Goal: Information Seeking & Learning: Learn about a topic

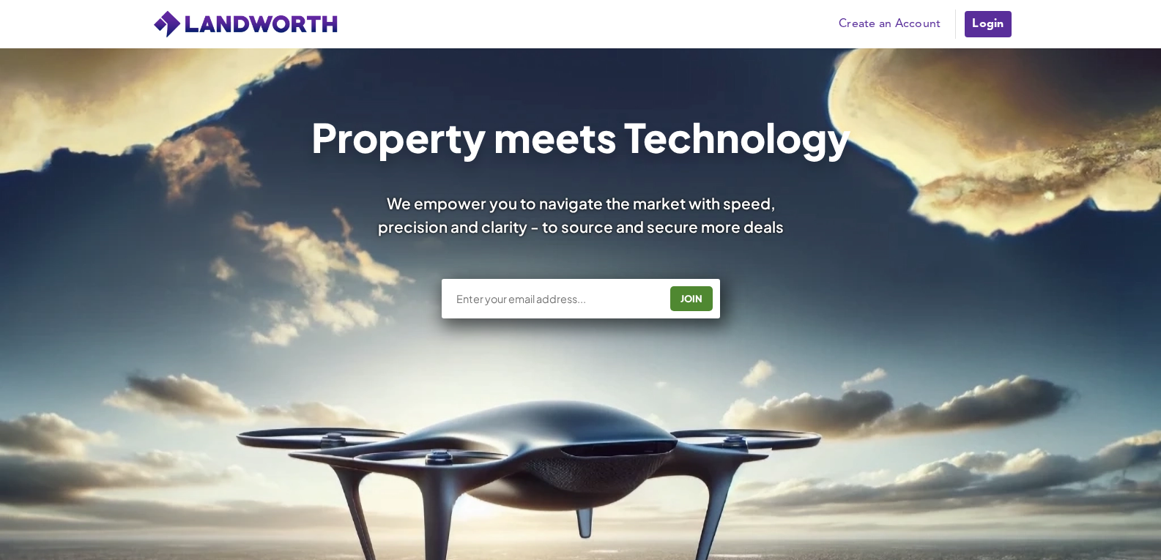
click at [985, 18] on link "Login" at bounding box center [987, 24] width 49 height 29
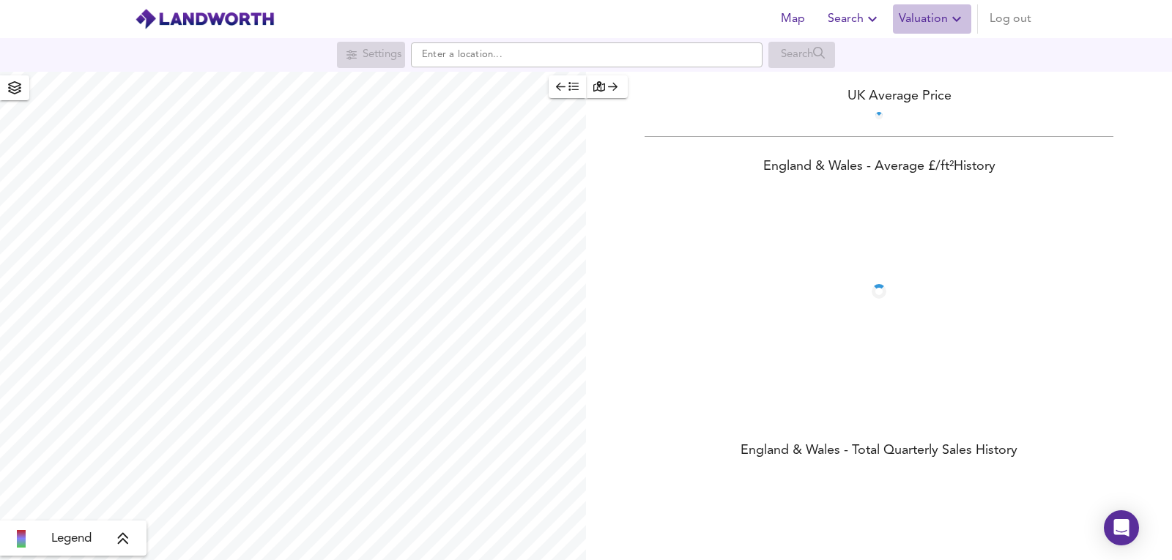
click at [941, 19] on span "Valuation" at bounding box center [932, 19] width 67 height 21
click at [897, 49] on li "New Valuation Report" at bounding box center [932, 53] width 175 height 26
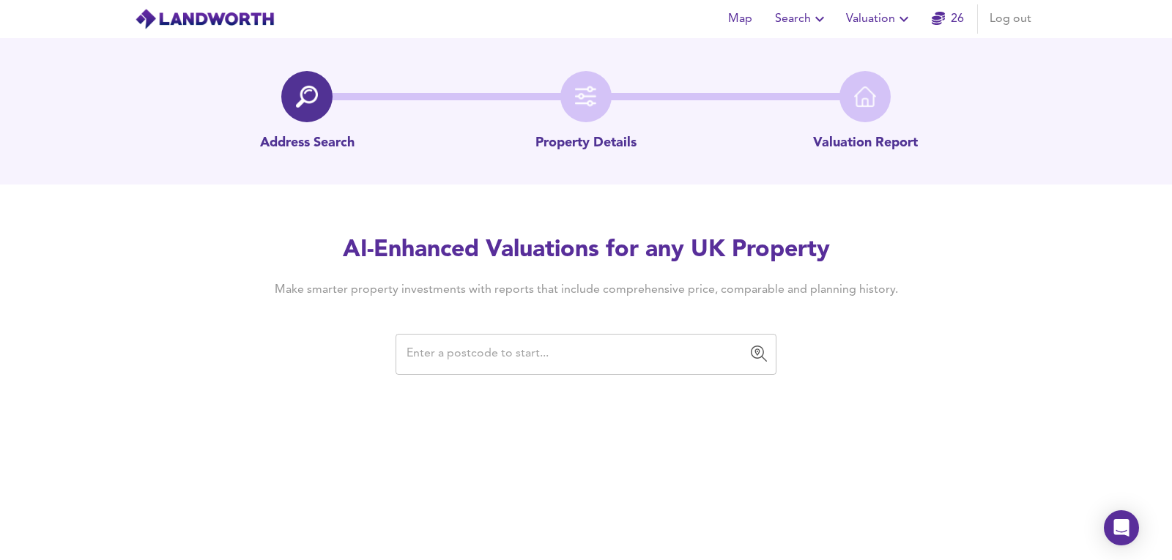
click at [631, 357] on input "text" at bounding box center [575, 355] width 346 height 28
type input "SK14 1ES"
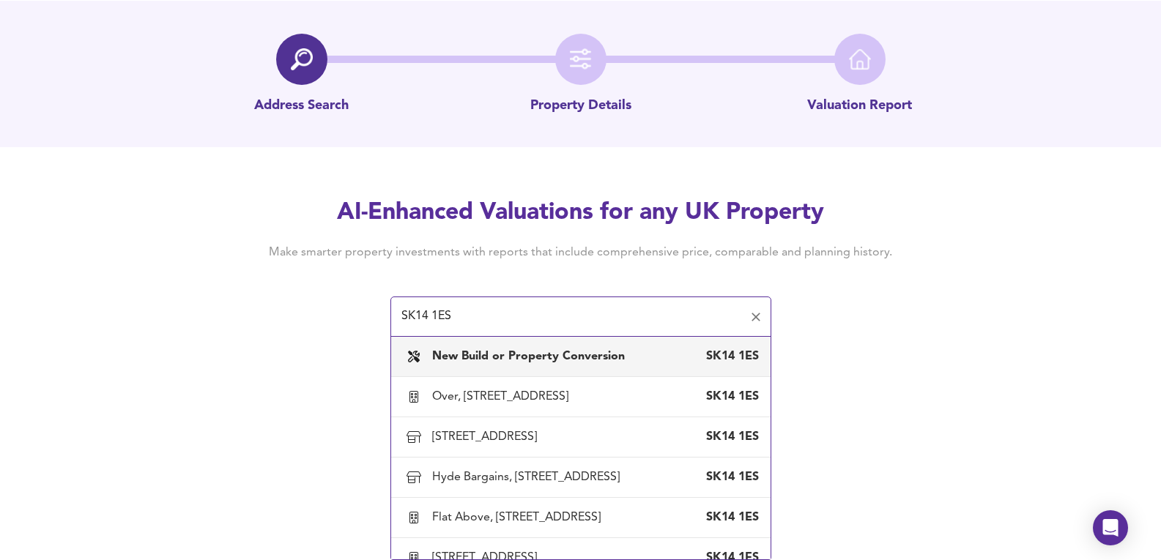
click at [615, 353] on b "New Build or Property Conversion" at bounding box center [528, 357] width 193 height 12
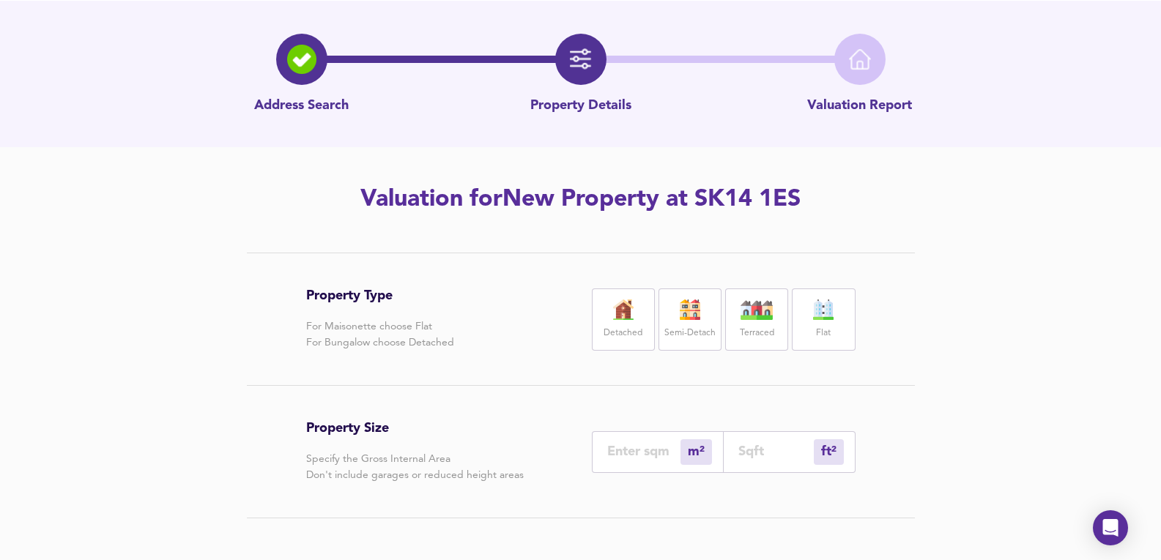
click at [829, 313] on img at bounding box center [823, 310] width 37 height 21
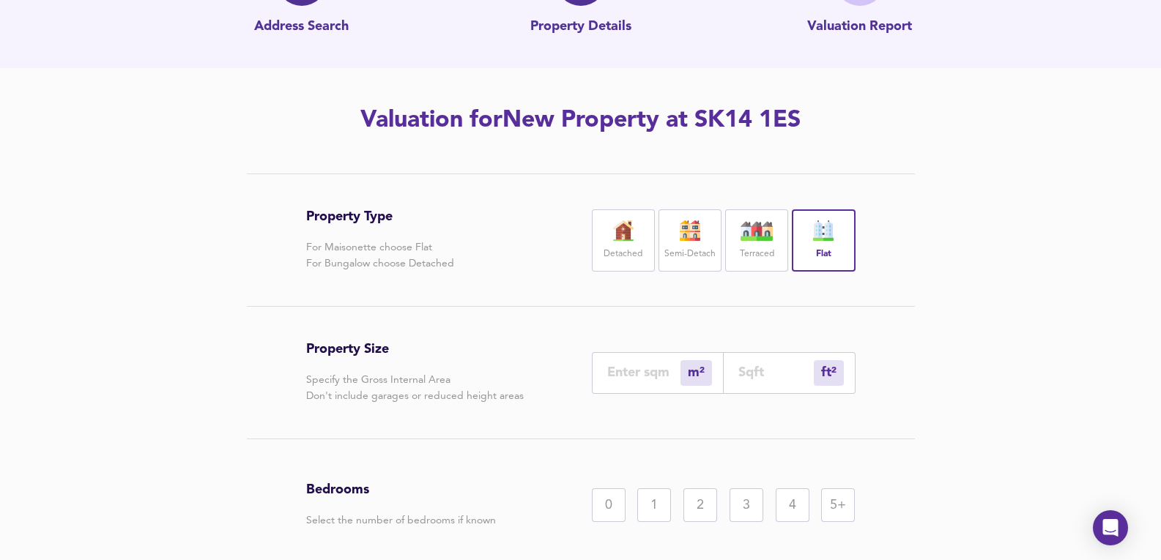
scroll to position [135, 0]
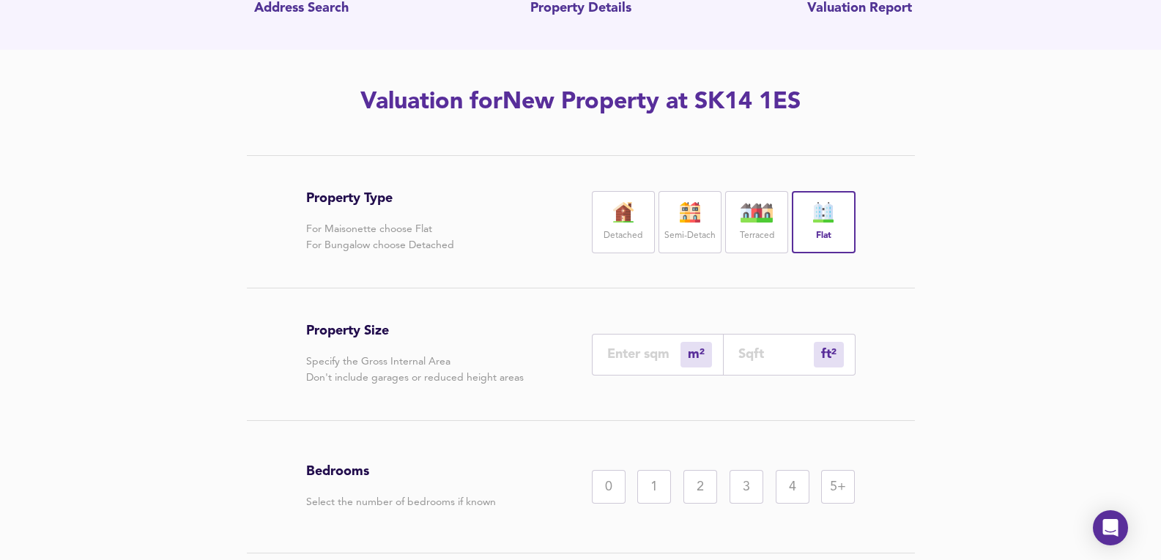
click at [626, 349] on input "number" at bounding box center [643, 354] width 73 height 15
click at [782, 362] on input "number" at bounding box center [775, 354] width 75 height 15
type input "0"
type input "3"
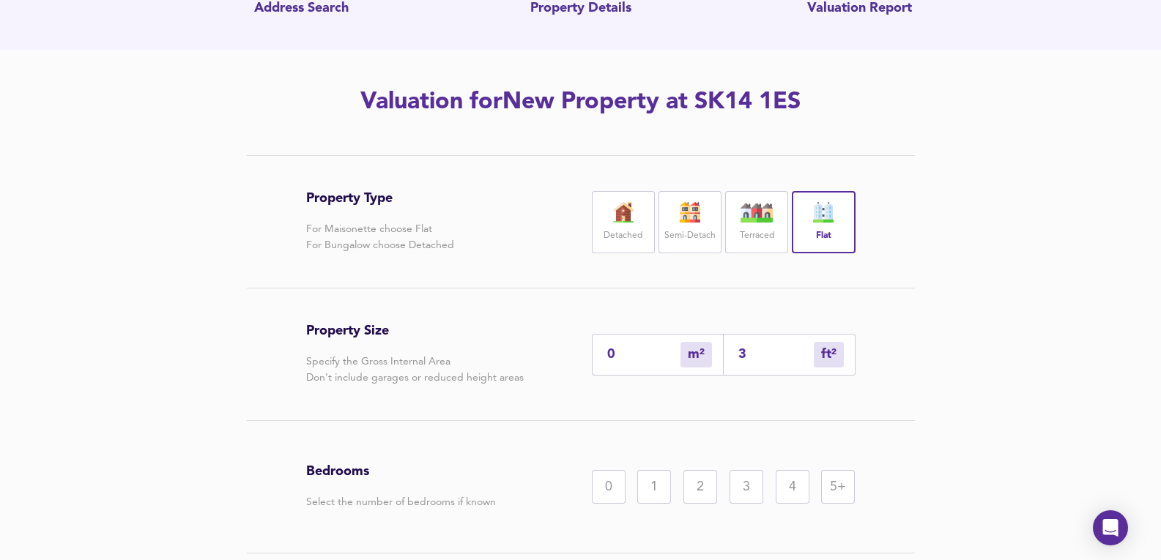
type input "32"
type input "30"
type input "323"
click at [1080, 352] on div "Property Type For Maisonette choose Flat For Bungalow choose Detached Detached …" at bounding box center [580, 413] width 1161 height 516
click at [615, 486] on div "0" at bounding box center [609, 487] width 34 height 34
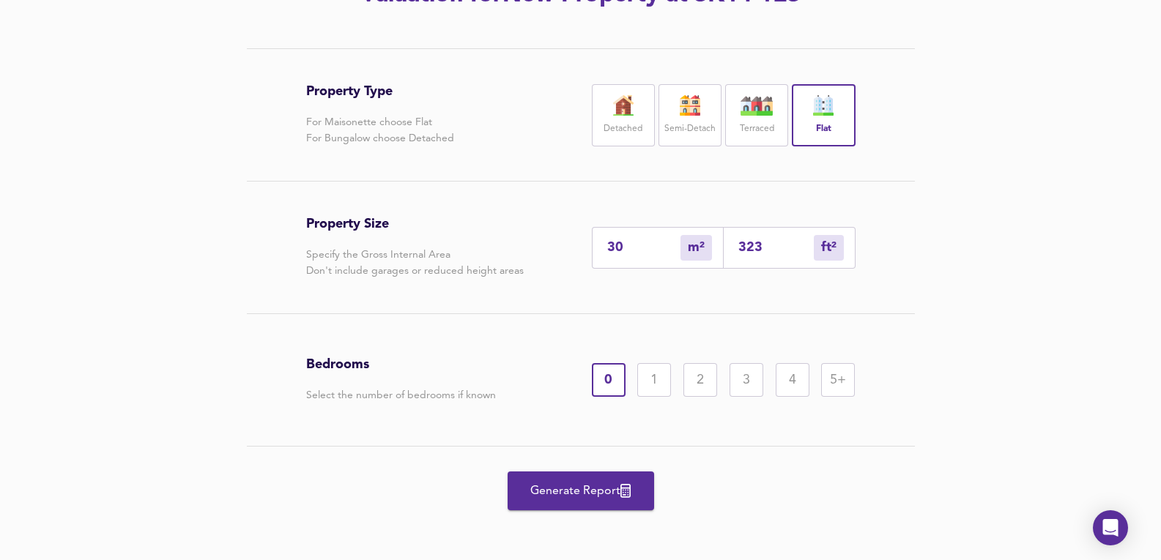
scroll to position [246, 0]
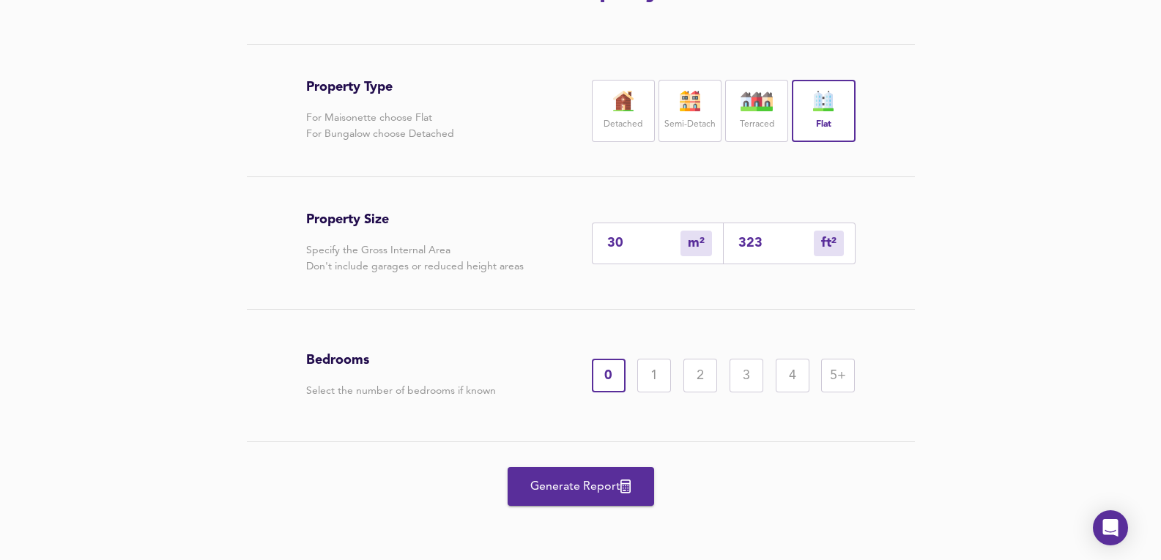
click at [589, 496] on span "Generate Report" at bounding box center [580, 487] width 117 height 21
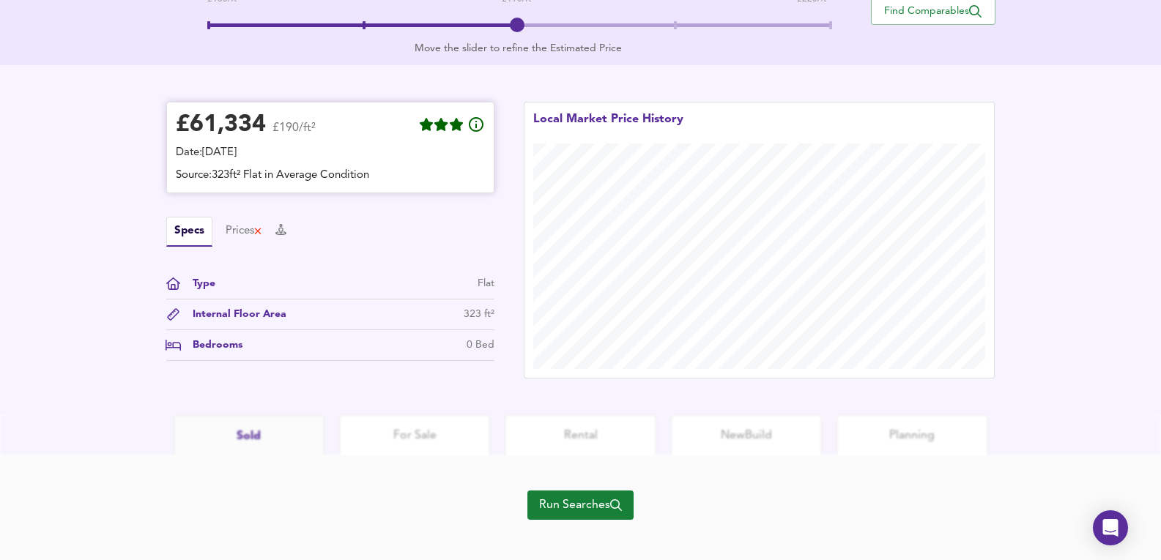
scroll to position [358, 0]
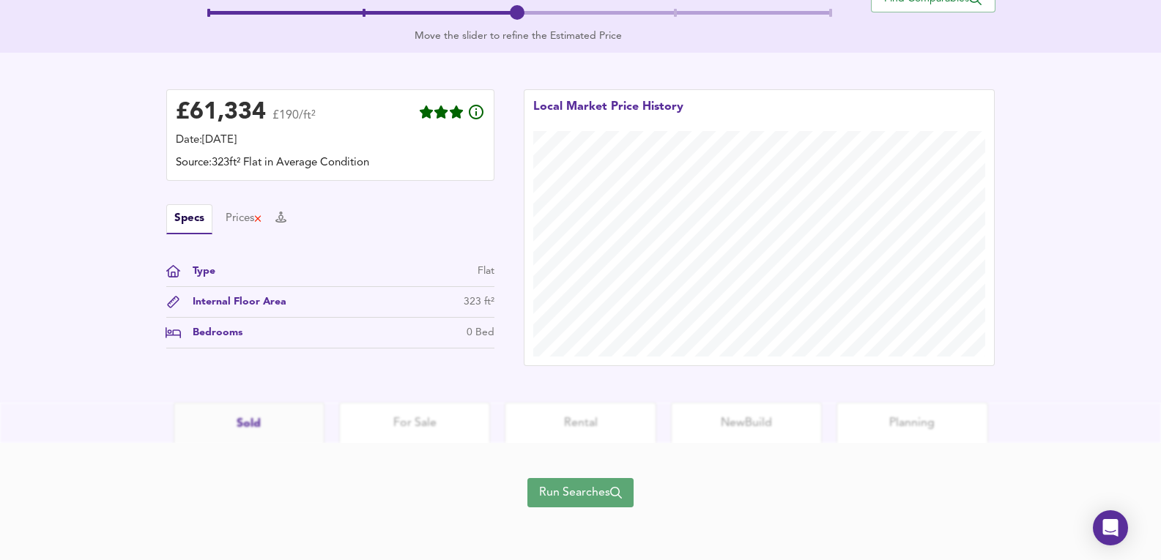
click at [560, 488] on span "Run Searches" at bounding box center [580, 493] width 83 height 21
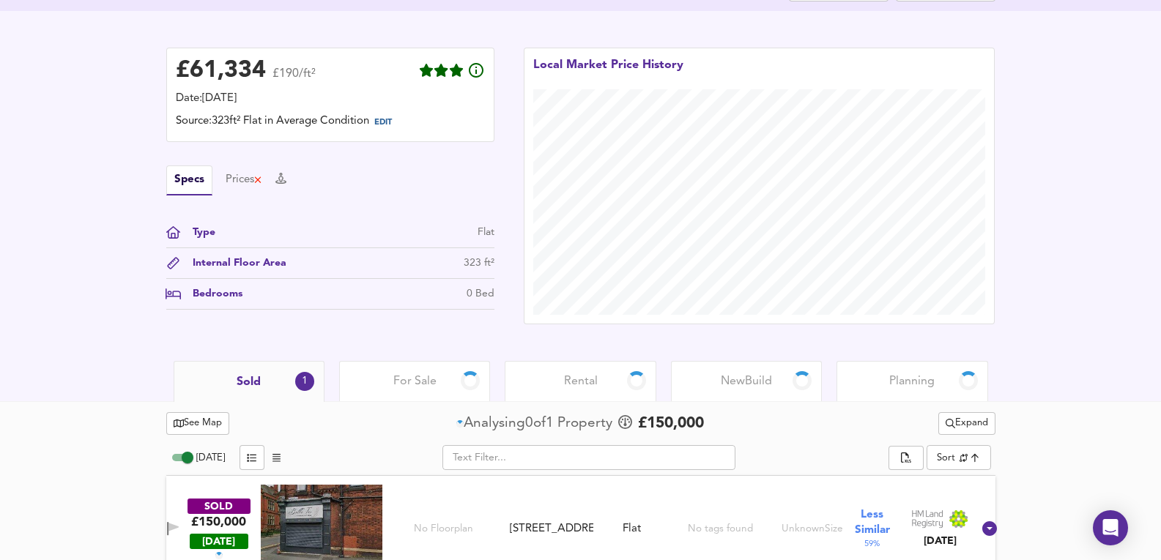
scroll to position [367, 0]
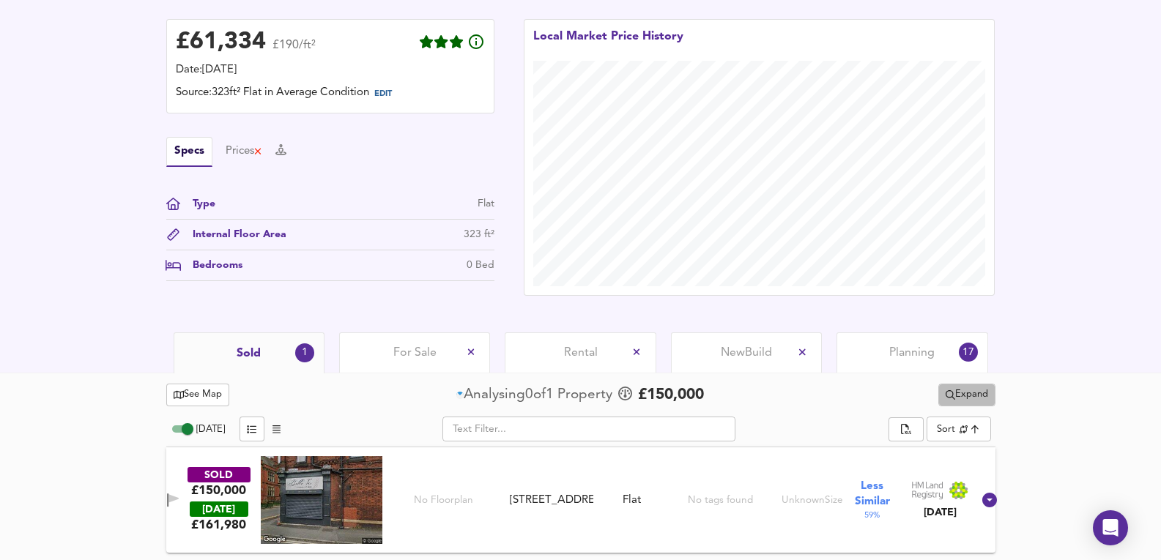
click at [967, 399] on span "Expand" at bounding box center [967, 395] width 42 height 17
click at [1046, 362] on div "Sold 1 For Sale Rental New Build Planning 17" at bounding box center [580, 353] width 1161 height 40
click at [920, 353] on span "Planning" at bounding box center [911, 353] width 45 height 16
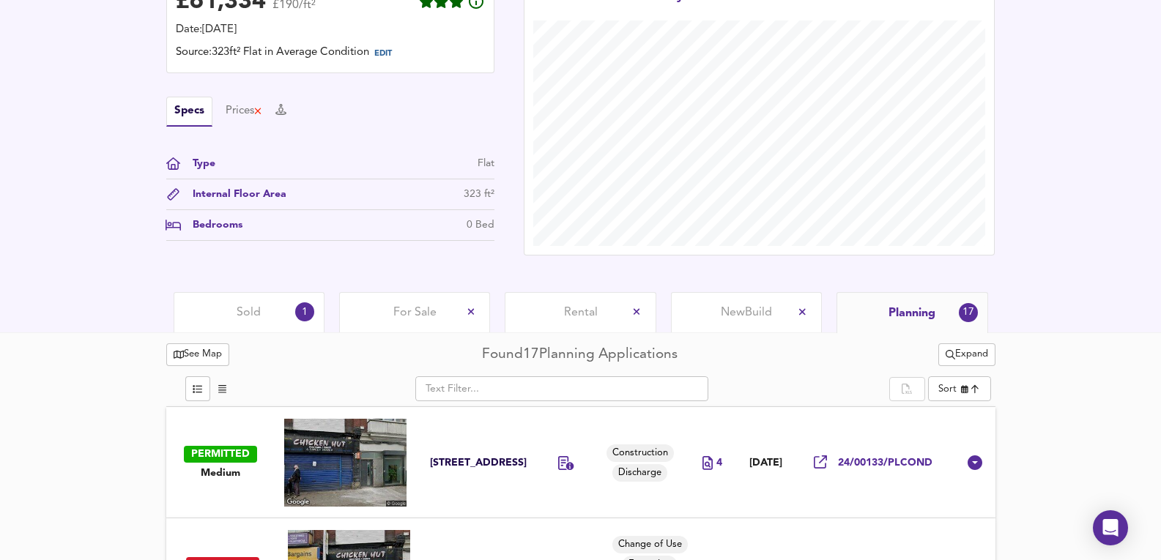
scroll to position [563, 0]
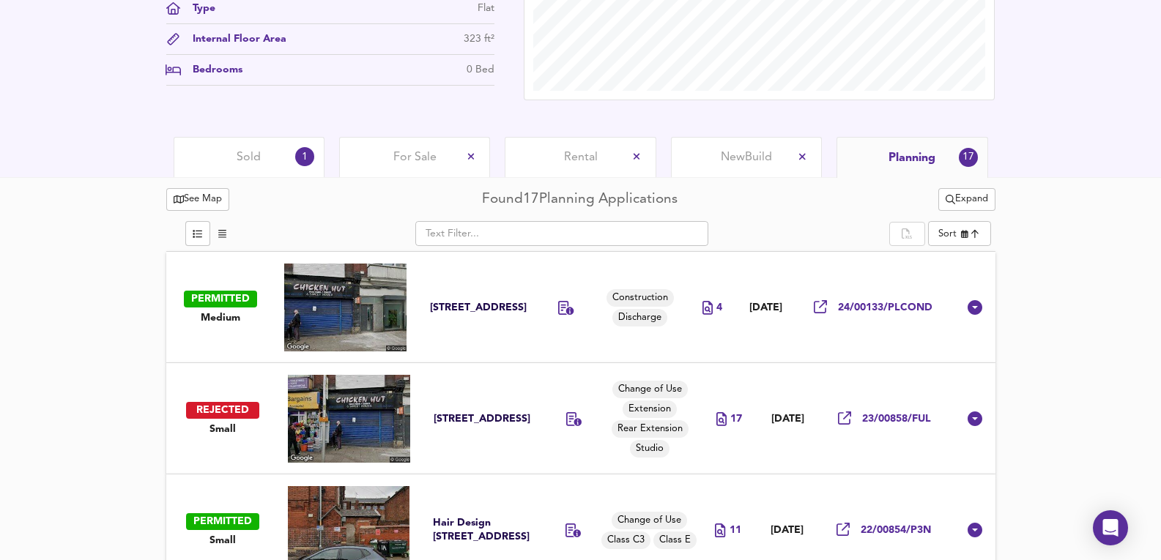
click at [585, 324] on div "Construction Discharge" at bounding box center [640, 308] width 111 height 40
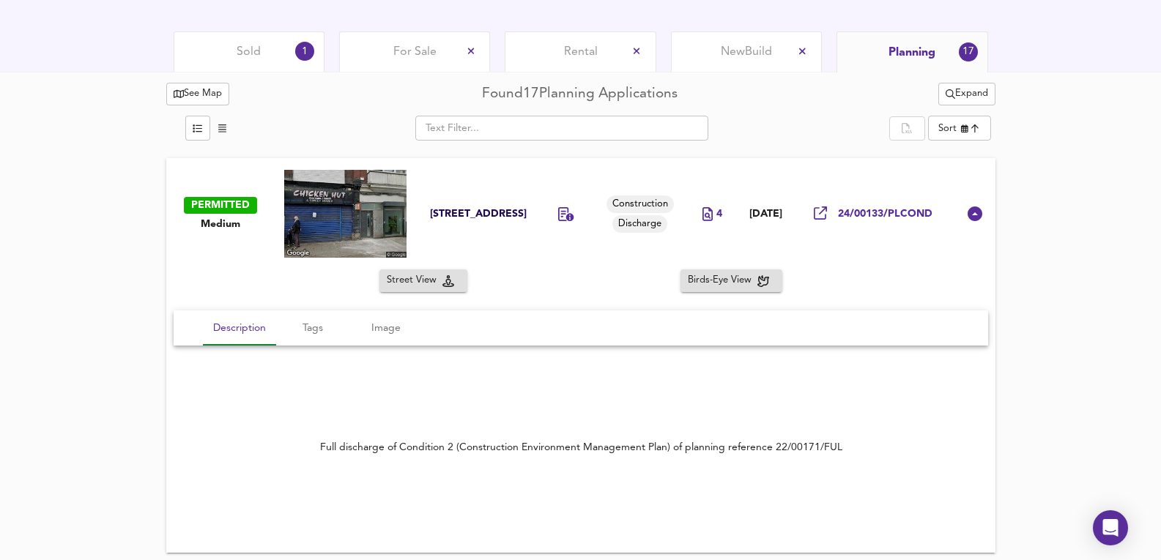
scroll to position [709, 0]
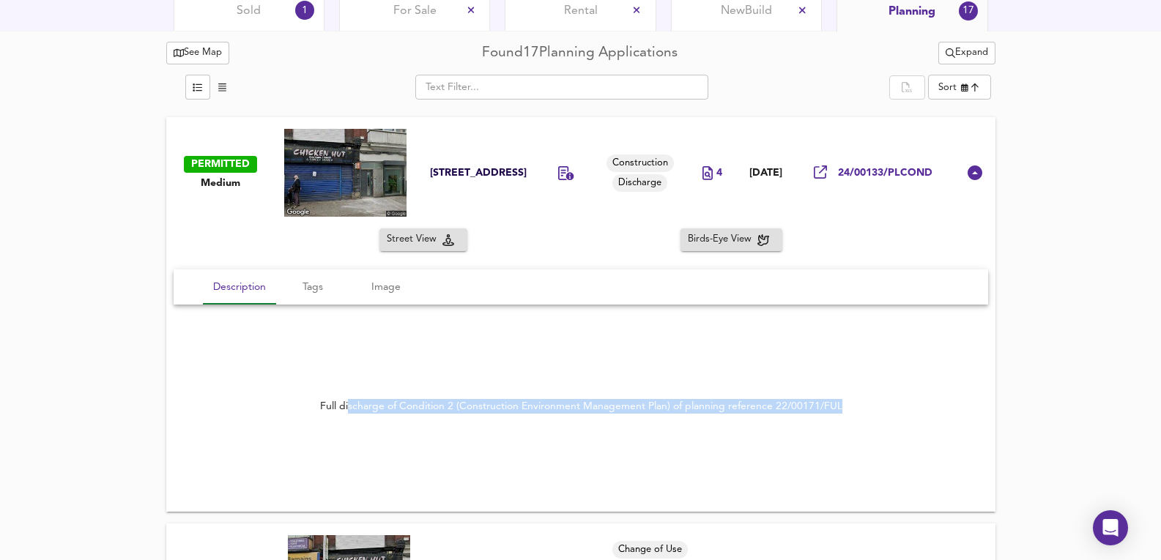
drag, startPoint x: 349, startPoint y: 404, endPoint x: 852, endPoint y: 406, distance: 502.6
click at [852, 406] on div "Full discharge of Condition 2 (Construction Environment Management Plan) of pla…" at bounding box center [581, 407] width 815 height 50
click at [852, 405] on div "Full discharge of Condition 2 (Construction Environment Management Plan) of pla…" at bounding box center [581, 407] width 815 height 50
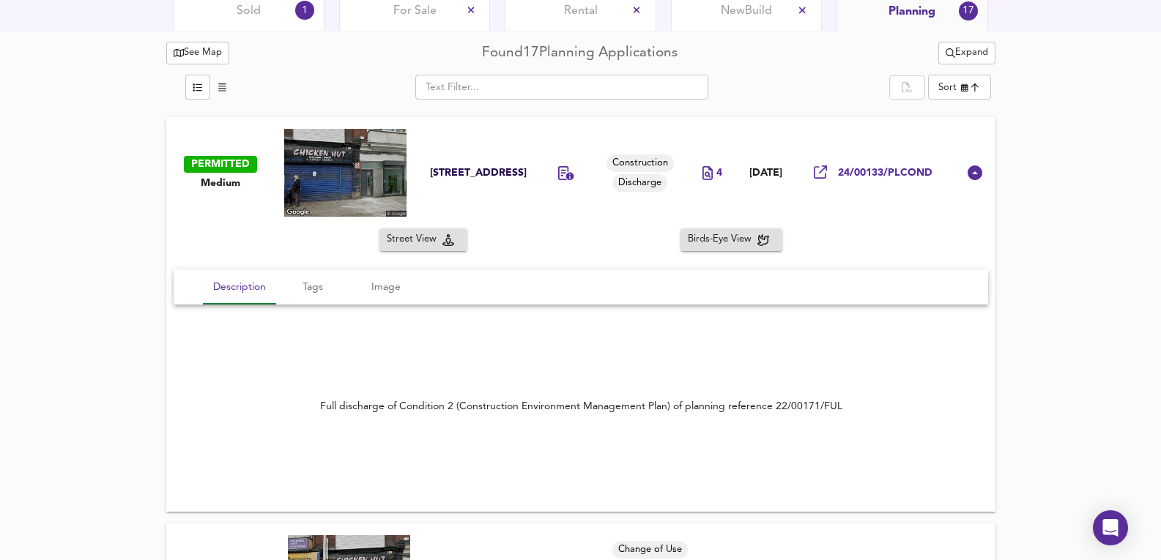
click at [614, 245] on div "Street View Birds-Eye View" at bounding box center [580, 240] width 829 height 23
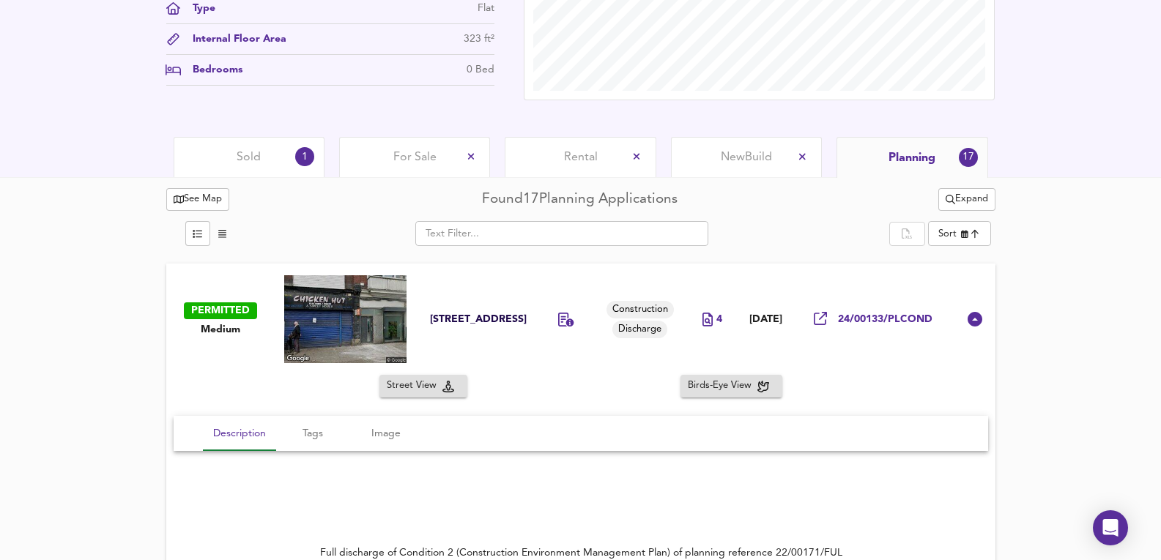
click at [224, 166] on div "Sold 1" at bounding box center [249, 157] width 151 height 40
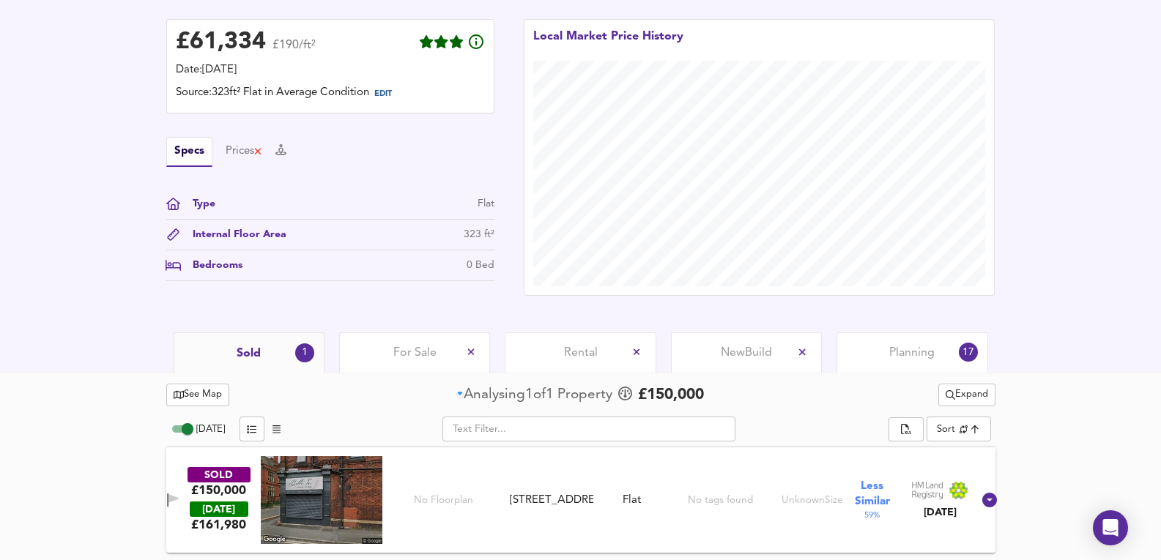
scroll to position [367, 0]
click at [963, 398] on span "Expand" at bounding box center [967, 395] width 42 height 17
click at [966, 429] on icon at bounding box center [974, 424] width 18 height 10
click at [430, 343] on div "For Sale" at bounding box center [414, 353] width 151 height 40
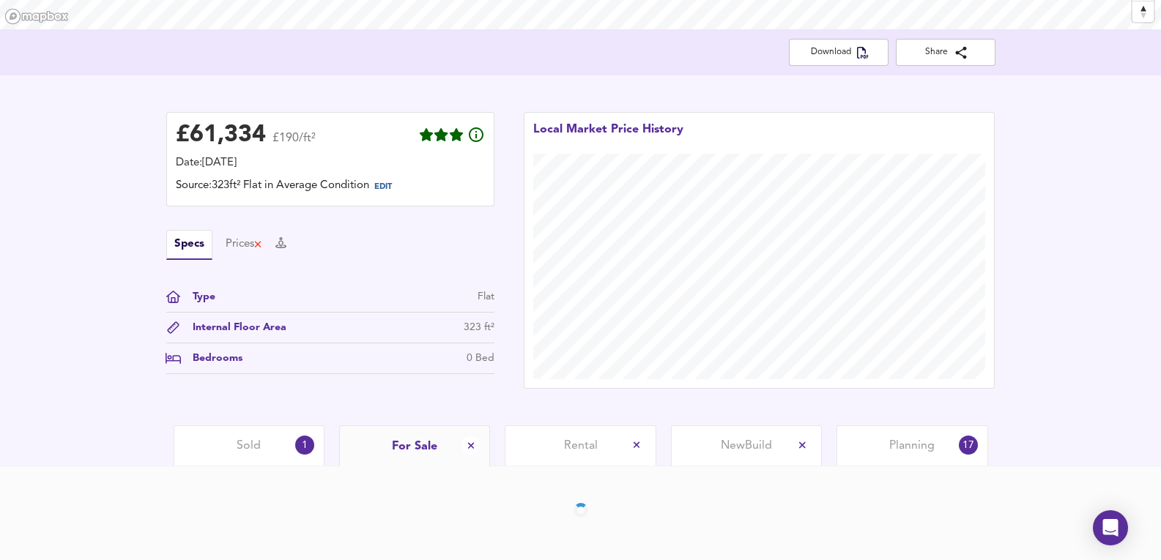
scroll to position [326, 0]
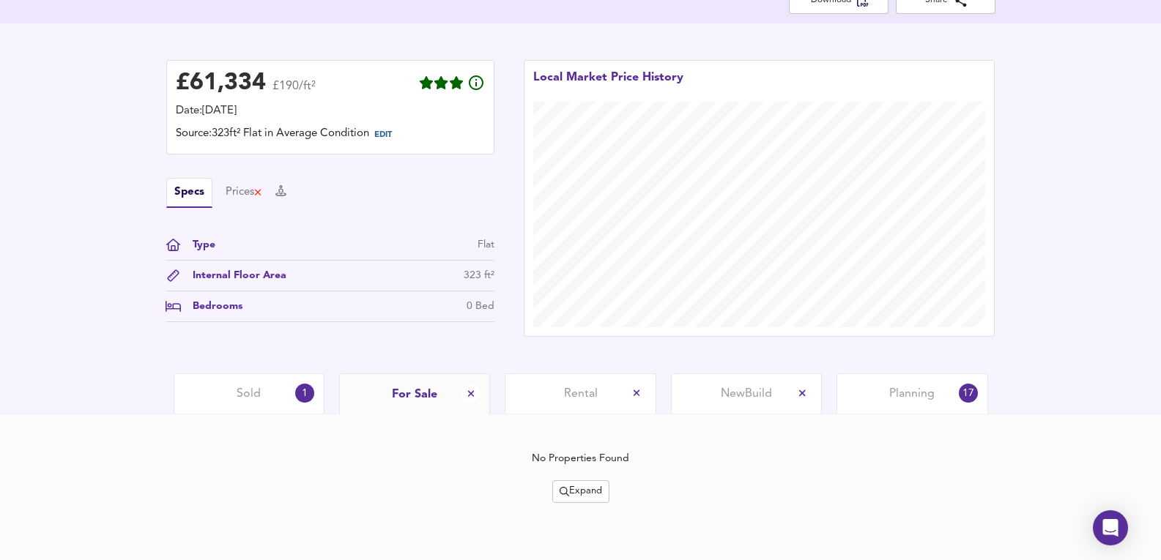
drag, startPoint x: 615, startPoint y: 488, endPoint x: 585, endPoint y: 491, distance: 30.2
click at [607, 489] on div "No Properties Found Expand" at bounding box center [580, 477] width 829 height 52
click at [585, 491] on span "Expand" at bounding box center [581, 492] width 42 height 17
click at [595, 437] on icon at bounding box center [591, 439] width 18 height 10
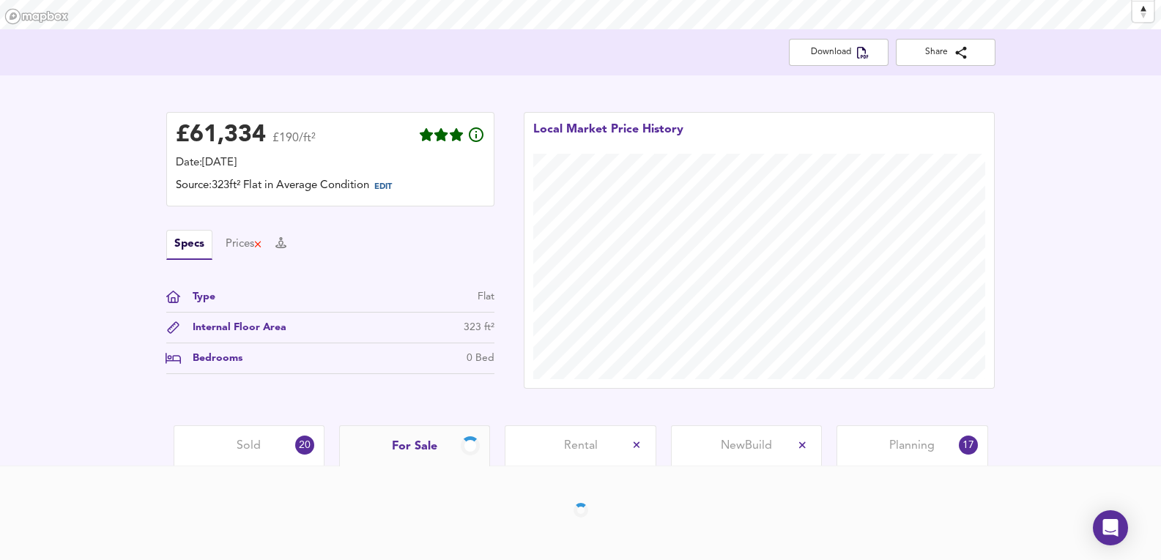
click at [242, 431] on div "Sold 20" at bounding box center [249, 446] width 151 height 40
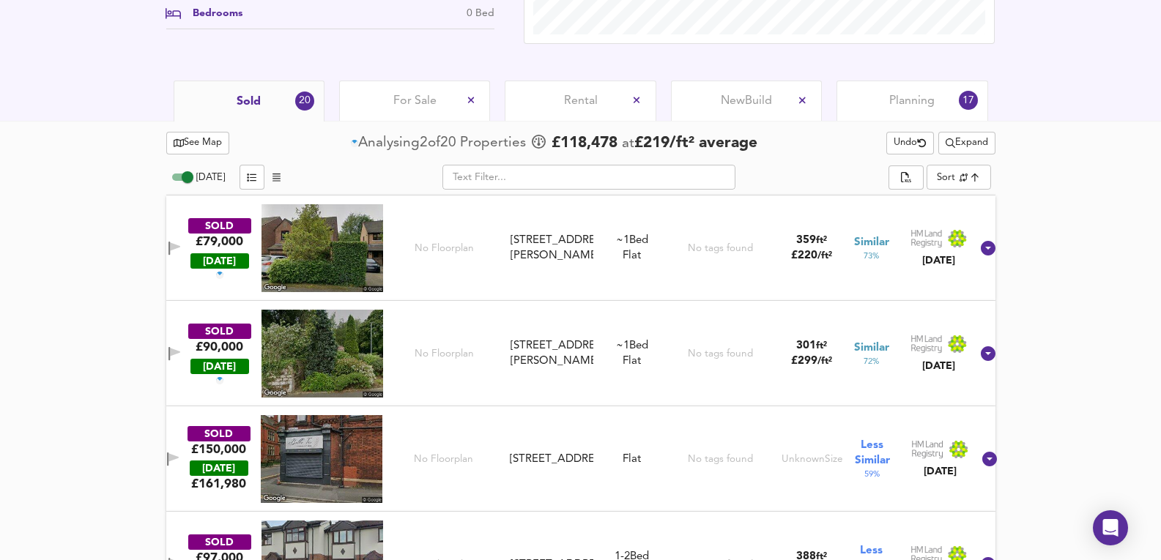
scroll to position [716, 0]
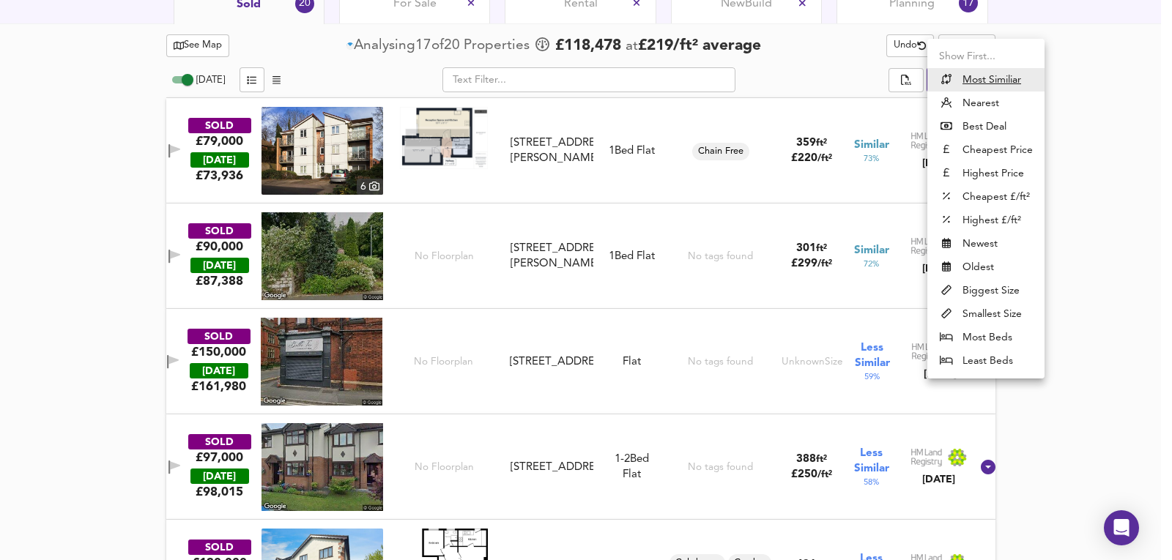
click at [1065, 130] on div at bounding box center [586, 280] width 1172 height 560
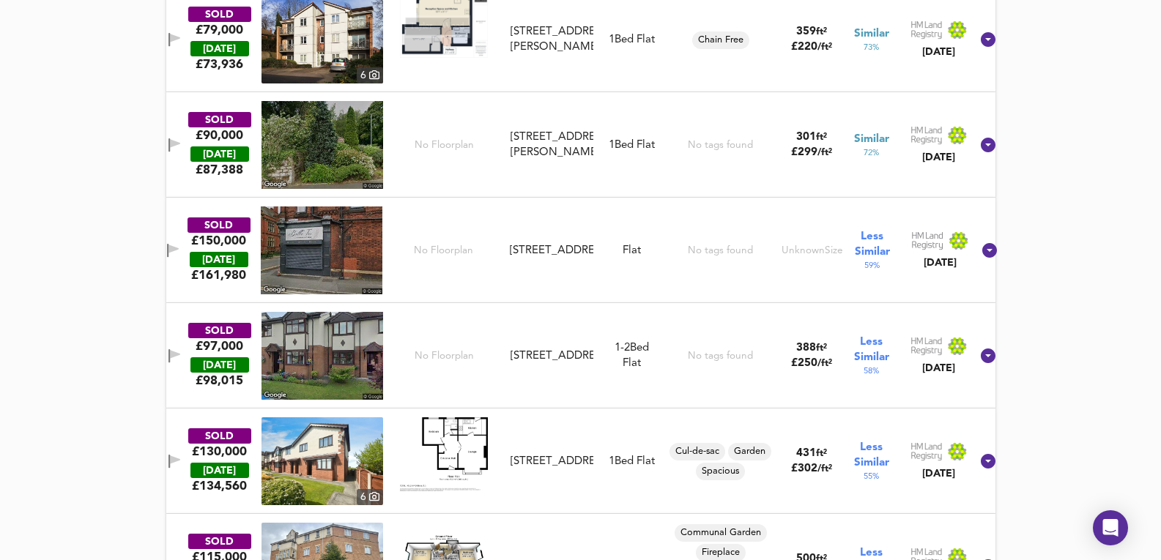
scroll to position [766, 0]
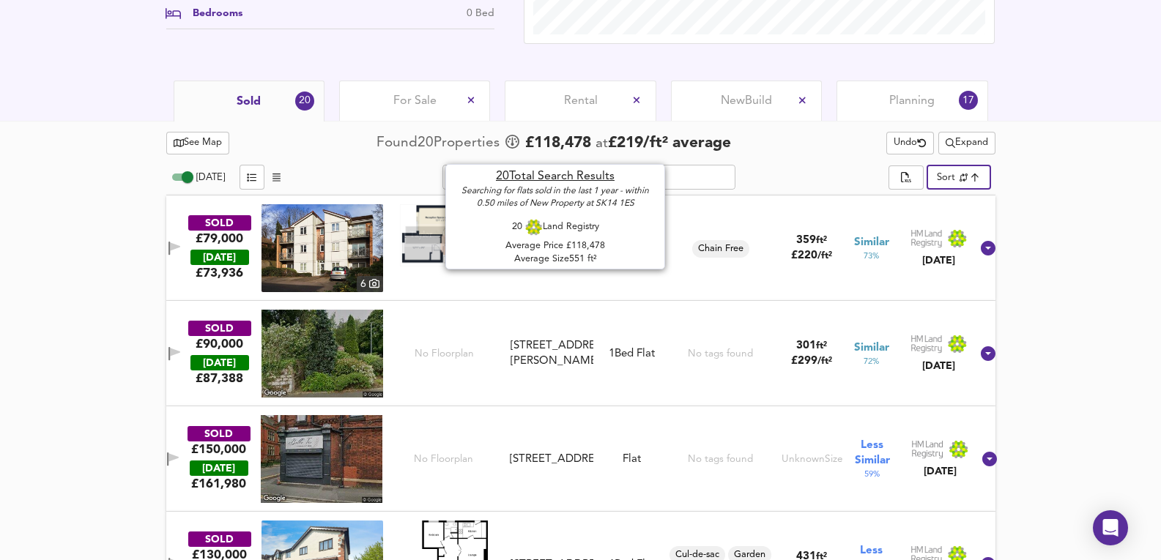
click at [393, 108] on span "For Sale" at bounding box center [414, 101] width 43 height 16
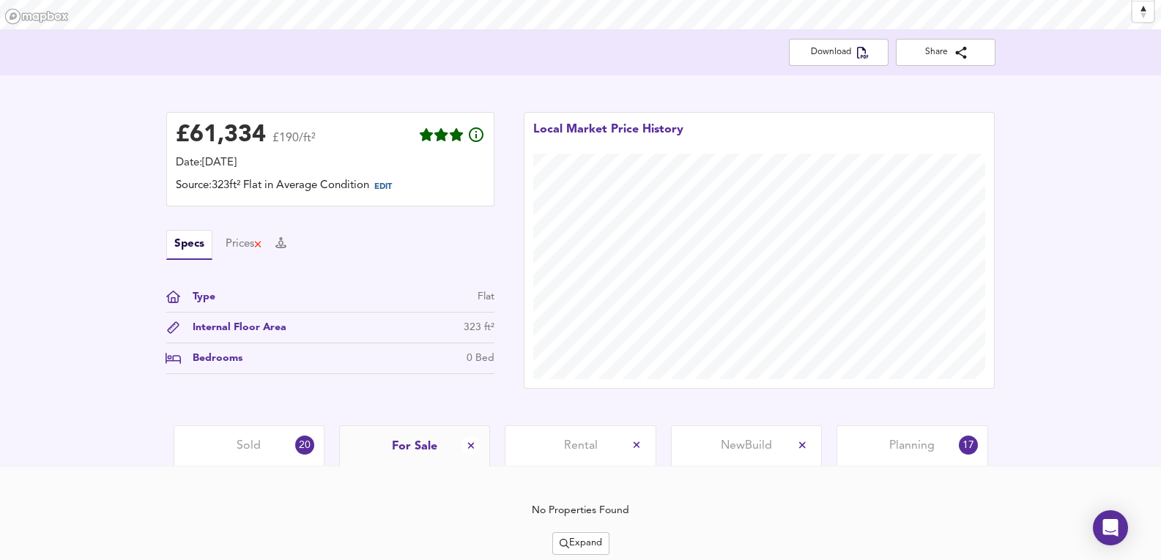
scroll to position [326, 0]
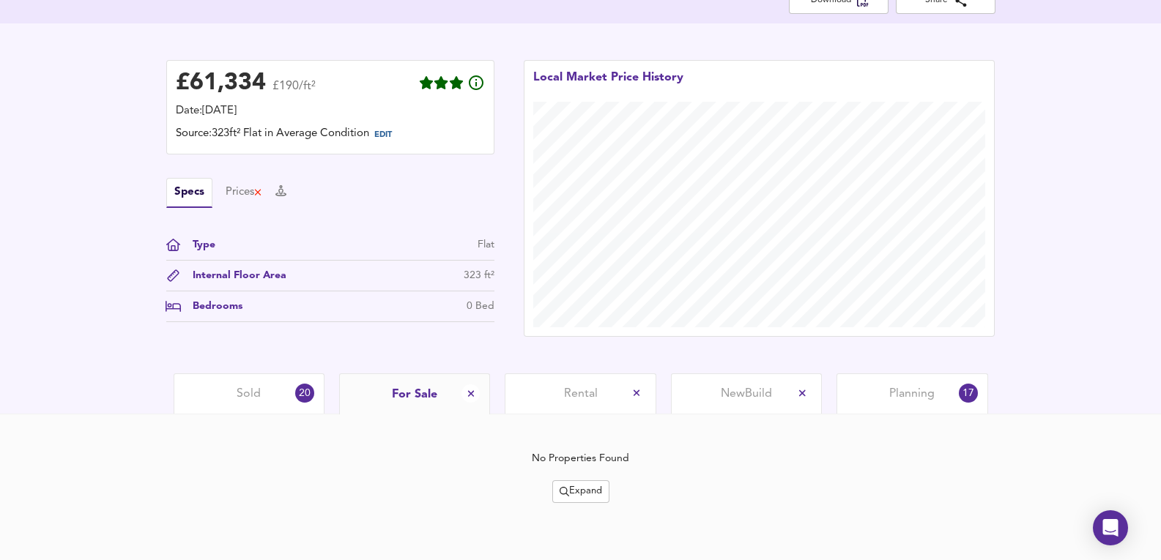
click at [236, 363] on div "£ 61,334 £190/ft² Date: 17 September 2025 Source: 323ft² Flat in Average Condit…" at bounding box center [580, 198] width 1161 height 350
click at [245, 379] on div "Sold 20" at bounding box center [249, 394] width 151 height 40
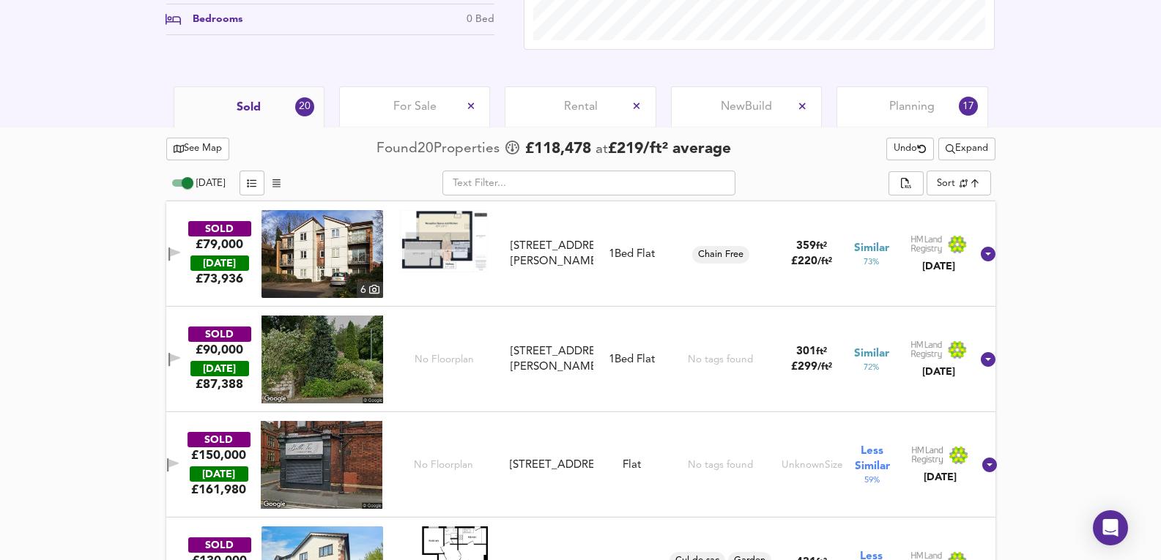
scroll to position [418, 0]
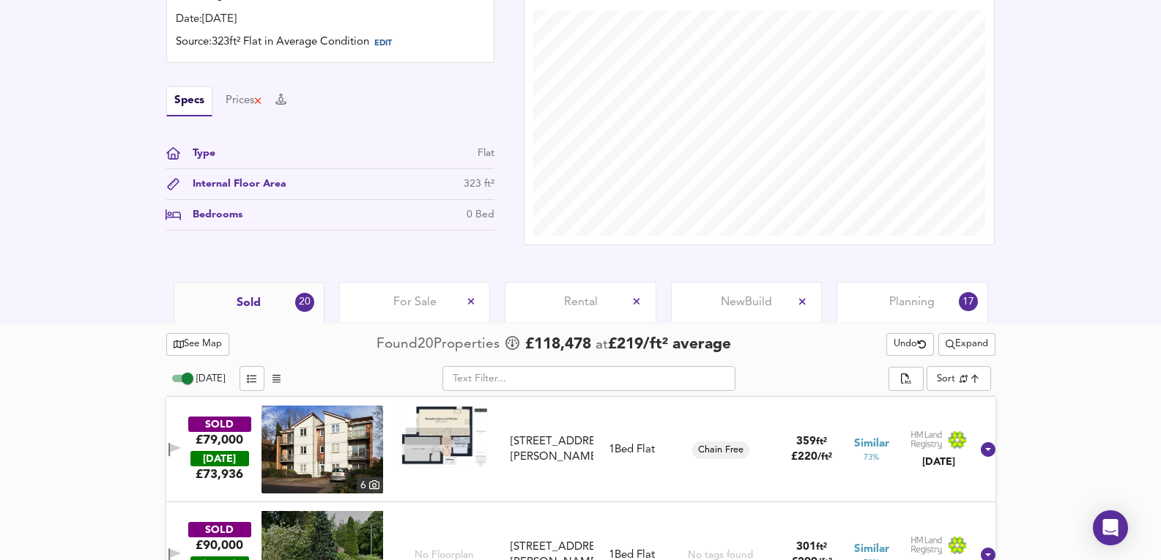
click at [343, 435] on img at bounding box center [323, 450] width 122 height 88
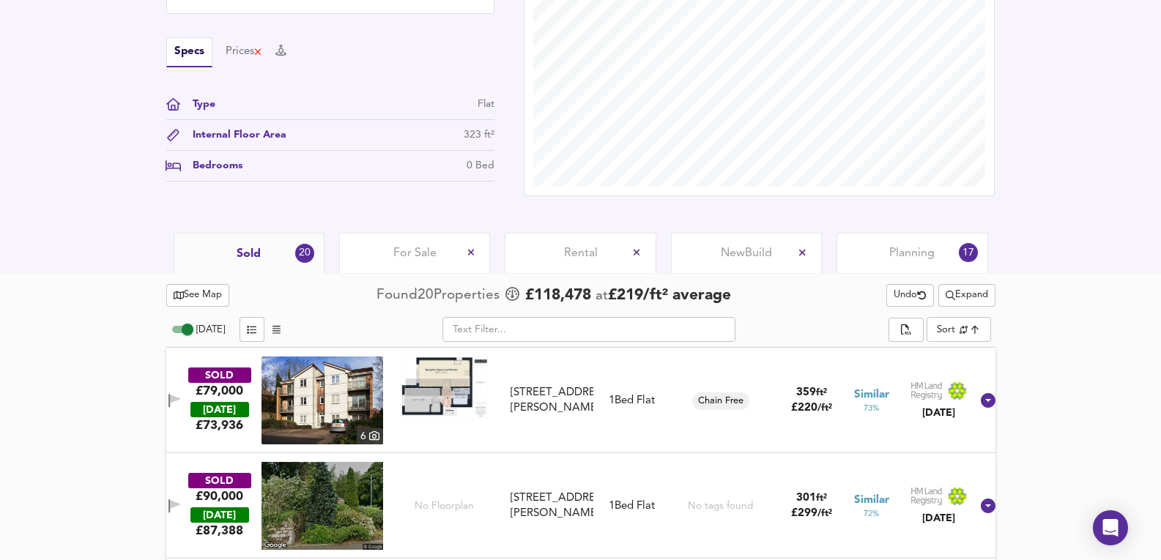
click at [631, 420] on div "SOLD £79,000 TODAY £ 73,936 6 9 Christy Close, SK14 4GY 9 Christy Close, SK14 4…" at bounding box center [562, 401] width 815 height 88
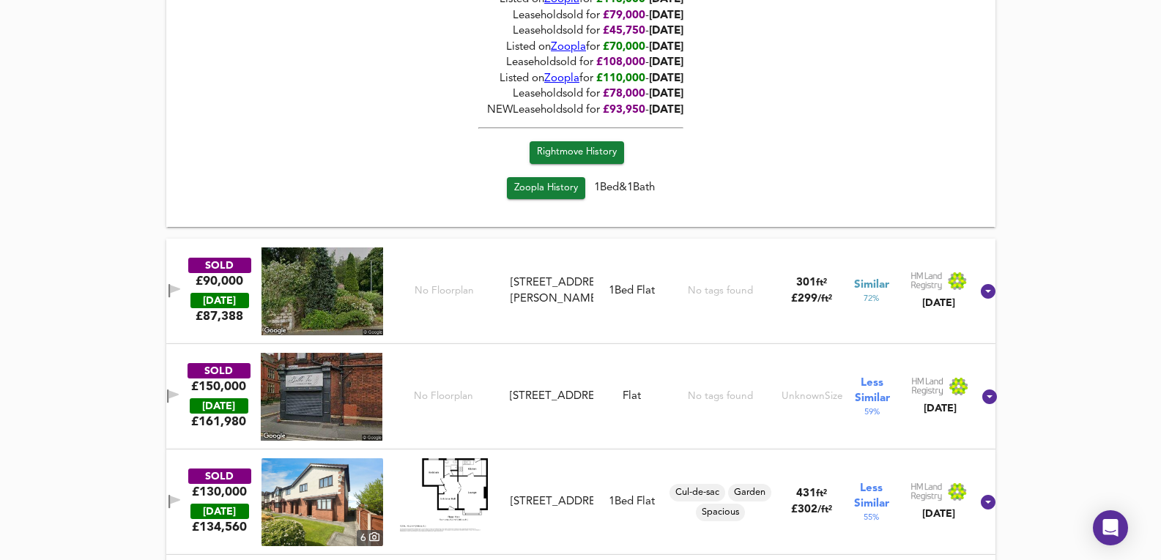
scroll to position [1199, 0]
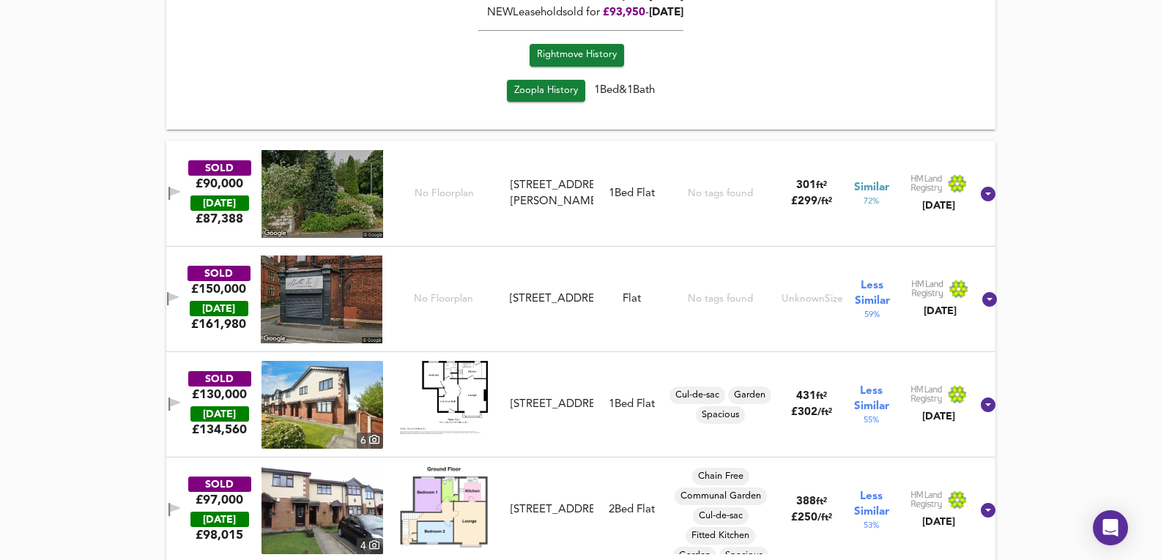
drag, startPoint x: 644, startPoint y: 325, endPoint x: 380, endPoint y: 349, distance: 264.9
click at [644, 325] on div "SOLD £150,000 TODAY £ 161,980 No Floorplan 1a Corporation Street, SK14 1AB 1a C…" at bounding box center [563, 300] width 818 height 88
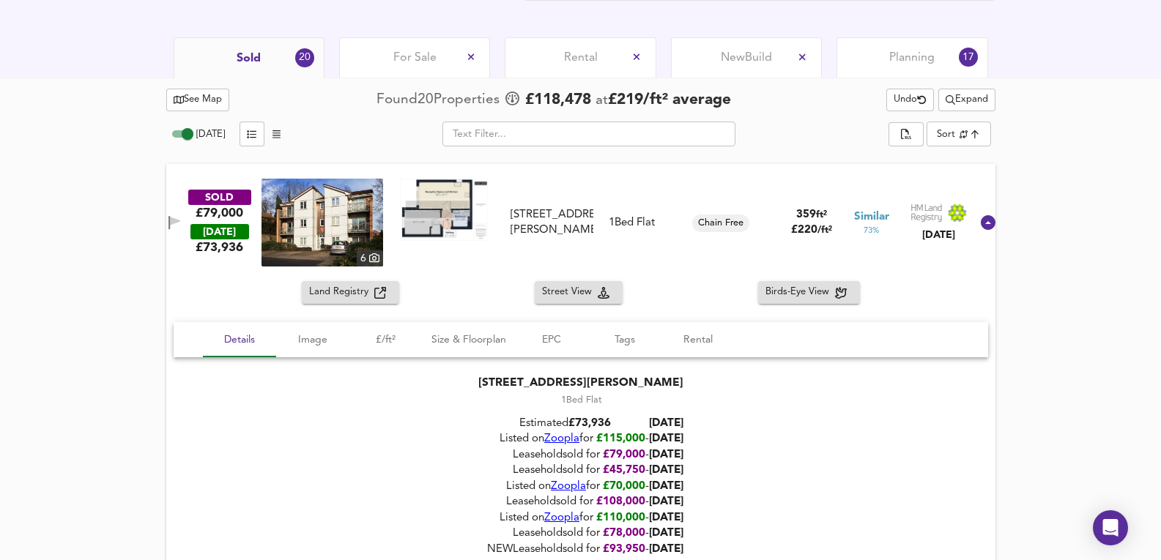
click at [433, 48] on div "For Sale" at bounding box center [414, 57] width 151 height 40
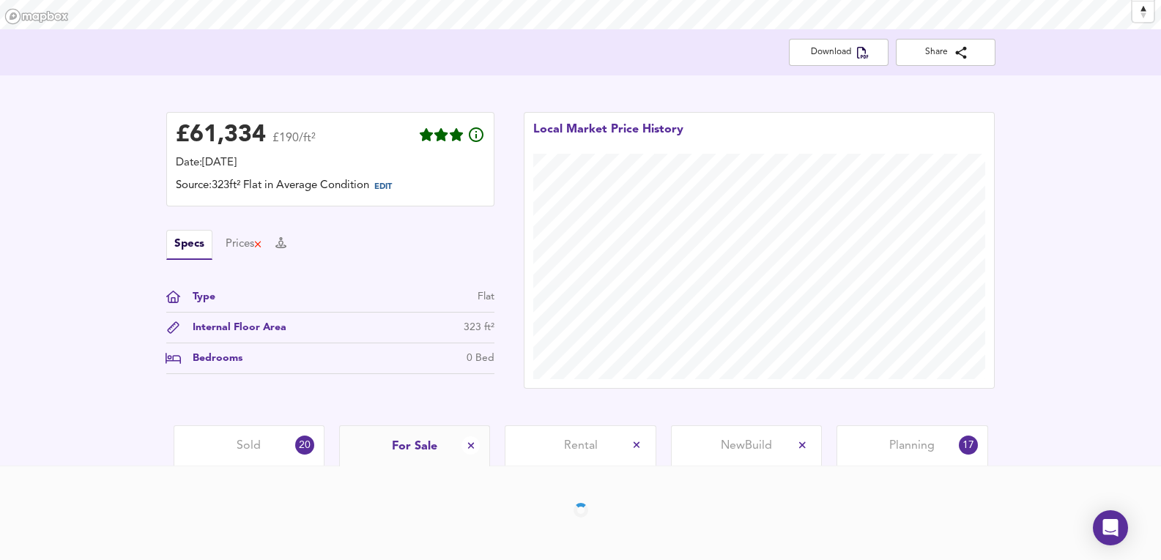
scroll to position [326, 0]
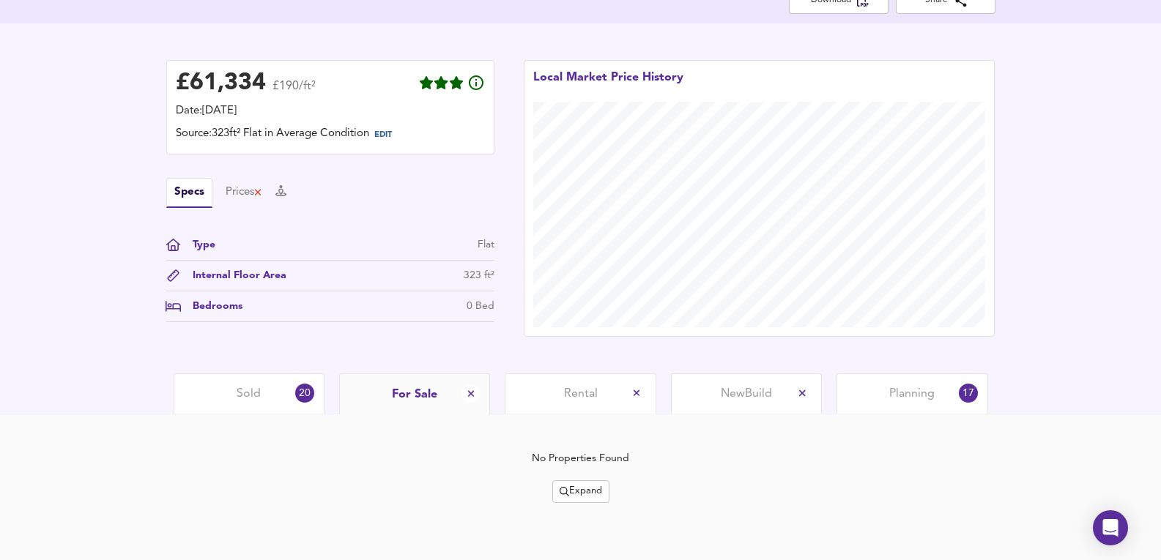
click at [575, 500] on span "Expand" at bounding box center [581, 492] width 42 height 17
click at [584, 444] on icon at bounding box center [591, 439] width 18 height 10
click at [552, 487] on button "Expand" at bounding box center [580, 492] width 57 height 23
click at [604, 472] on li "Flats All Types" at bounding box center [581, 462] width 124 height 23
click at [576, 475] on div "No Properties Found Expand" at bounding box center [580, 477] width 829 height 52
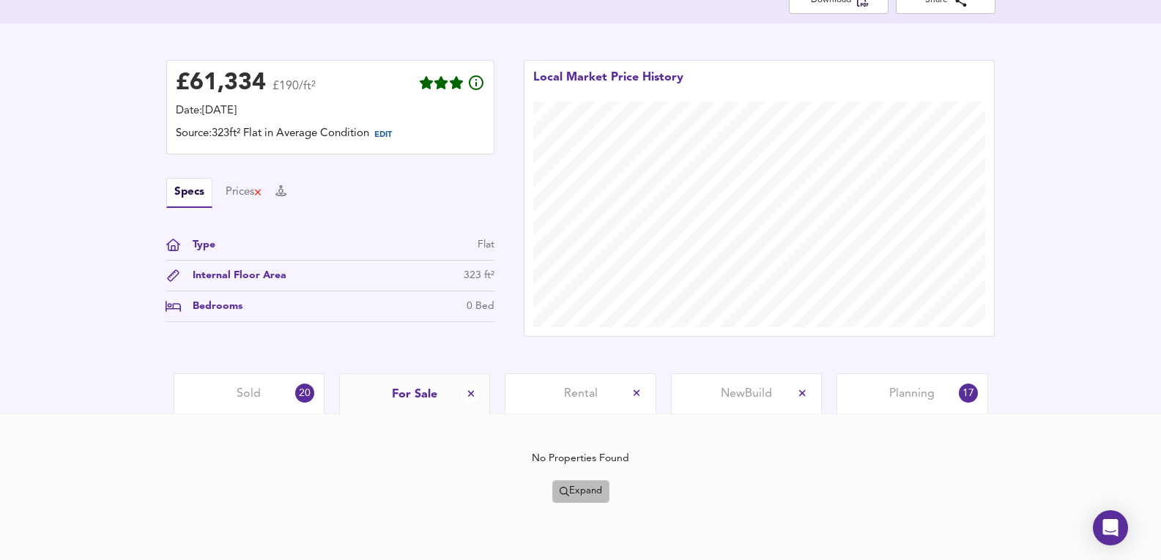
click at [582, 489] on span "Expand" at bounding box center [581, 492] width 42 height 17
click at [574, 523] on li "1 mile 2 mile" at bounding box center [580, 520] width 117 height 23
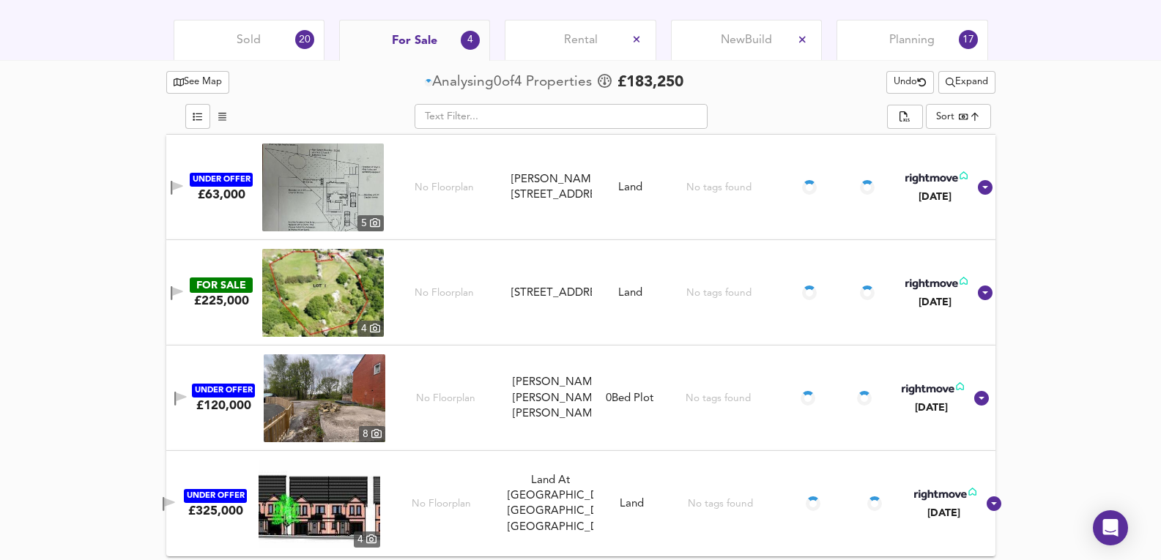
scroll to position [683, 0]
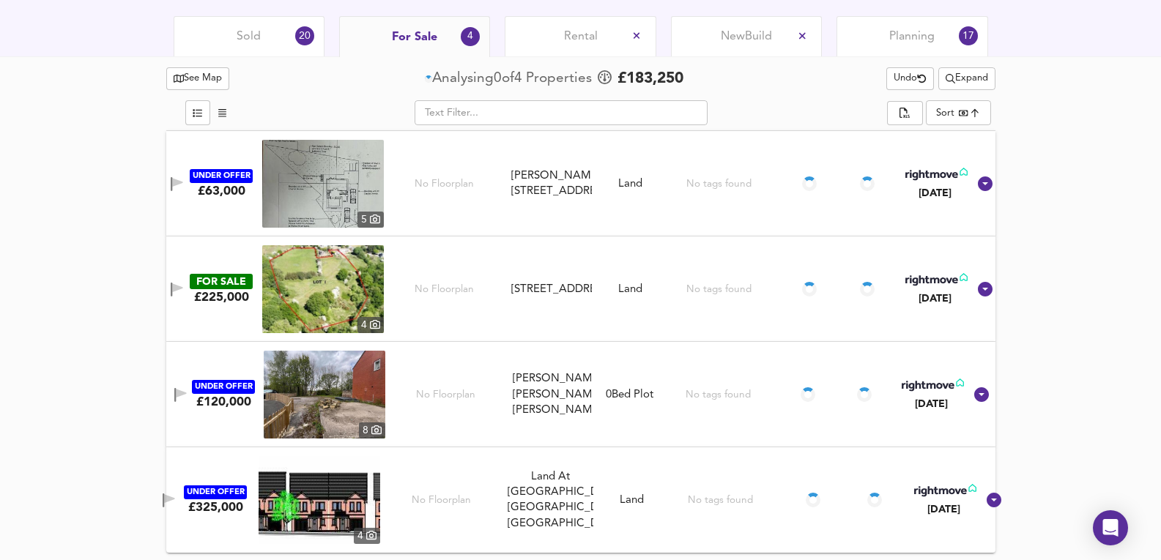
click at [970, 73] on span "Expand" at bounding box center [967, 78] width 42 height 17
click at [984, 71] on span "Expand" at bounding box center [967, 78] width 42 height 17
click at [902, 81] on span "Undo" at bounding box center [910, 78] width 33 height 17
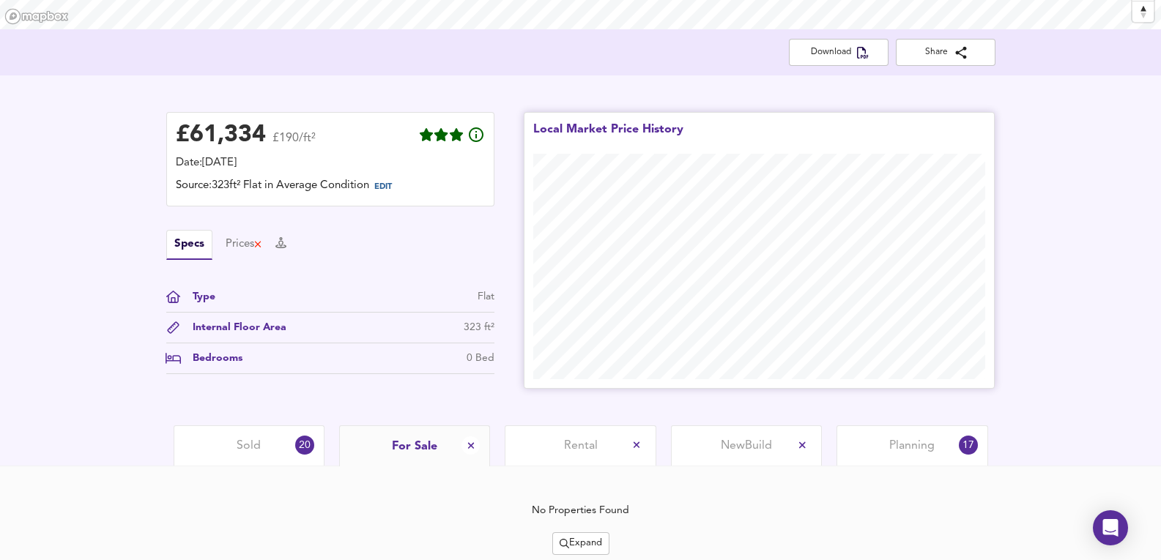
scroll to position [326, 0]
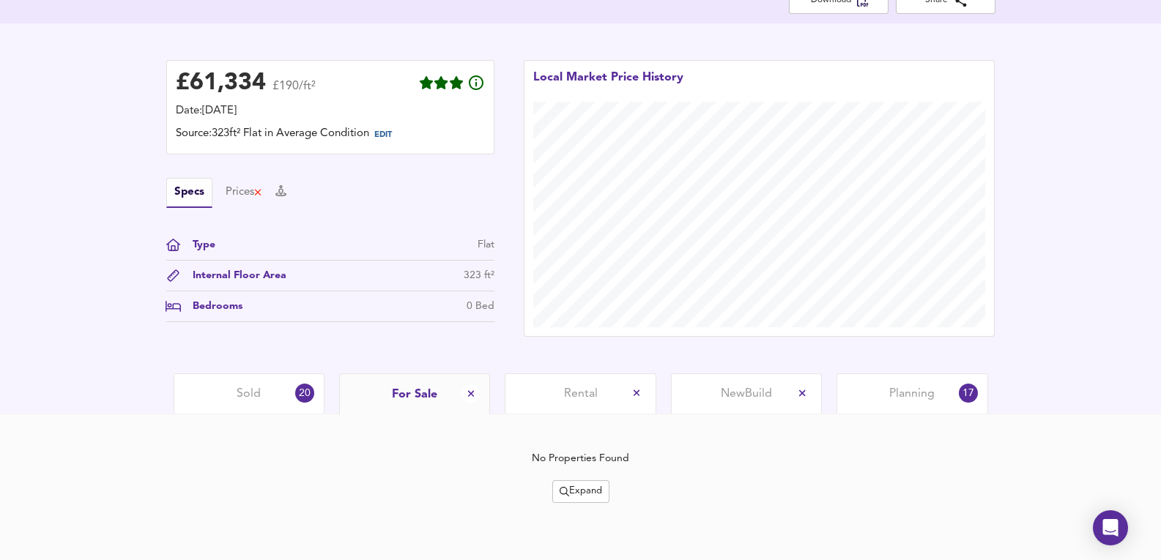
click at [221, 412] on div "Sold 20" at bounding box center [249, 394] width 151 height 40
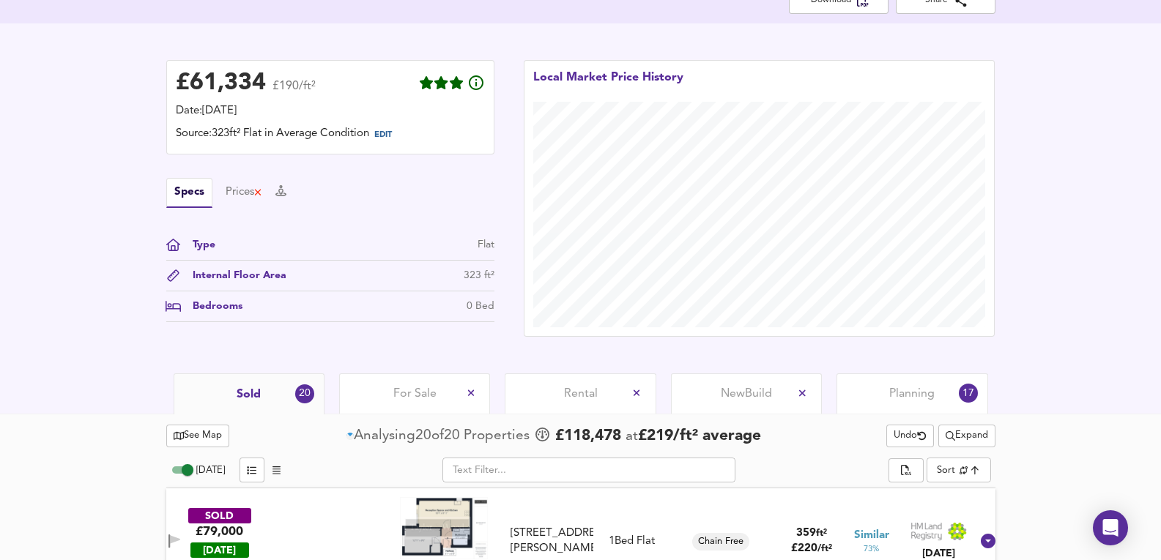
scroll to position [683, 0]
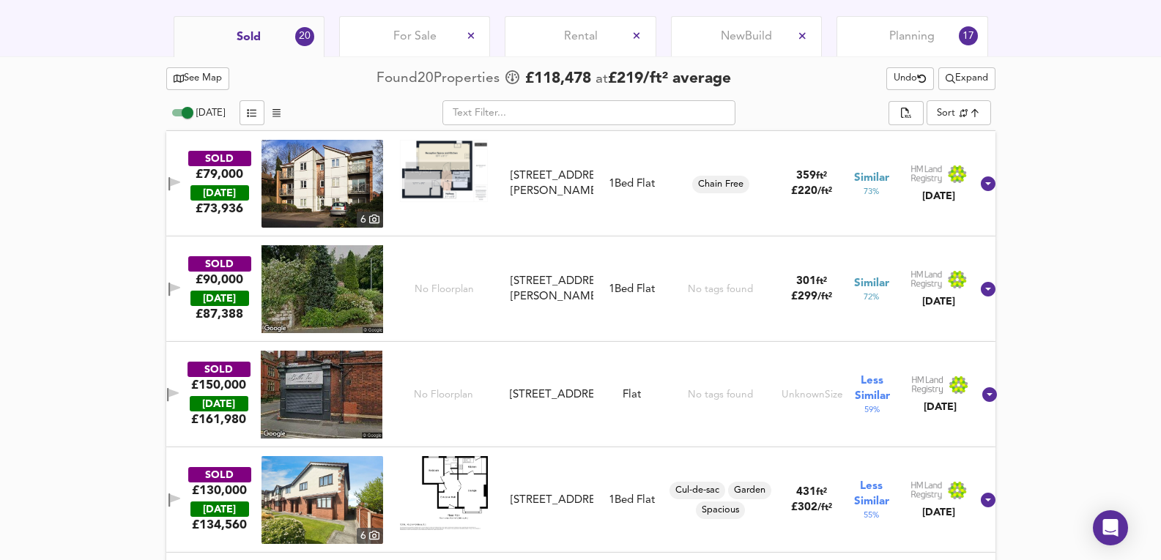
click at [401, 42] on span "For Sale" at bounding box center [414, 37] width 43 height 16
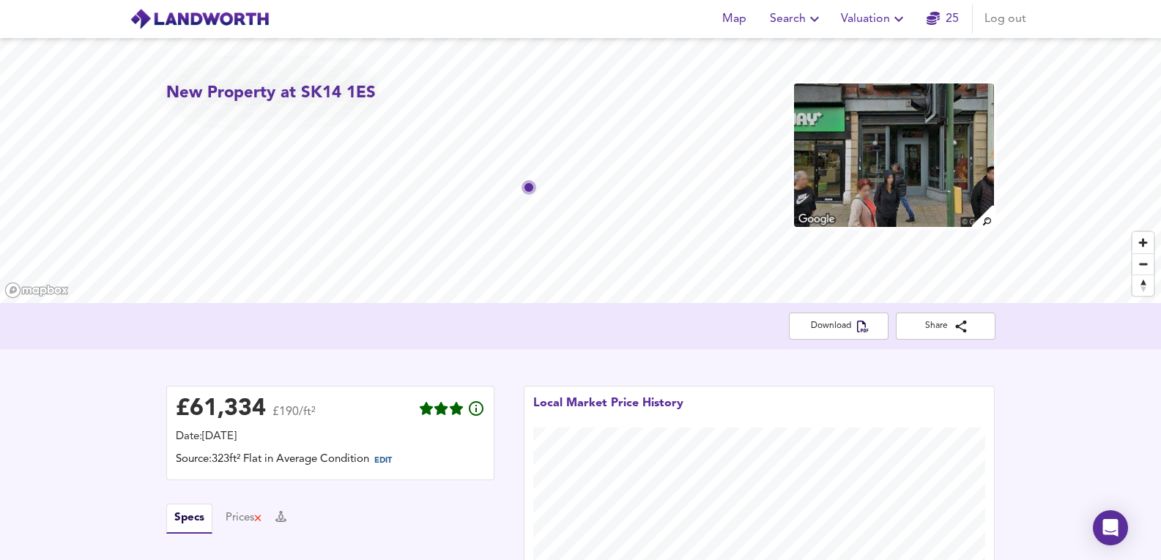
click at [770, 12] on button "Search" at bounding box center [796, 18] width 65 height 29
click at [793, 49] on li "New Search" at bounding box center [796, 53] width 145 height 26
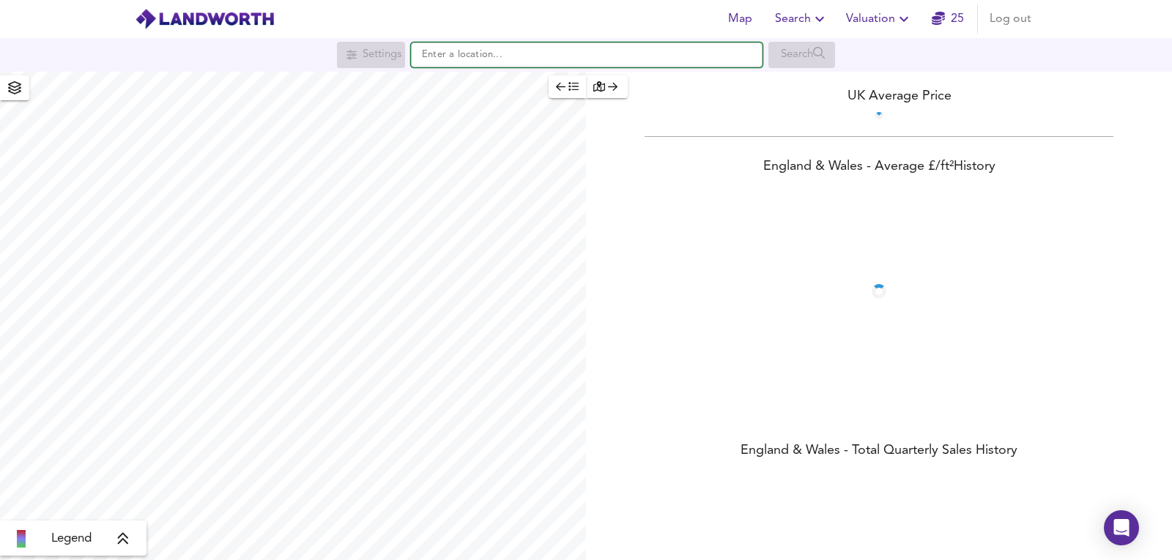
click at [624, 67] on input "text" at bounding box center [587, 54] width 352 height 25
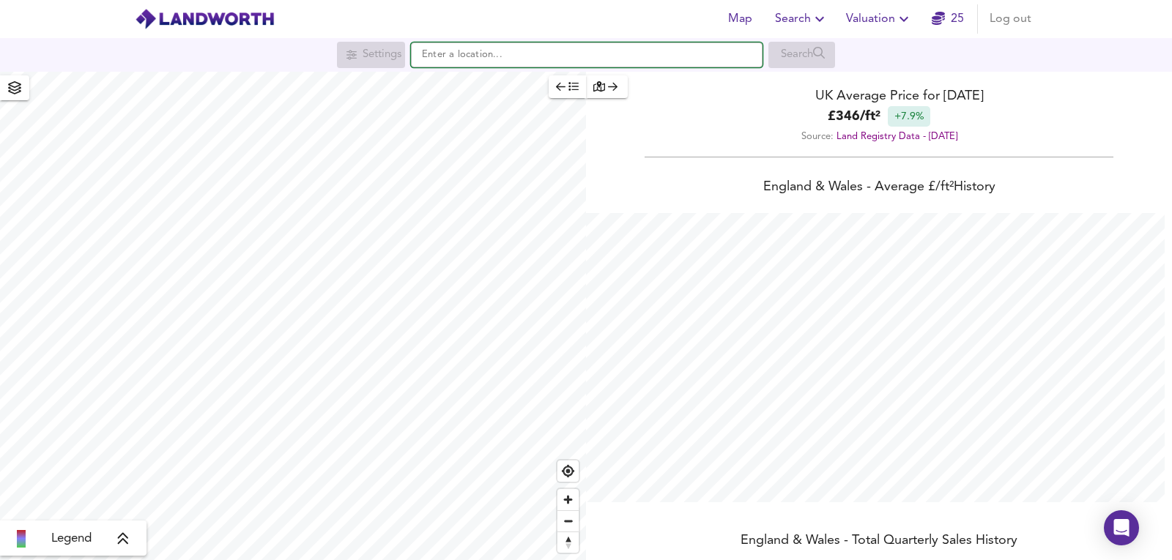
scroll to position [560, 1172]
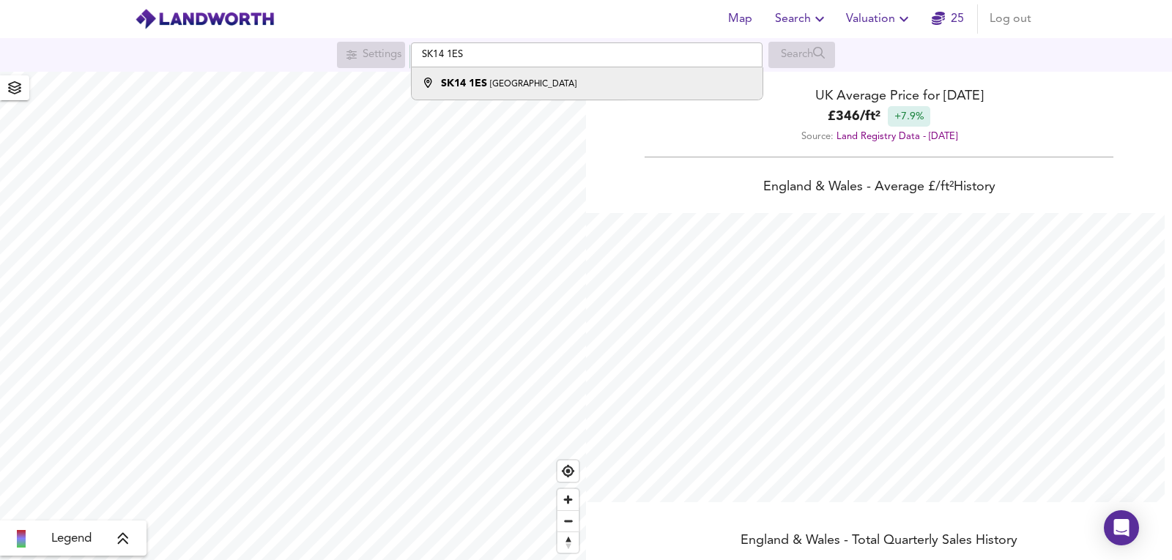
click at [503, 80] on small "[GEOGRAPHIC_DATA]" at bounding box center [533, 84] width 86 height 9
type input "[STREET_ADDRESS]"
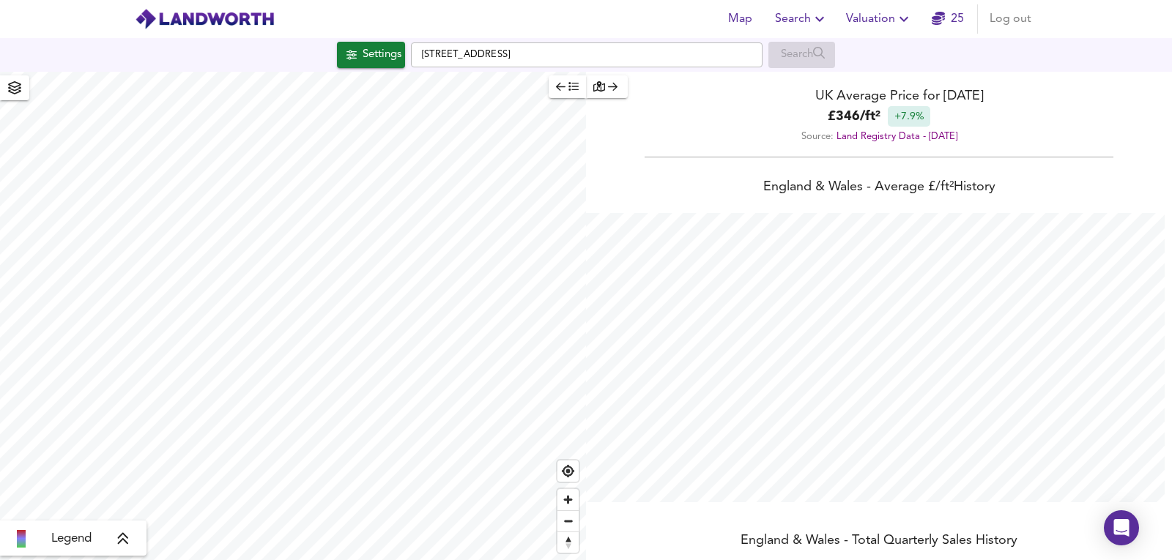
click at [376, 58] on div "Settings" at bounding box center [382, 54] width 39 height 19
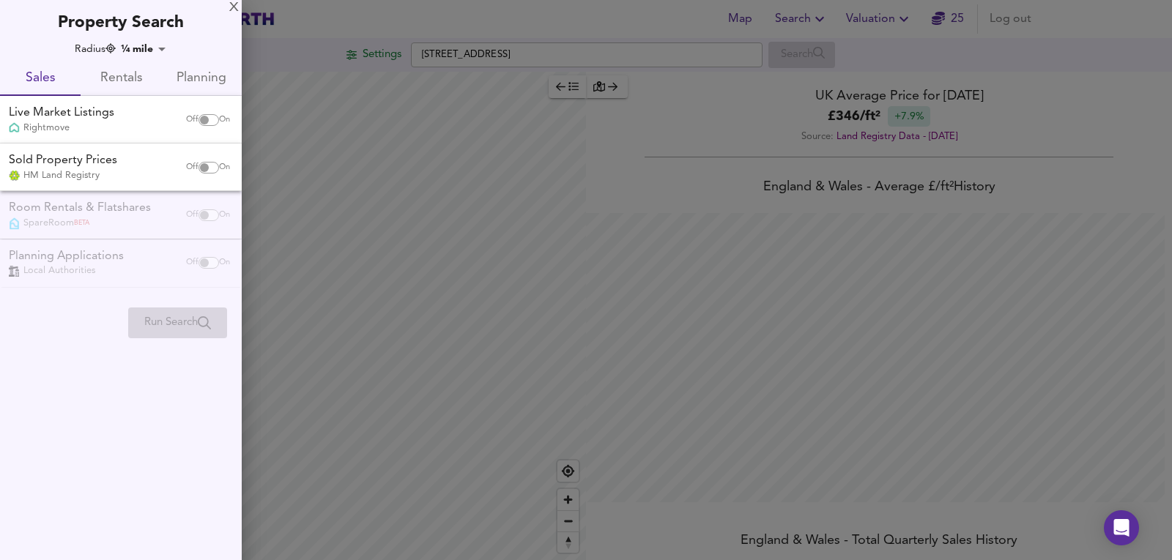
click at [202, 119] on input "checkbox" at bounding box center [204, 120] width 35 height 12
checkbox input "true"
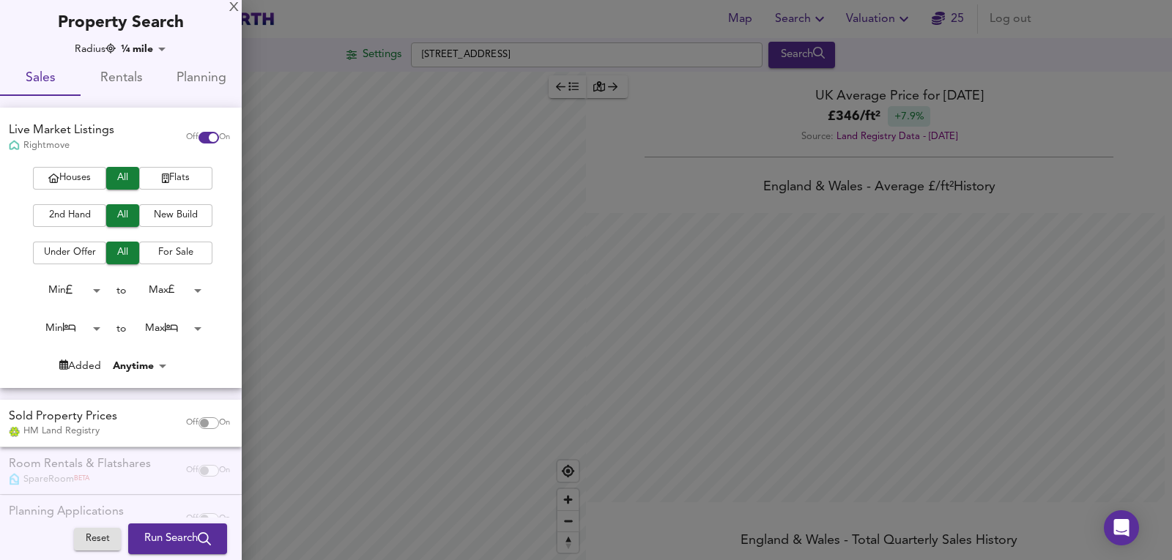
click at [166, 327] on body "Map Search Valuation 25 Log out Settings Market Street, Hyde SK14 1ES Search Le…" at bounding box center [586, 280] width 1172 height 560
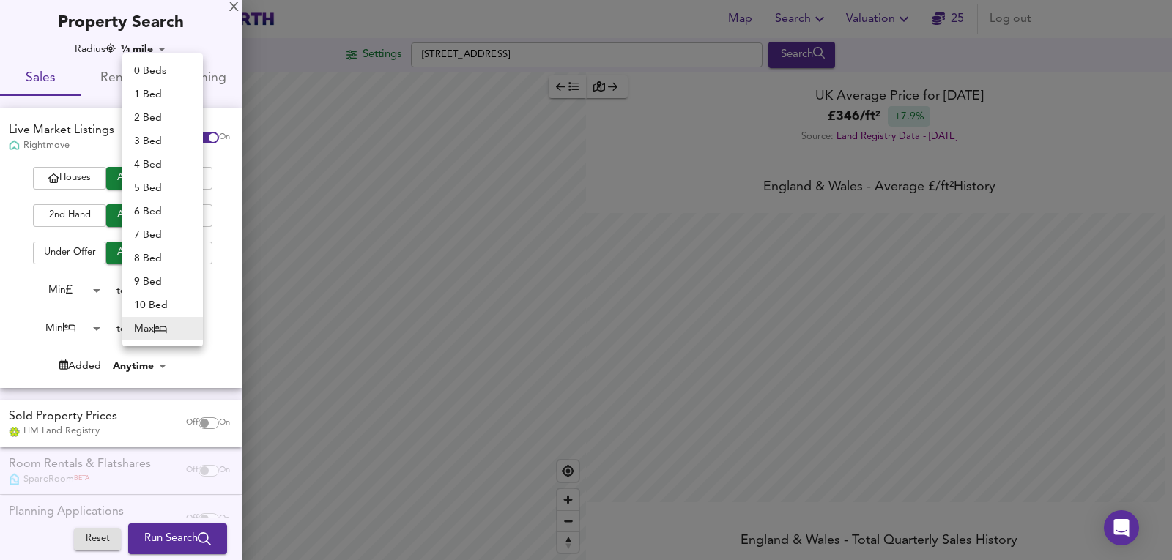
click at [163, 97] on li "1 Bed" at bounding box center [162, 94] width 81 height 23
type input "1"
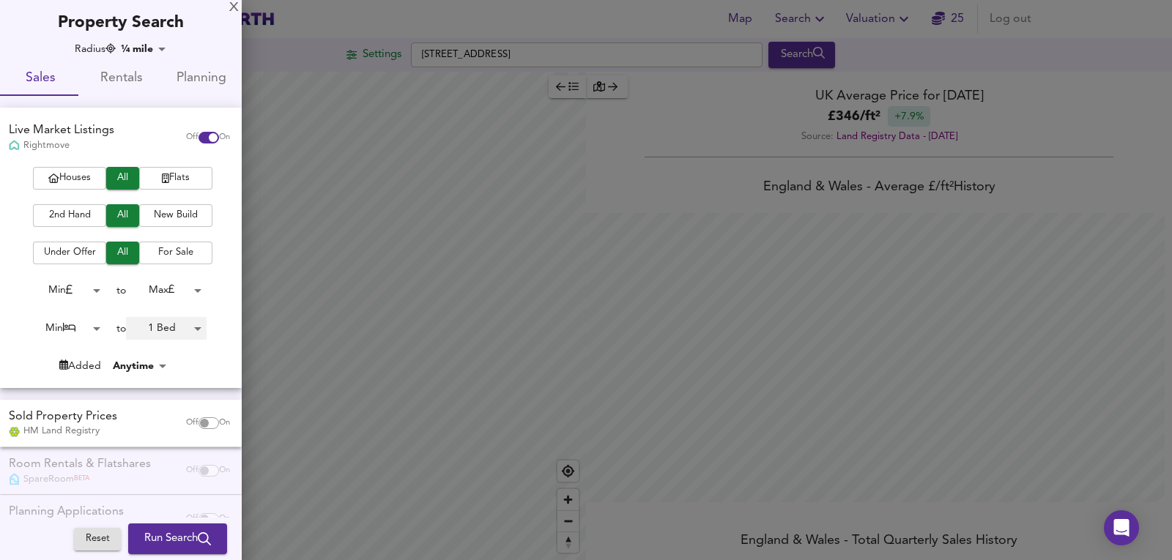
checkbox input "false"
checkbox input "true"
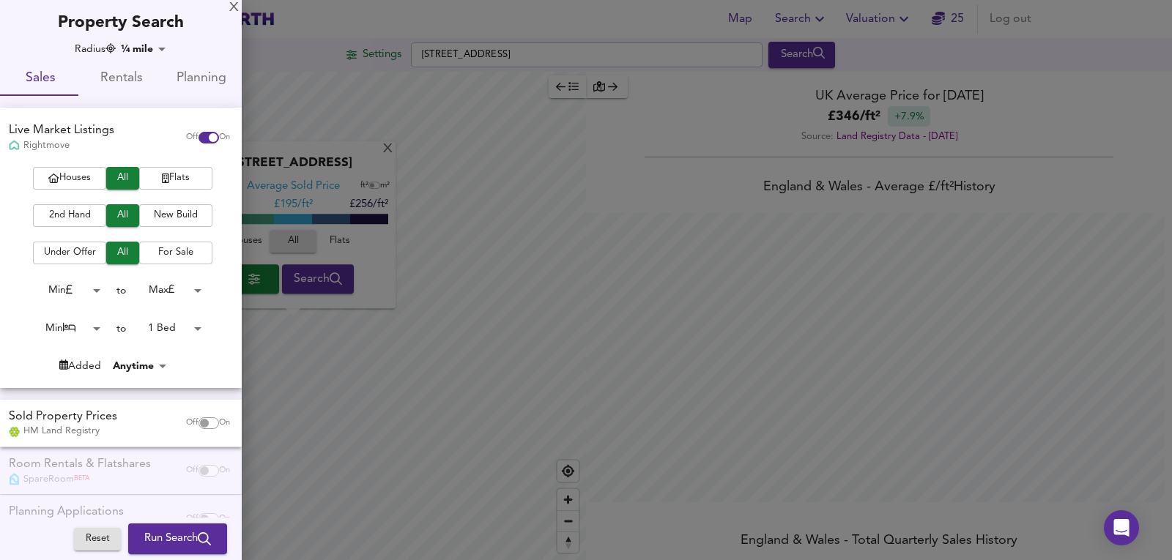
click at [182, 190] on div "Houses All Flats 2nd Hand All New Build Under Offer All For Sale Min 0 to Max 2…" at bounding box center [121, 277] width 242 height 221
click at [160, 165] on div "Live Market Listings Rightmove Off On" at bounding box center [121, 137] width 242 height 59
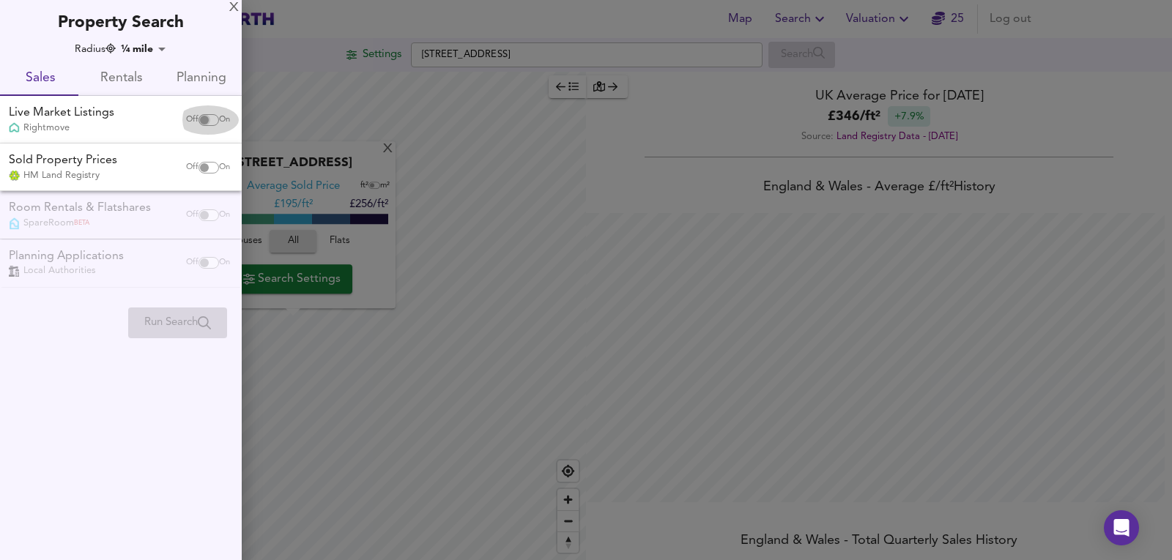
click at [201, 116] on input "checkbox" at bounding box center [204, 120] width 35 height 12
checkbox input "true"
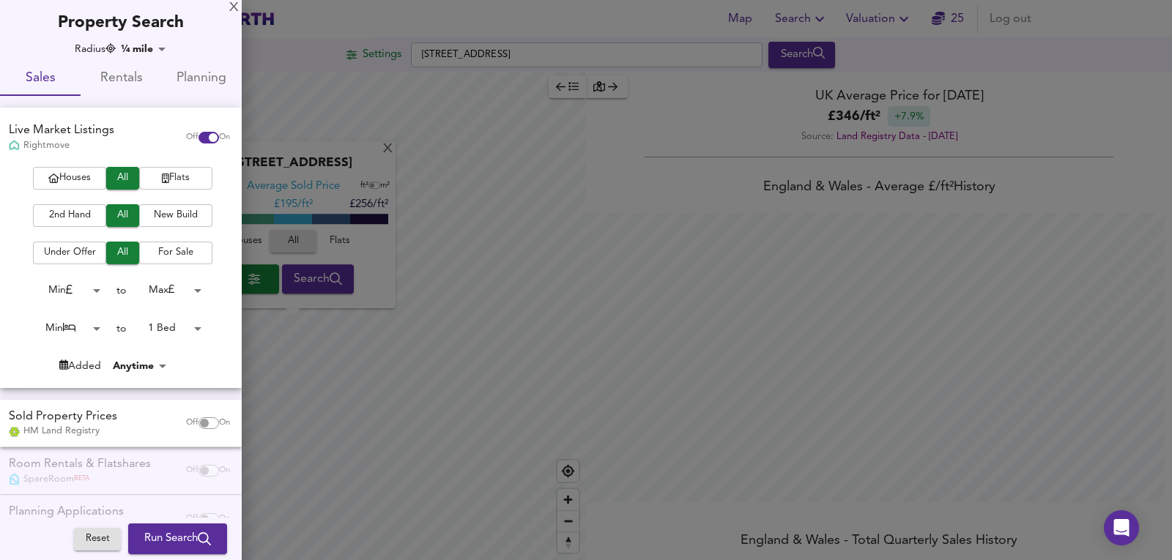
click at [170, 169] on button "Flats" at bounding box center [175, 178] width 73 height 23
click at [170, 531] on span "Run Search" at bounding box center [177, 539] width 67 height 19
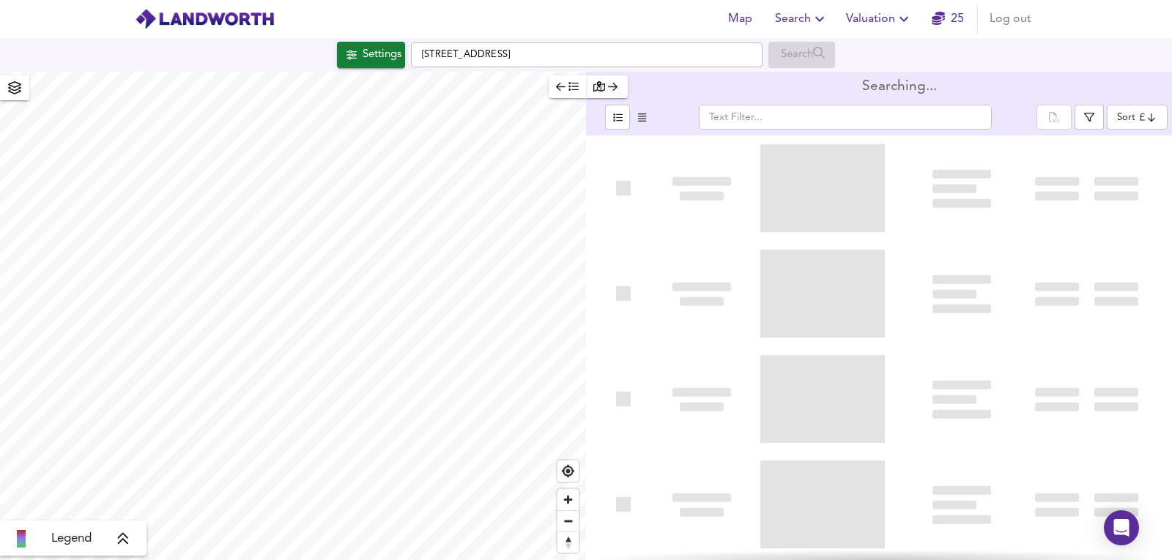
type input "bestdeal"
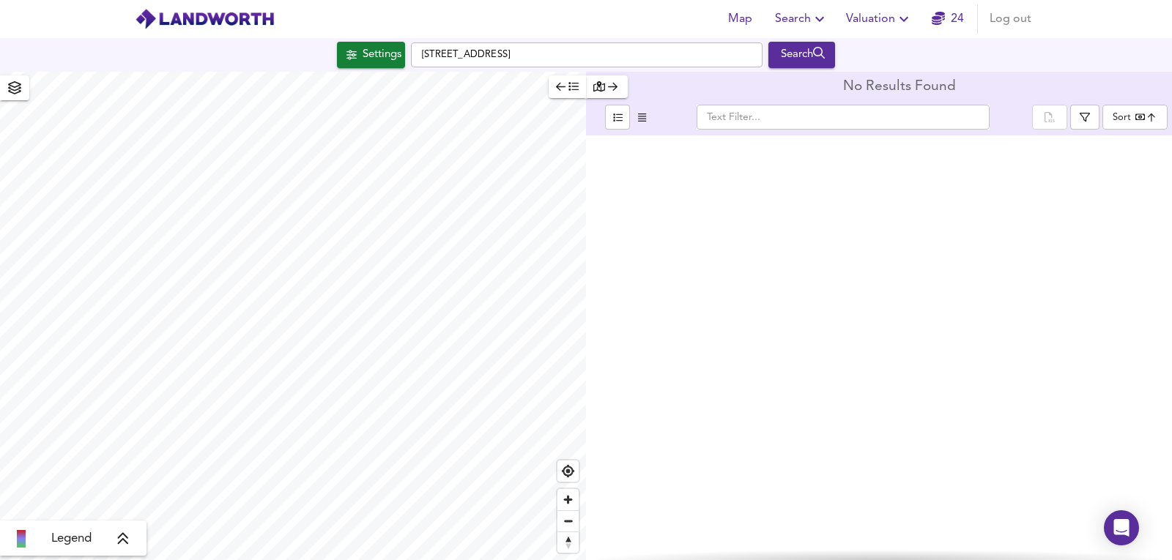
click at [382, 69] on div "Settings Market Street, Hyde SK14 1ES Search" at bounding box center [586, 55] width 1172 height 34
click at [381, 56] on div "Settings" at bounding box center [382, 54] width 39 height 19
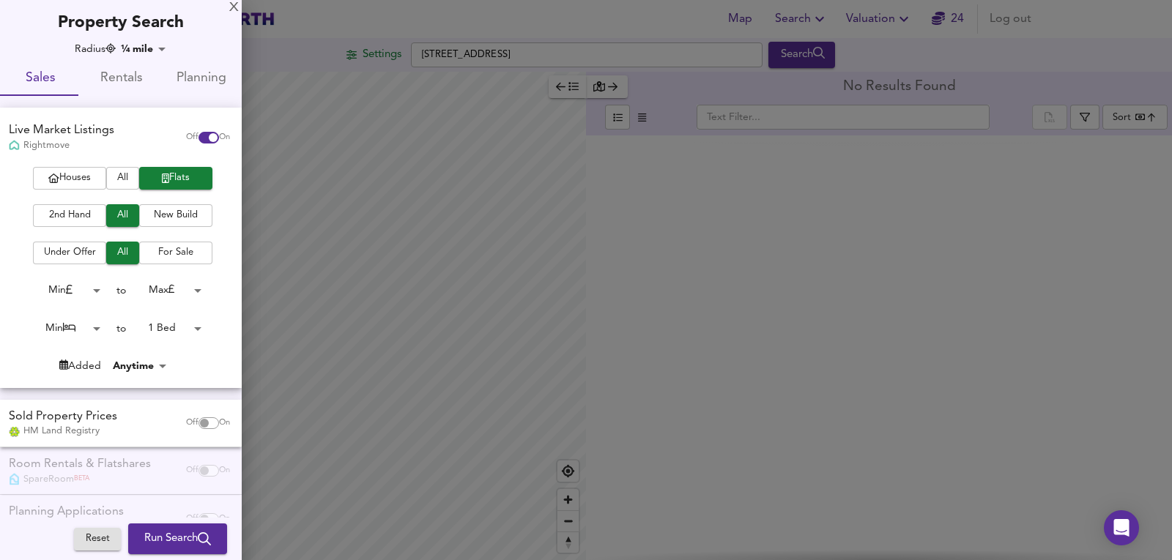
click at [132, 51] on body "Map Search Valuation 24 Log out Settings Market Street, Hyde SK14 1ES Search Le…" at bounding box center [586, 280] width 1172 height 560
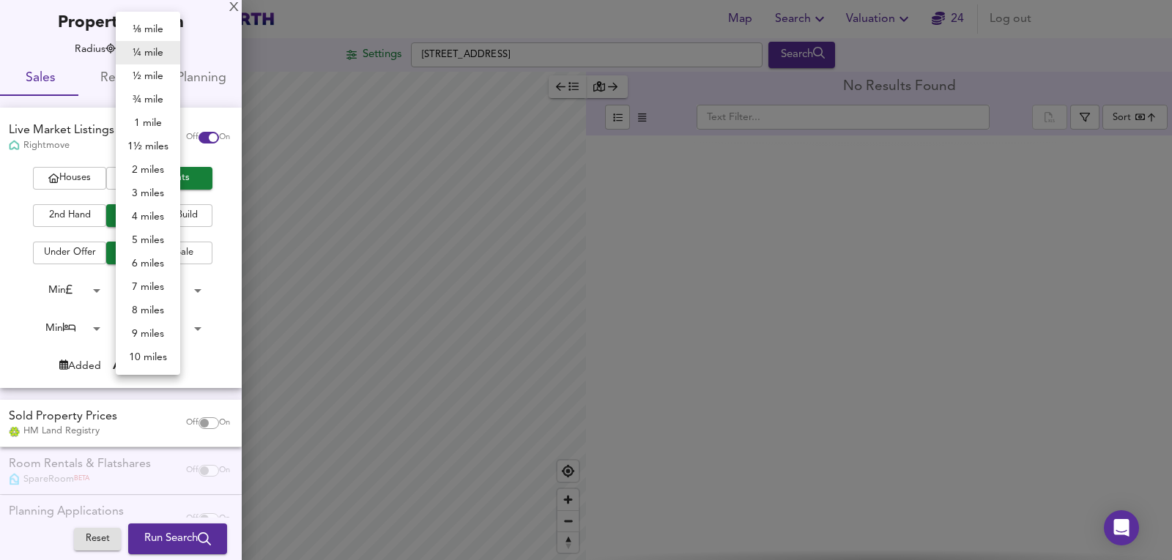
click at [150, 120] on li "1 mile" at bounding box center [148, 122] width 64 height 23
type input "1609"
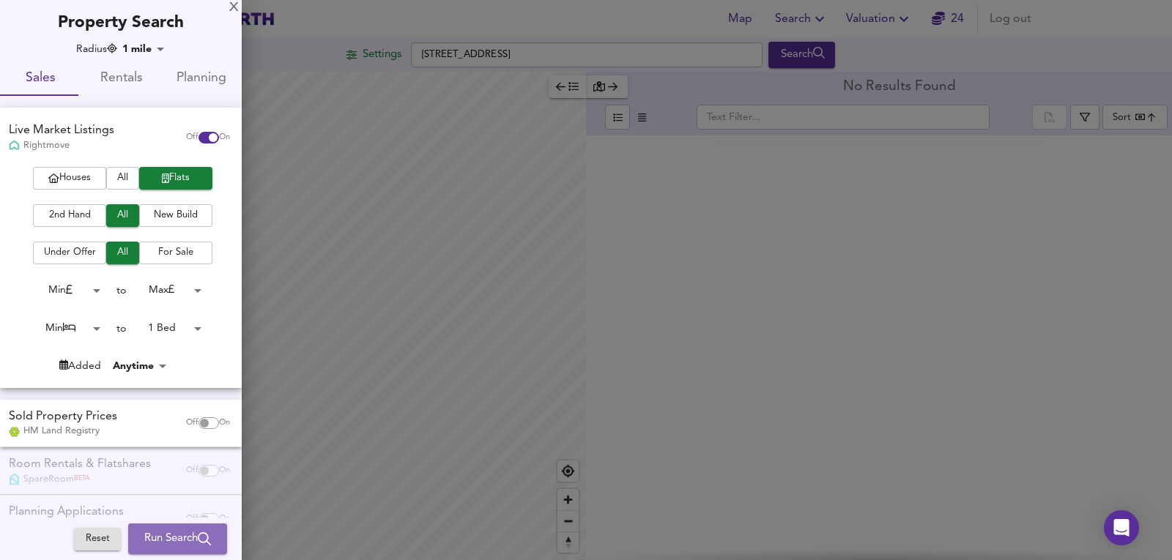
click at [185, 539] on span "Run Search" at bounding box center [177, 539] width 67 height 19
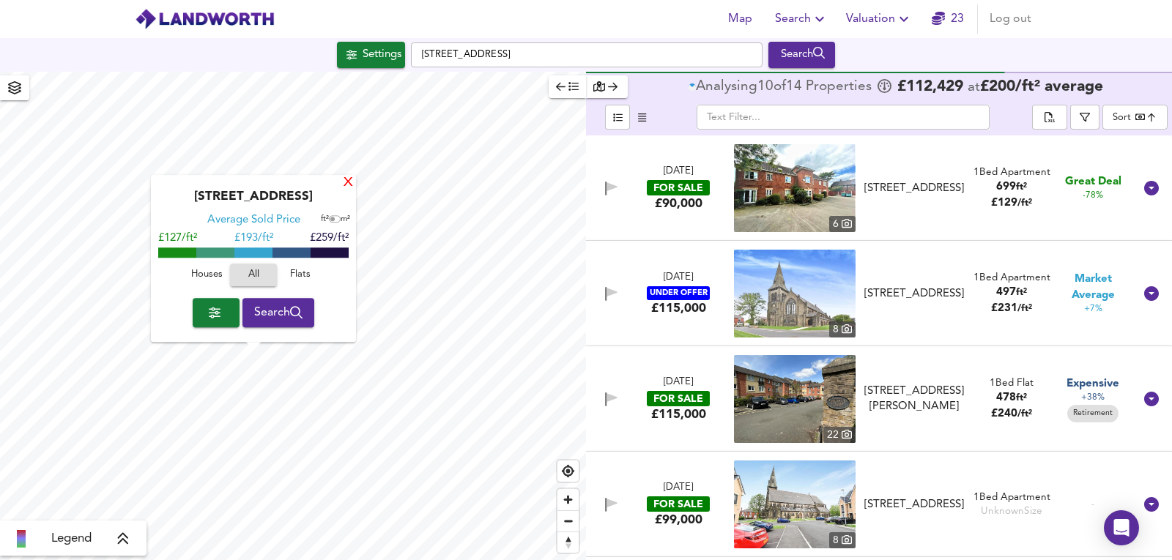
click at [350, 190] on div "X" at bounding box center [348, 184] width 12 height 14
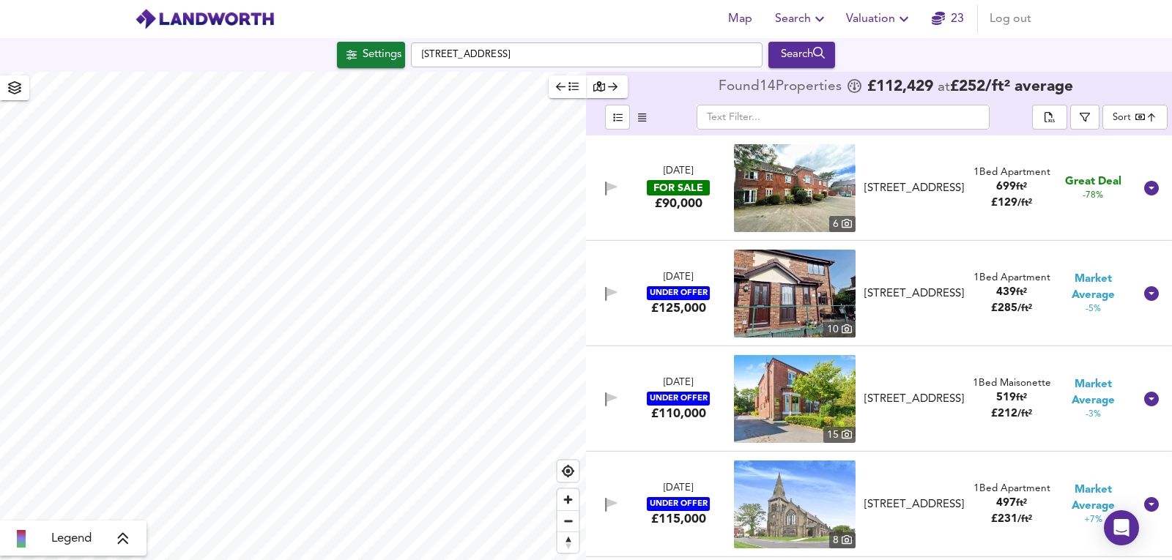
click at [774, 182] on img at bounding box center [795, 188] width 122 height 88
click at [794, 388] on img at bounding box center [795, 399] width 122 height 88
click at [790, 406] on img at bounding box center [795, 399] width 122 height 88
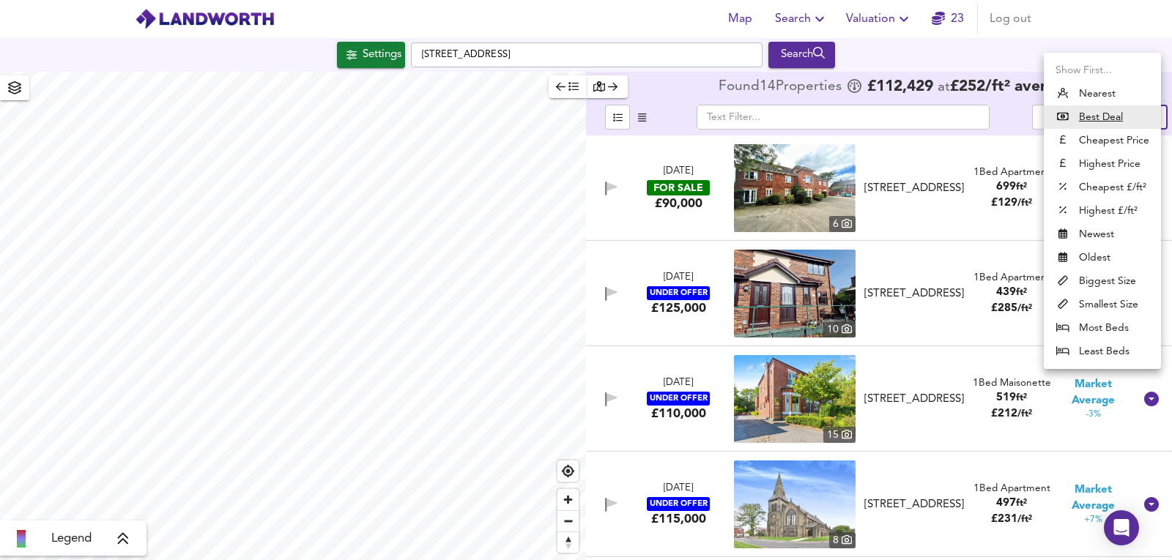
click at [1119, 120] on body "Map Search Valuation 23 Log out Settings Market Street, Hyde SK14 1ES Search Le…" at bounding box center [586, 280] width 1172 height 560
click at [1108, 144] on li "Cheapest Price" at bounding box center [1102, 140] width 117 height 23
type input "cheapest"
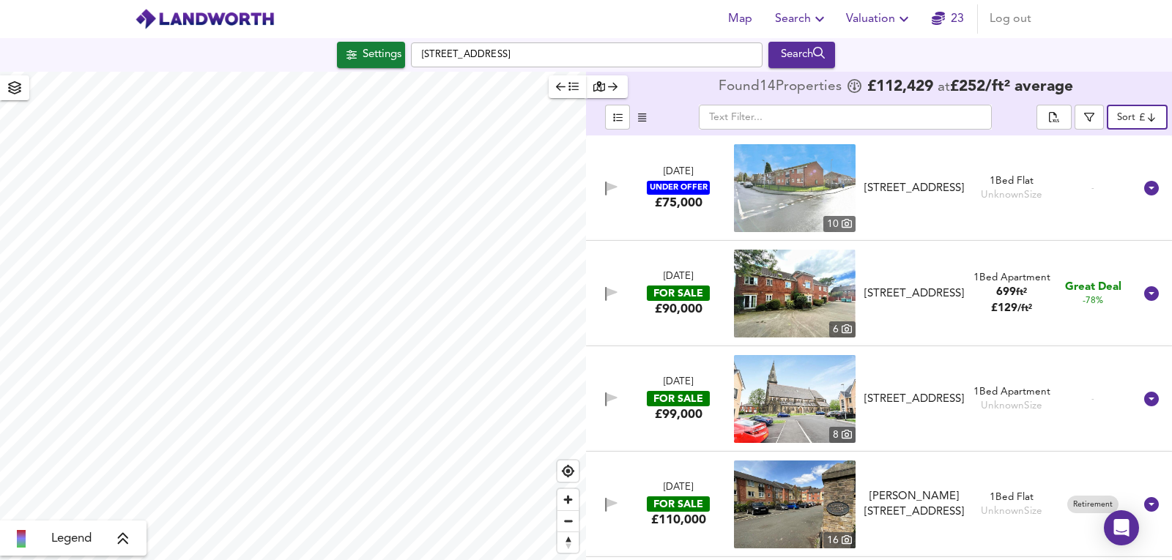
click at [794, 179] on img at bounding box center [795, 188] width 122 height 88
click at [799, 284] on img at bounding box center [795, 294] width 122 height 88
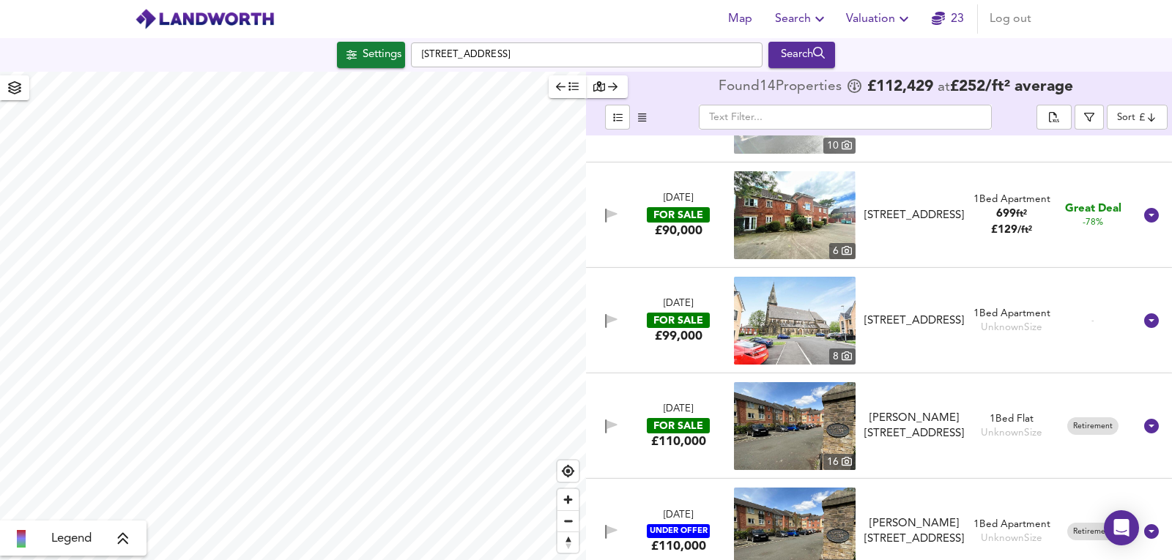
scroll to position [196, 0]
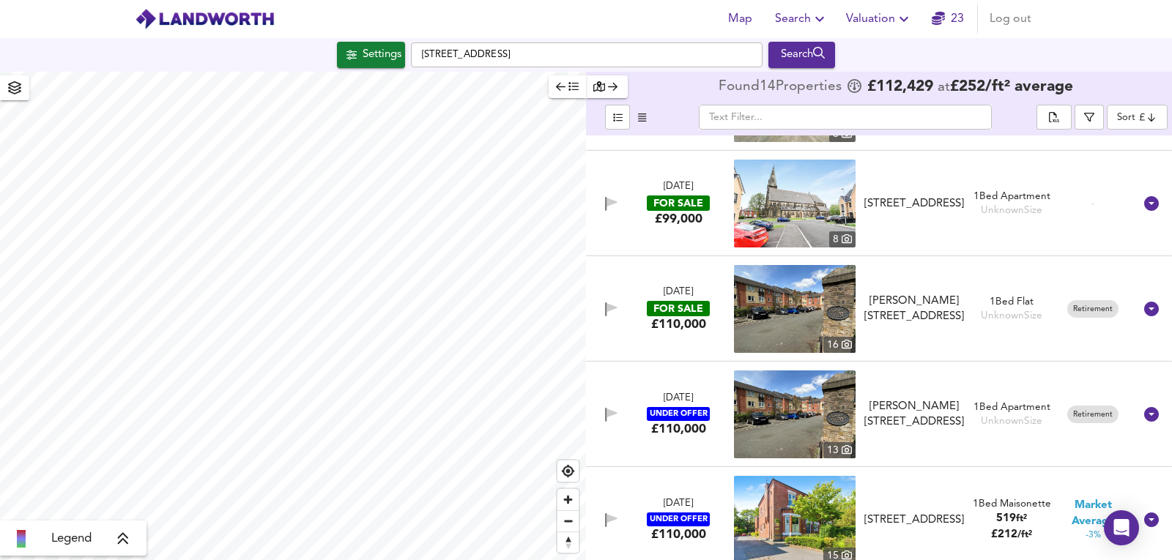
click at [780, 408] on img at bounding box center [795, 415] width 122 height 88
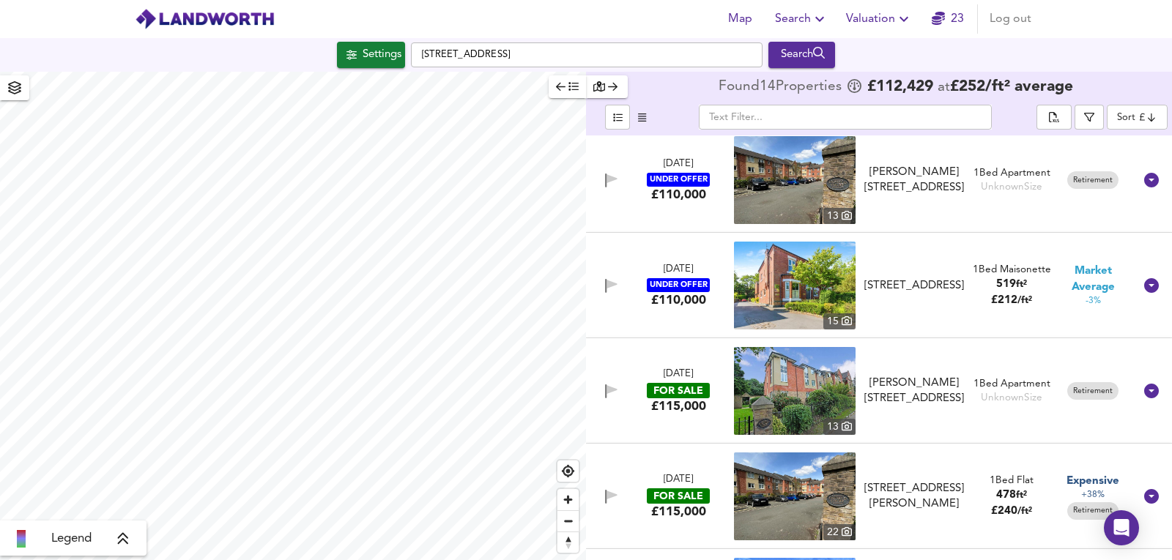
scroll to position [489, 0]
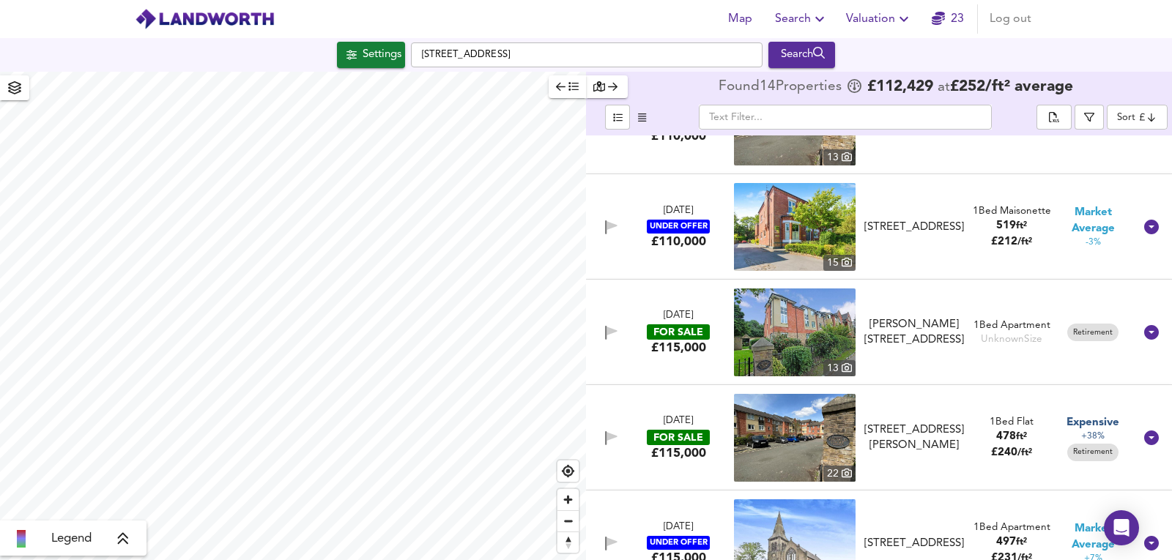
click at [786, 323] on img at bounding box center [795, 333] width 122 height 88
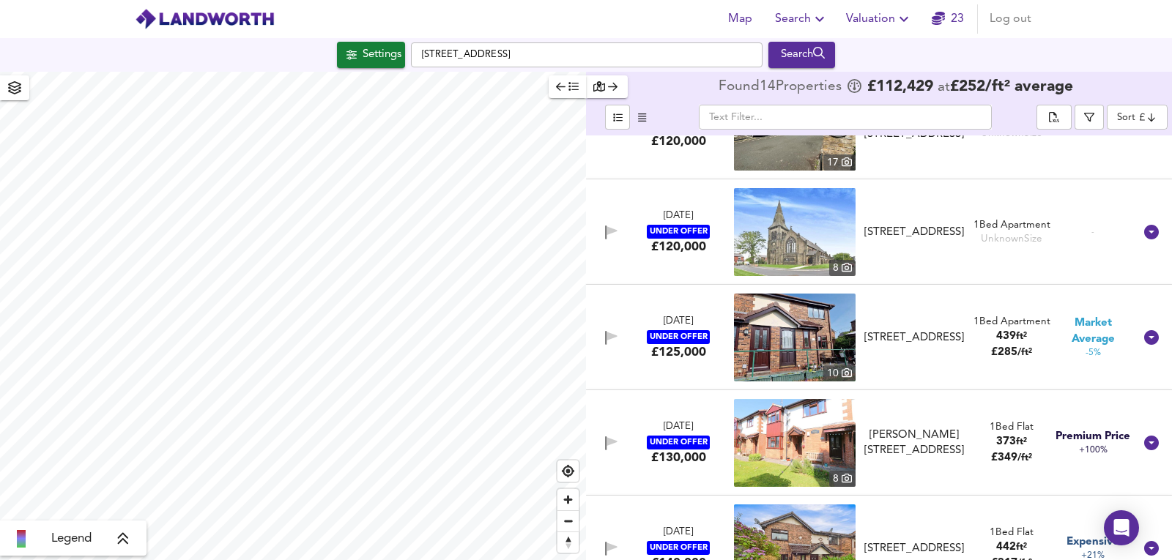
scroll to position [1026, 0]
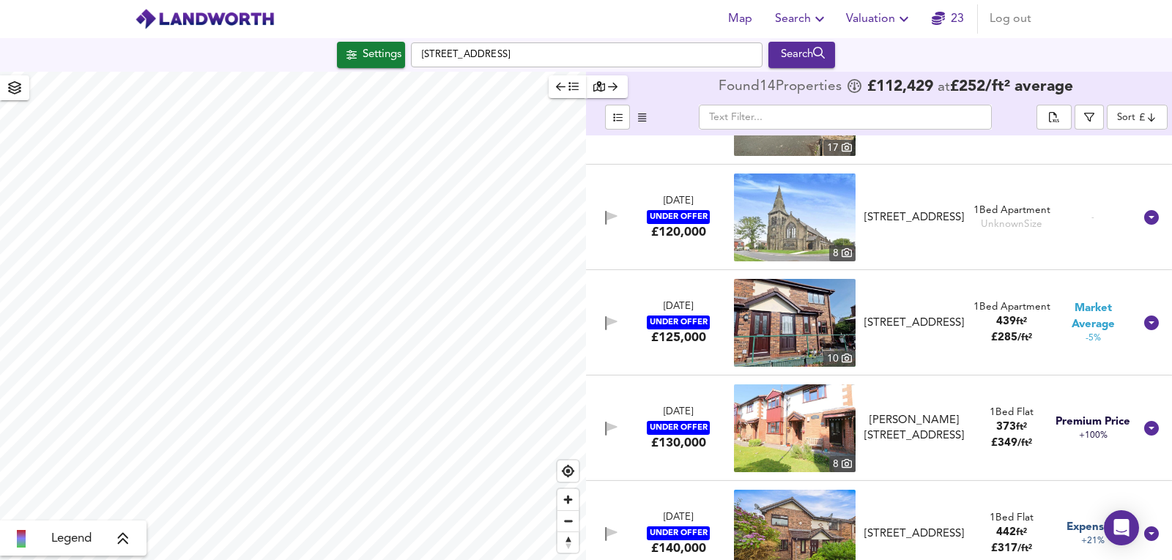
click at [802, 330] on img at bounding box center [795, 323] width 122 height 88
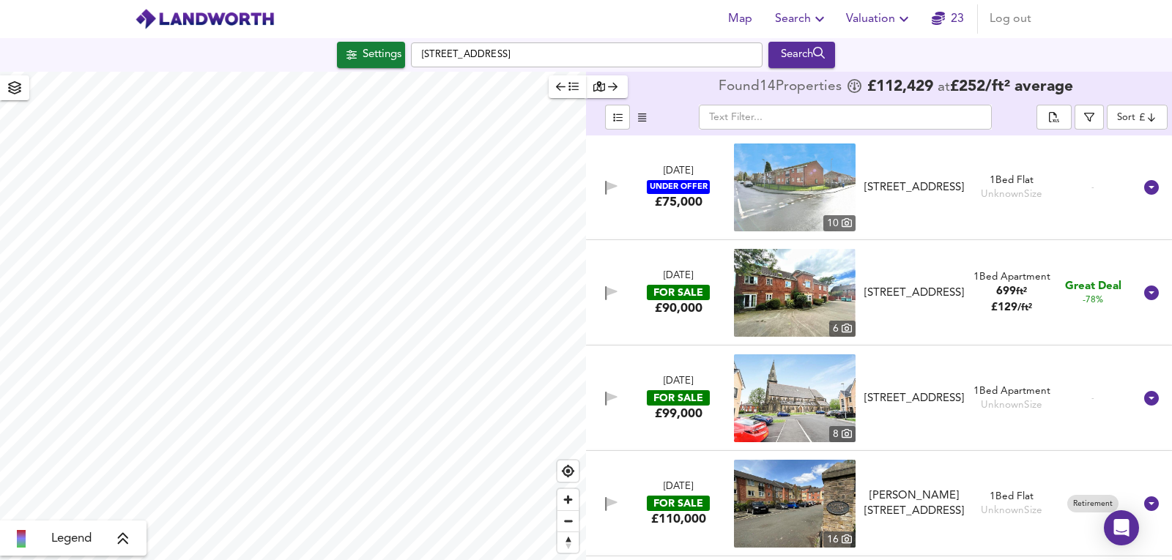
scroll to position [0, 0]
click at [354, 55] on span "Settings" at bounding box center [371, 54] width 61 height 19
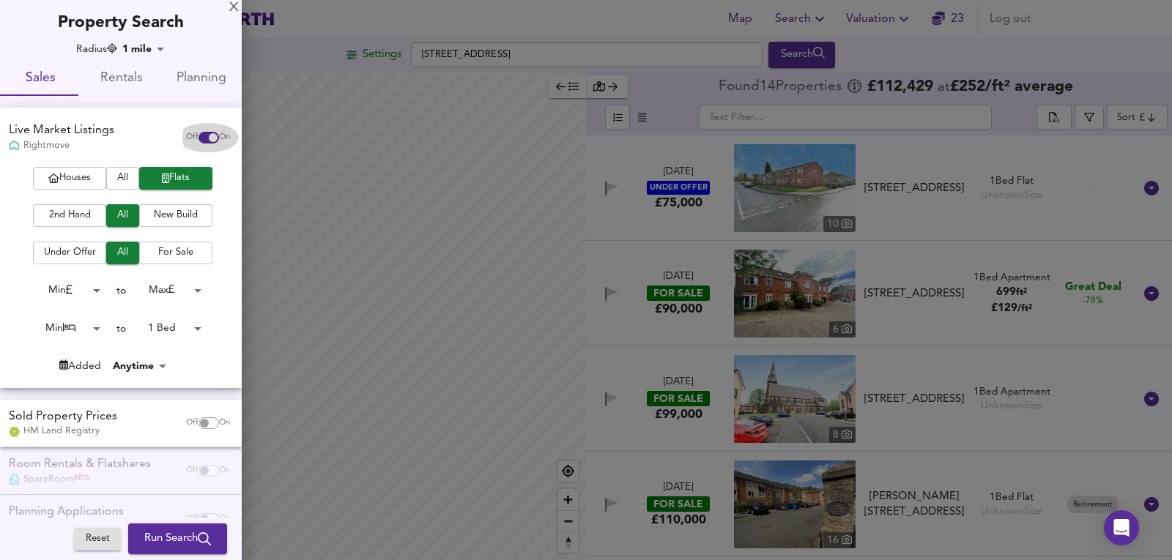
click at [204, 127] on div "Off On" at bounding box center [208, 137] width 62 height 29
checkbox input "false"
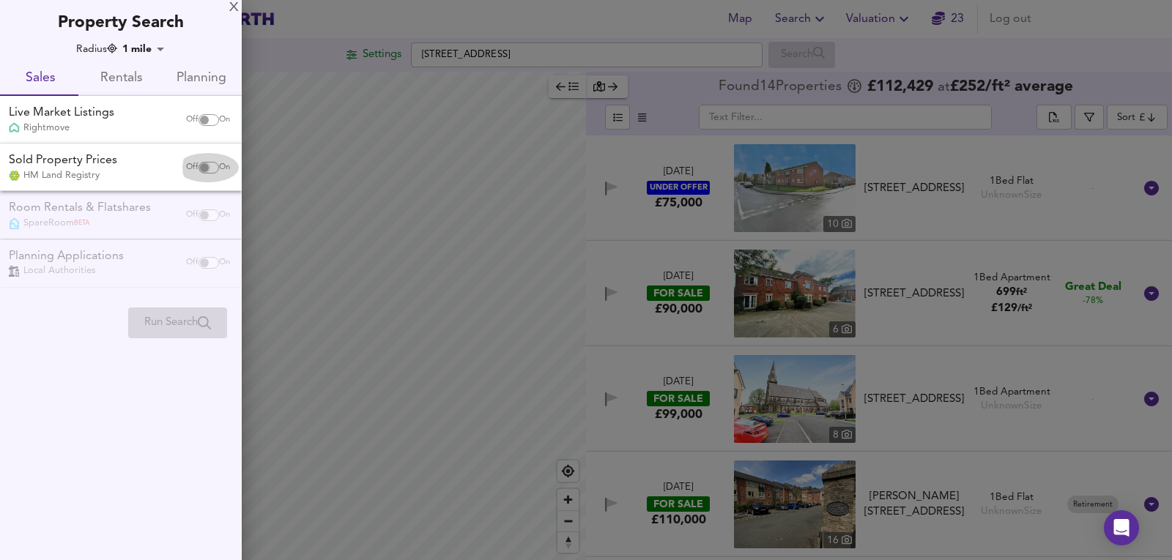
click at [201, 169] on input "checkbox" at bounding box center [204, 168] width 35 height 12
checkbox input "true"
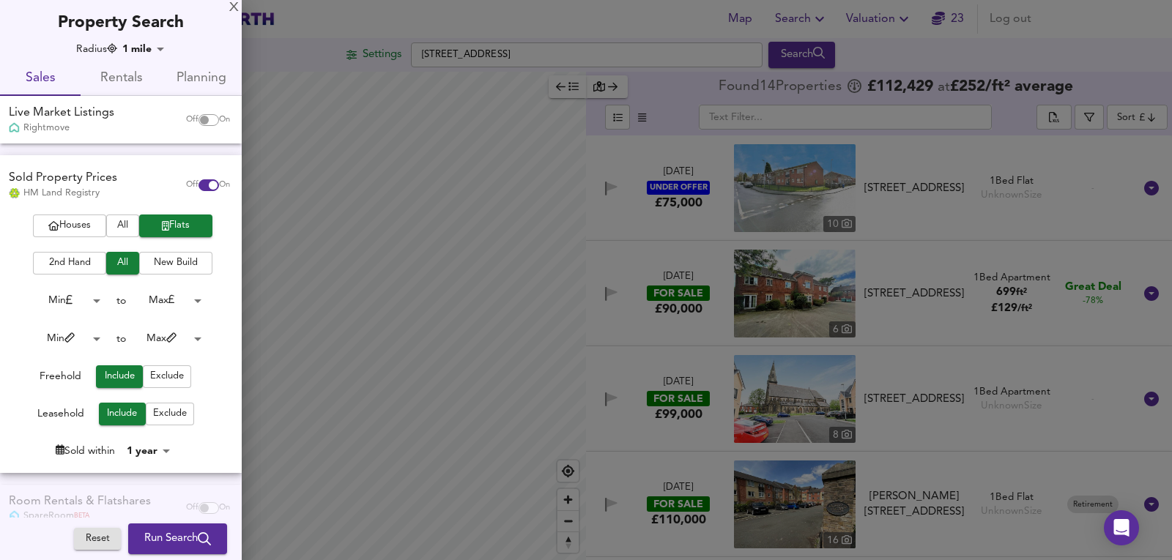
click at [168, 346] on body "Map Search Valuation 23 Log out Settings Market Street, Hyde SK14 1ES Search Le…" at bounding box center [586, 280] width 1172 height 560
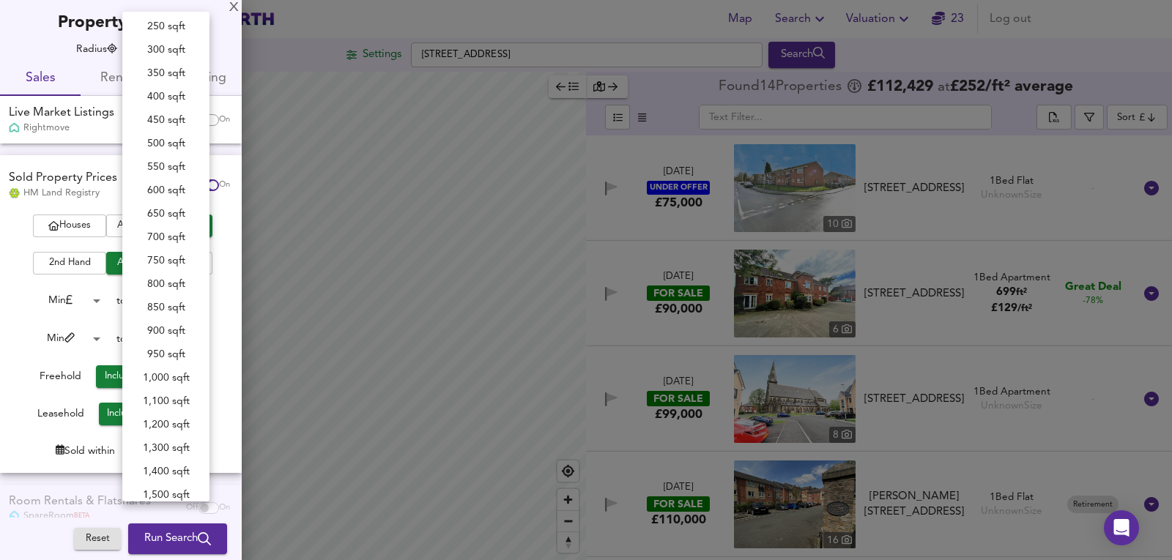
scroll to position [71, 0]
click at [185, 233] on li "700 sqft" at bounding box center [165, 239] width 87 height 23
type input "700"
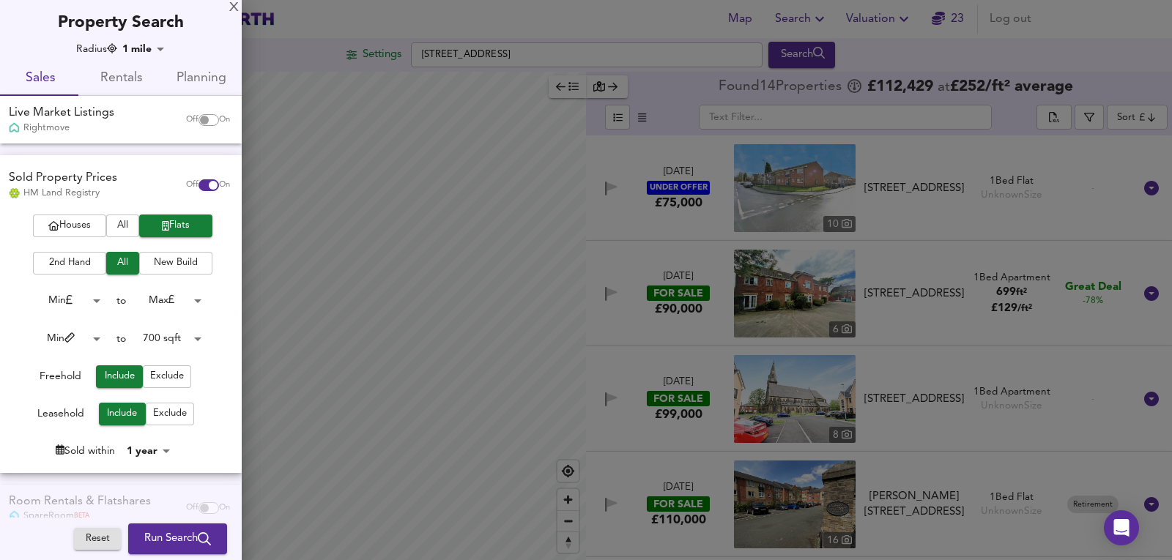
click at [74, 335] on body "Map Search Valuation 23 Log out Settings Market Street, Hyde SK14 1ES Search Le…" at bounding box center [586, 280] width 1172 height 560
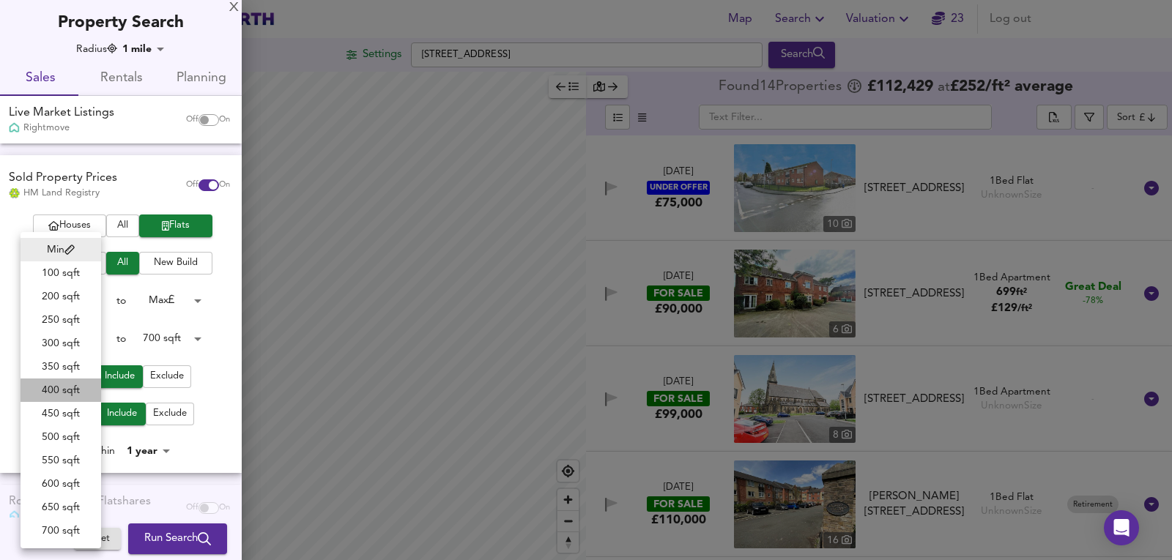
click at [52, 388] on li "400 sqft" at bounding box center [61, 390] width 81 height 23
type input "400"
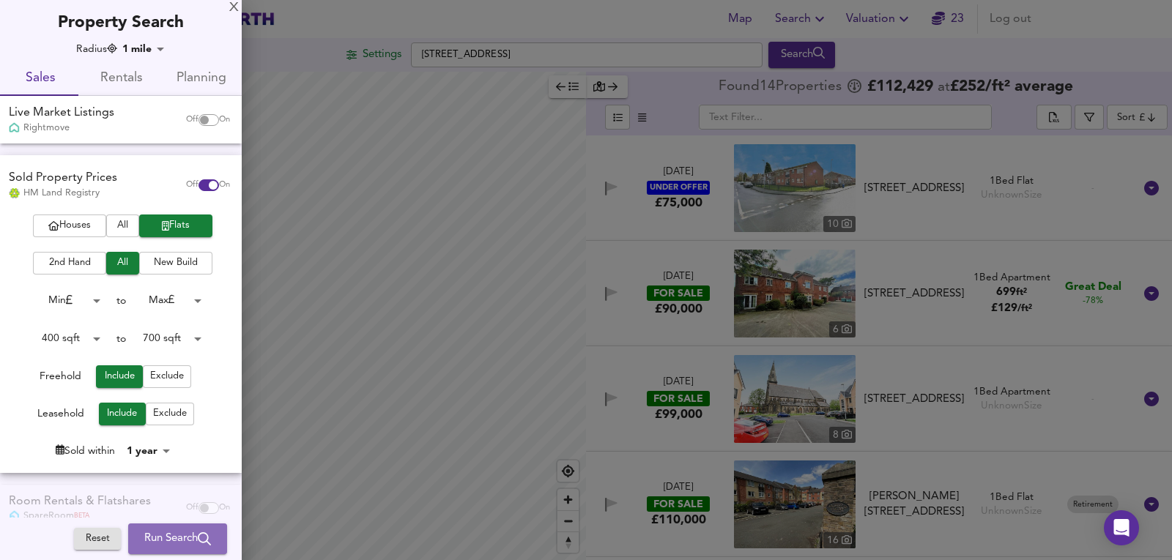
click at [156, 538] on span "Run Search" at bounding box center [177, 539] width 67 height 19
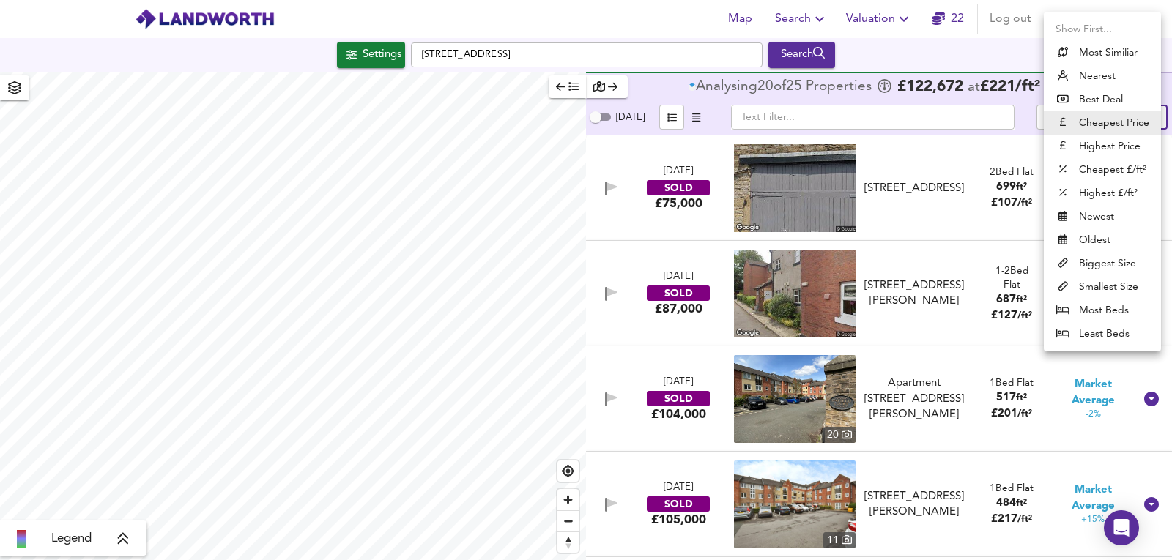
click at [1142, 111] on body "Map Search Valuation 22 Log out Settings Market Street, Hyde SK14 1ES Search Le…" at bounding box center [586, 280] width 1172 height 560
click at [1131, 65] on li "Nearest" at bounding box center [1102, 75] width 117 height 23
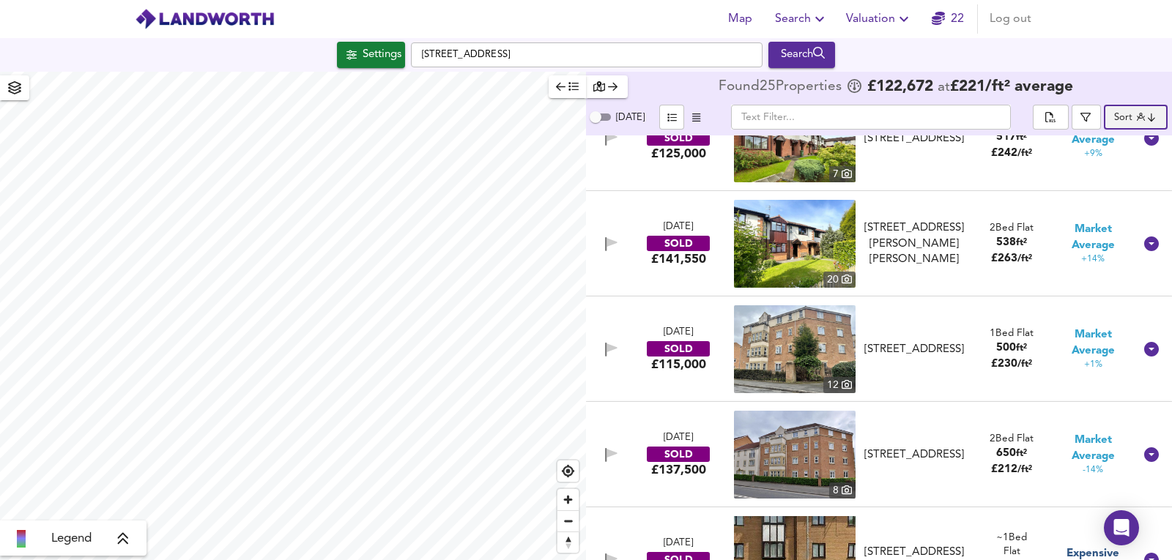
scroll to position [1319, 0]
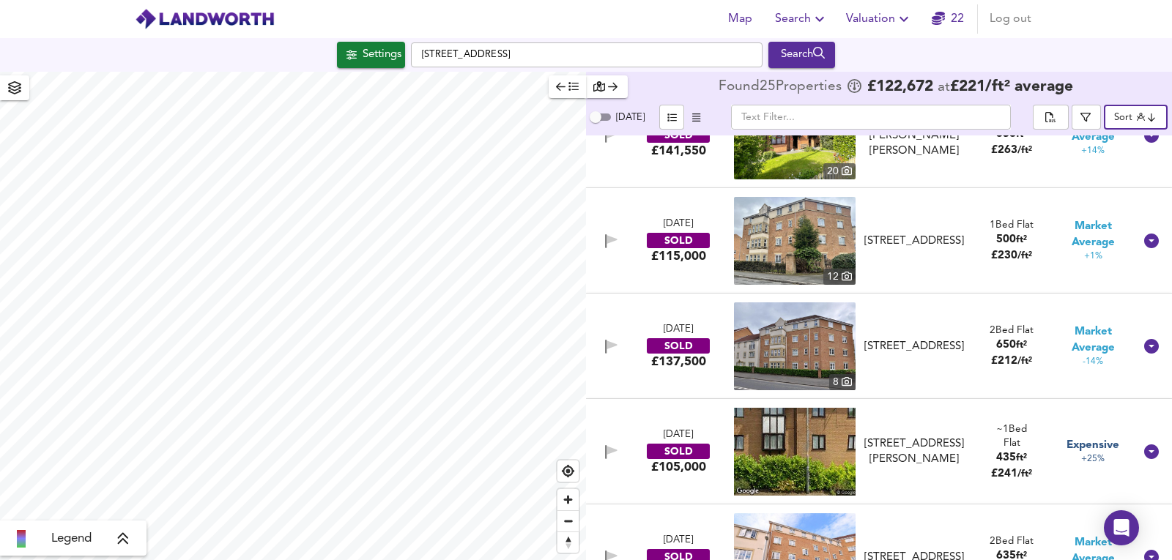
click at [946, 261] on div "28 Jun 2025 SOLD £115,000 12 34 Carrfield, SK14 4GH 34 Carrfield, SK14 4GH 1 Be…" at bounding box center [861, 241] width 545 height 88
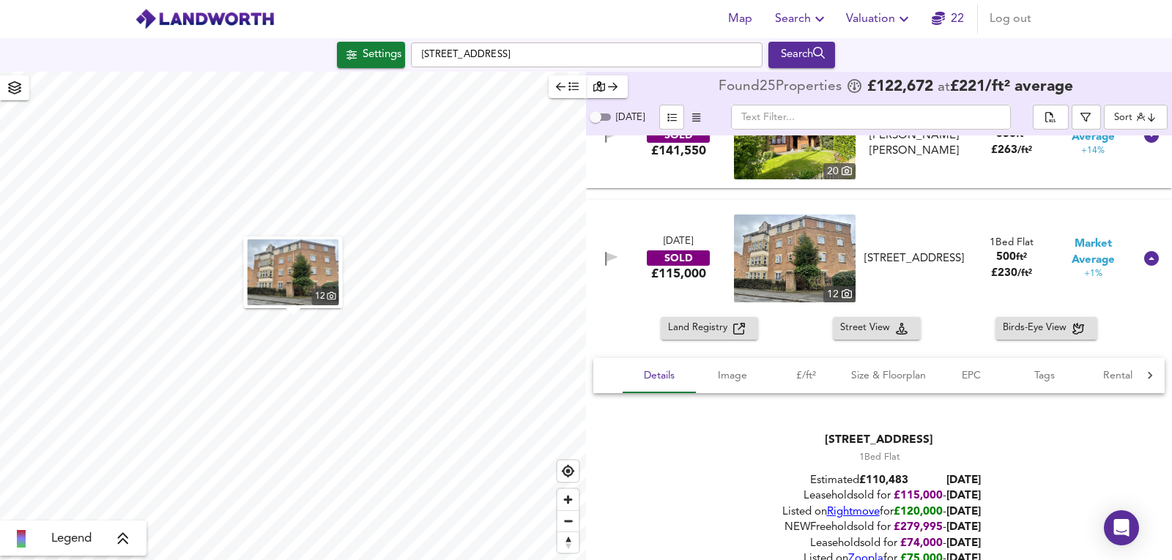
click at [827, 513] on span "Rightmove" at bounding box center [853, 512] width 53 height 11
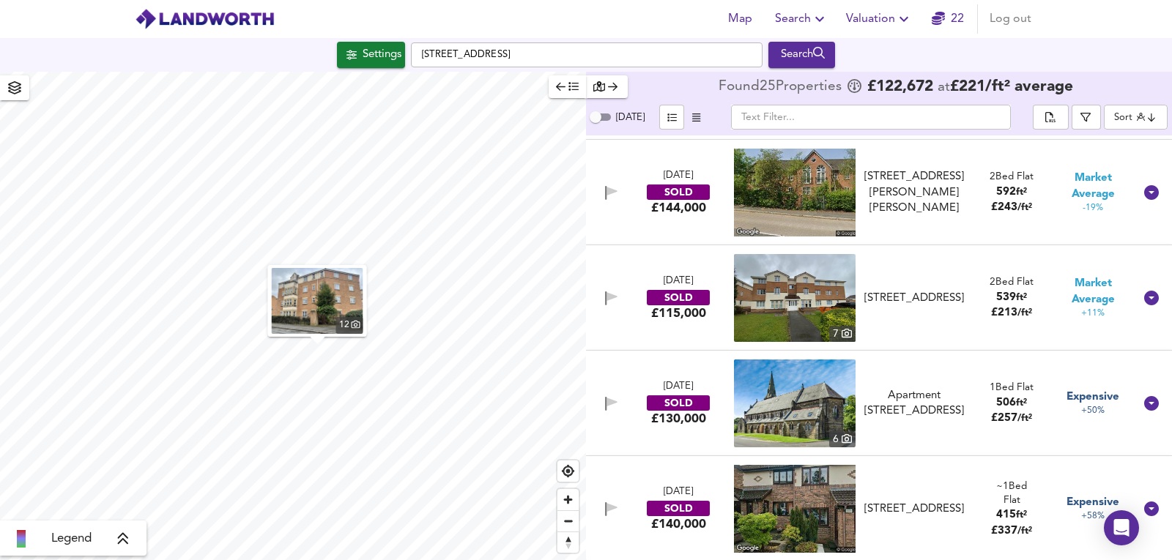
scroll to position [2643, 0]
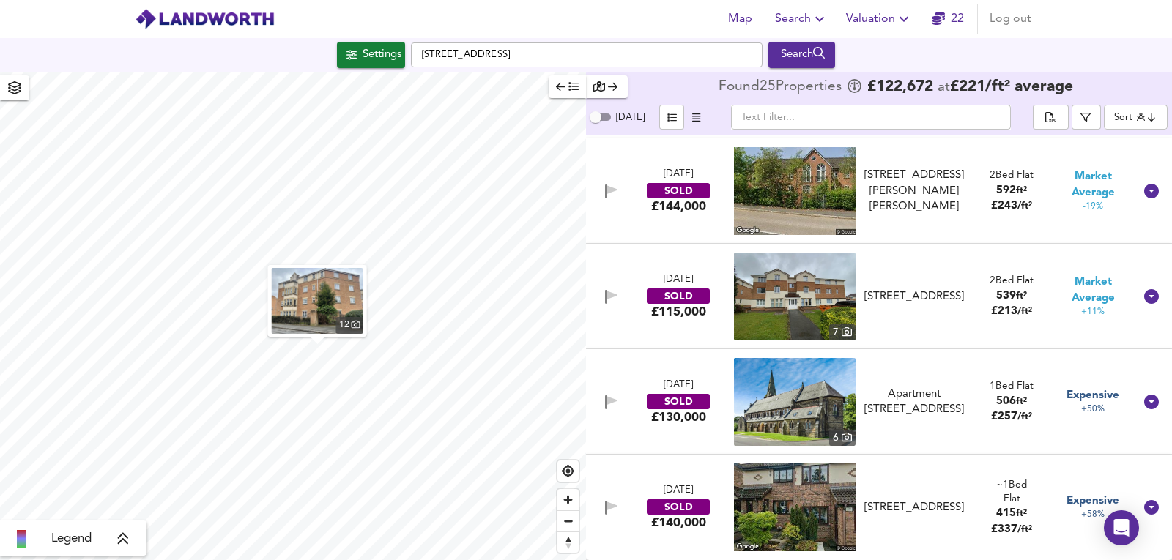
click at [792, 392] on img at bounding box center [795, 402] width 122 height 88
click at [960, 441] on div "31 Mar 2025 SOLD £130,000 6 Apartment 15, Steeple View Apartments, Steeple View…" at bounding box center [861, 402] width 545 height 88
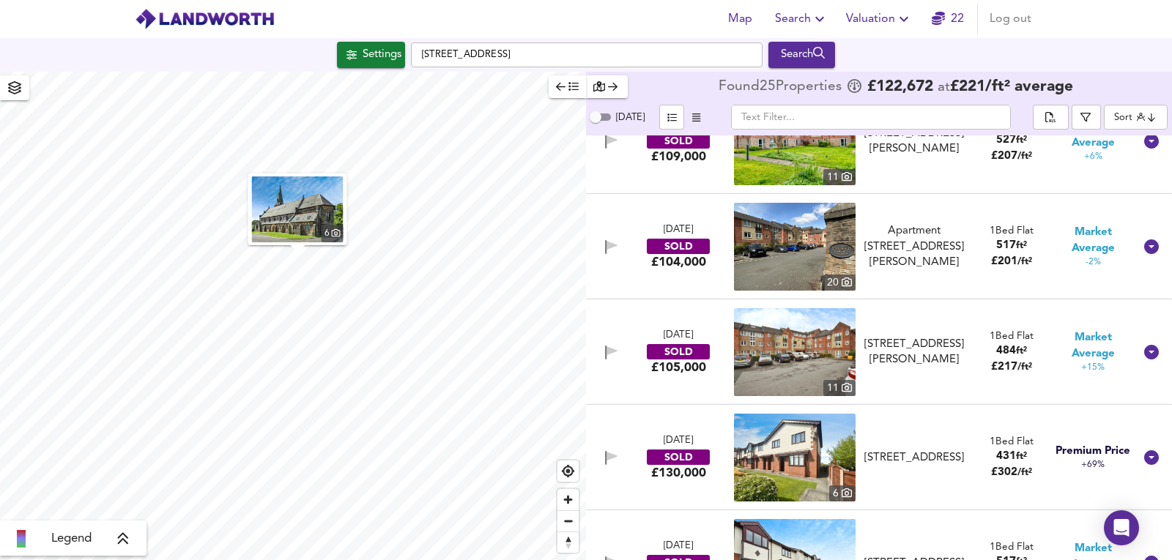
scroll to position [568, 0]
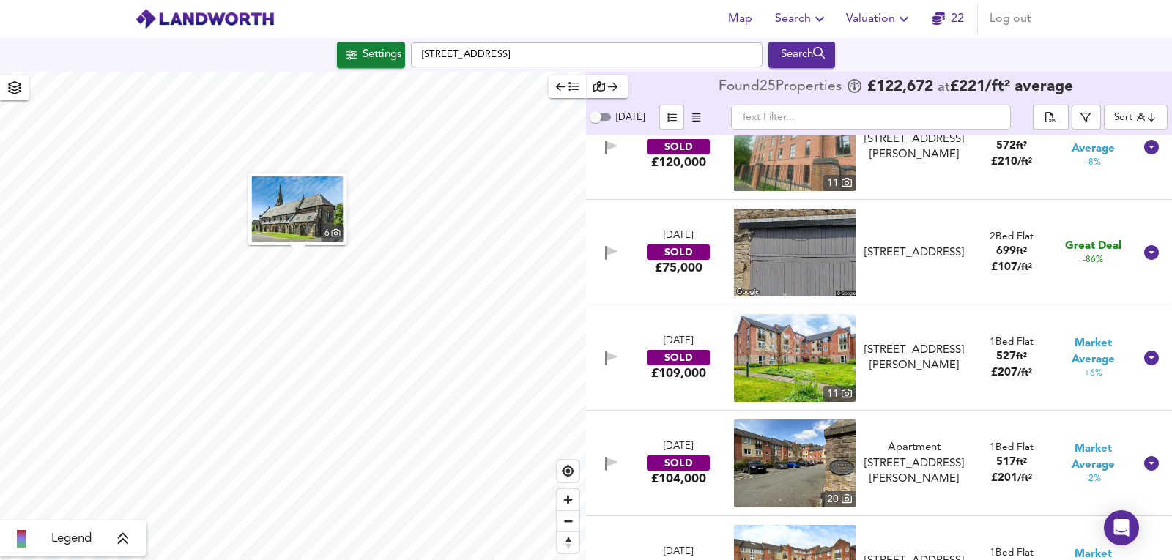
click at [1135, 128] on body "Map Search Valuation 22 Log out Settings Market Street, Hyde SK14 1ES Search 6 …" at bounding box center [586, 280] width 1172 height 560
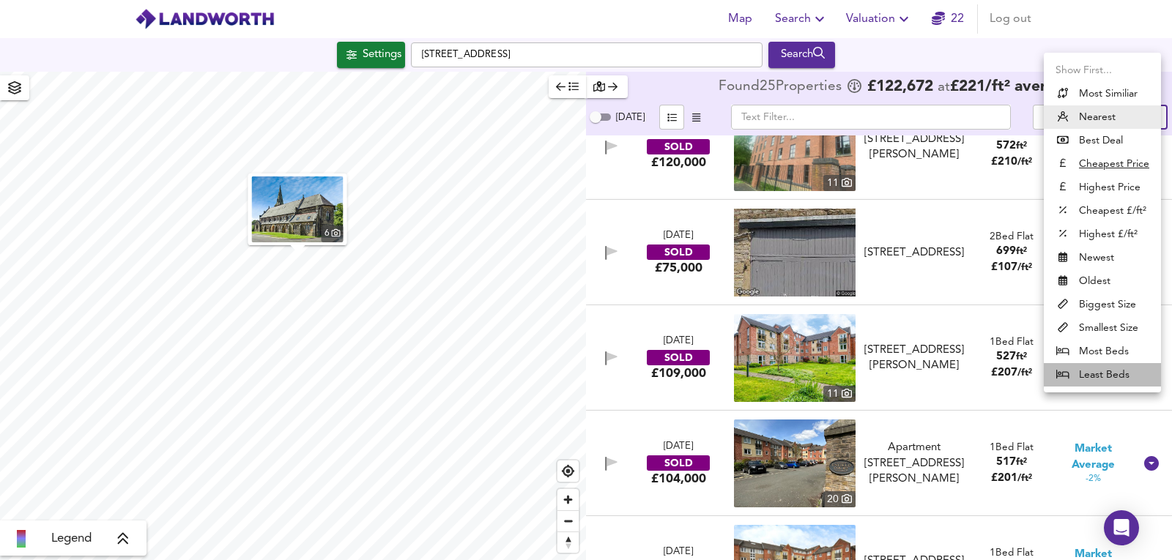
click at [1095, 368] on li "Least Beds" at bounding box center [1102, 374] width 117 height 23
type input "leastbeds"
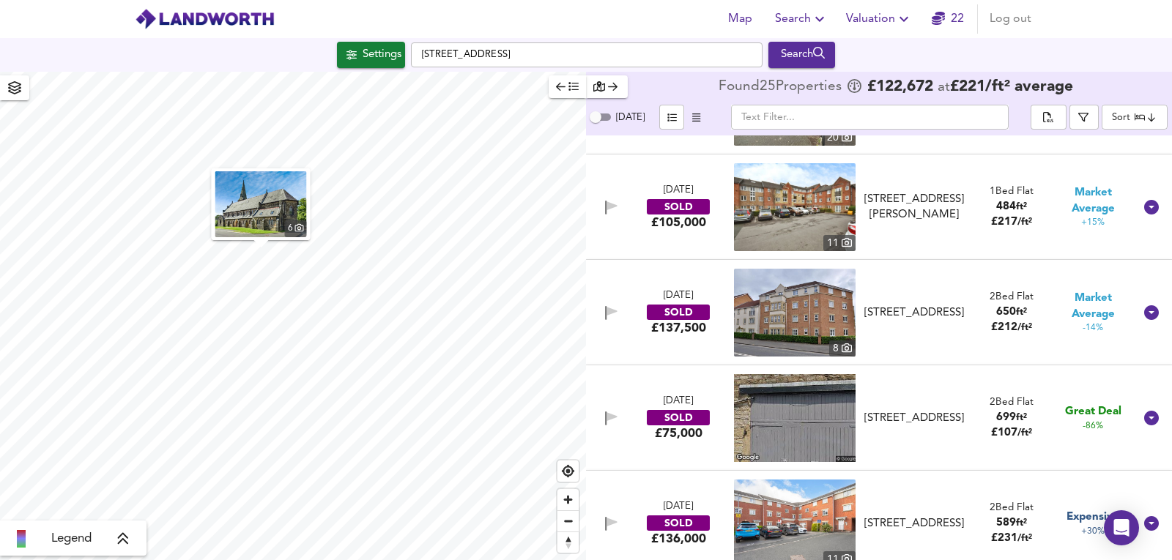
scroll to position [1448, 0]
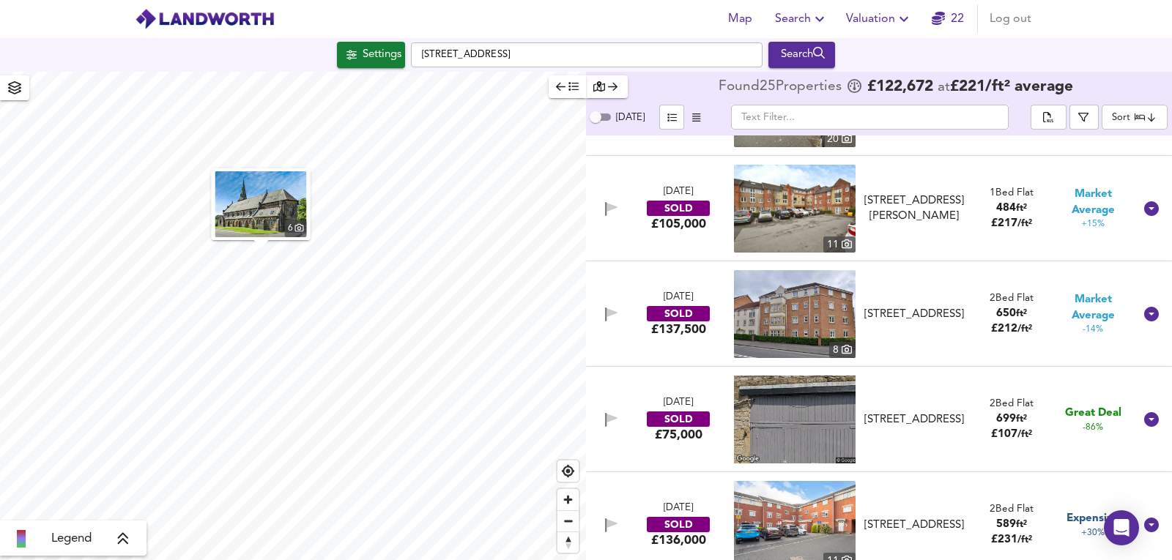
click at [815, 305] on img at bounding box center [795, 314] width 122 height 88
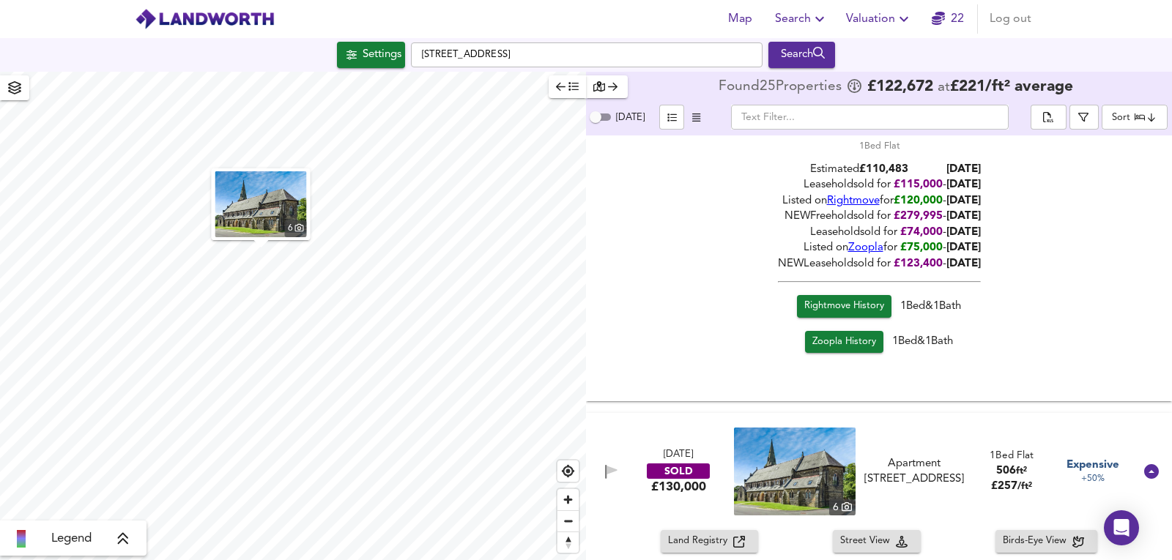
scroll to position [325, 0]
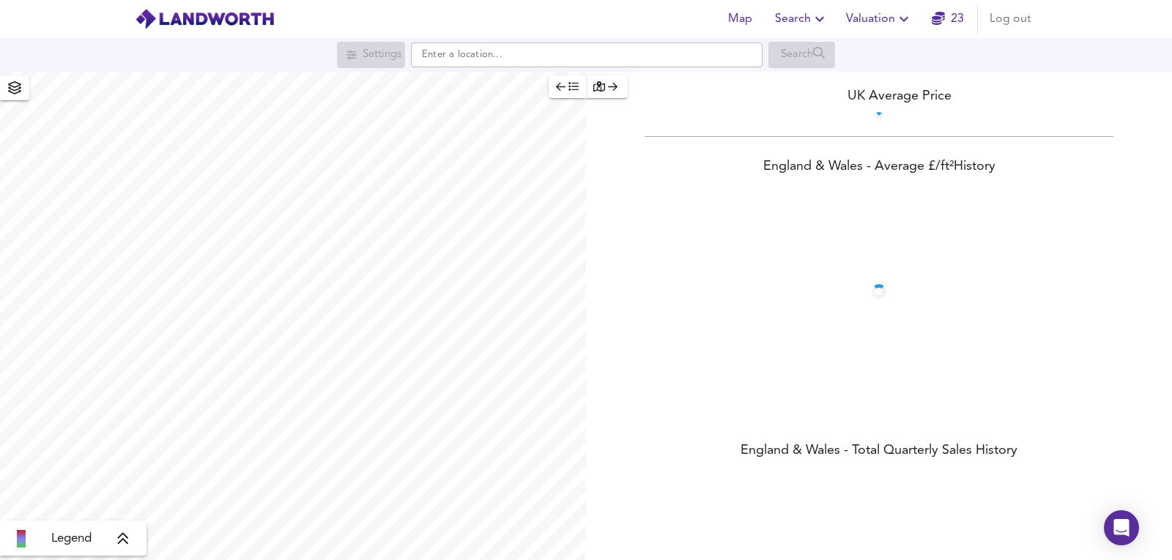
click at [892, 18] on span "Valuation" at bounding box center [879, 19] width 67 height 21
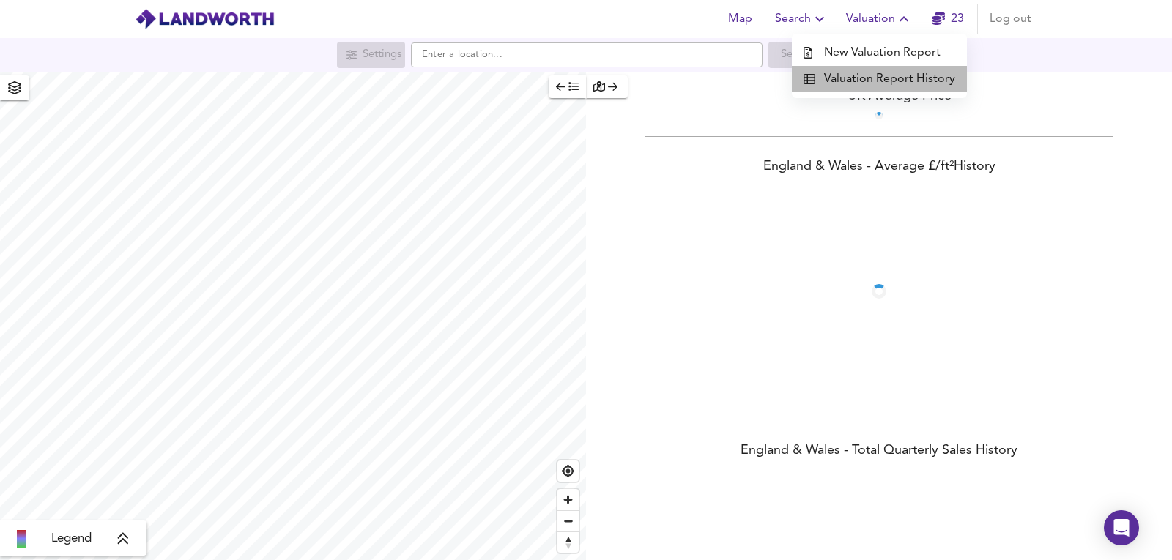
click at [883, 74] on li "Valuation Report History" at bounding box center [879, 79] width 175 height 26
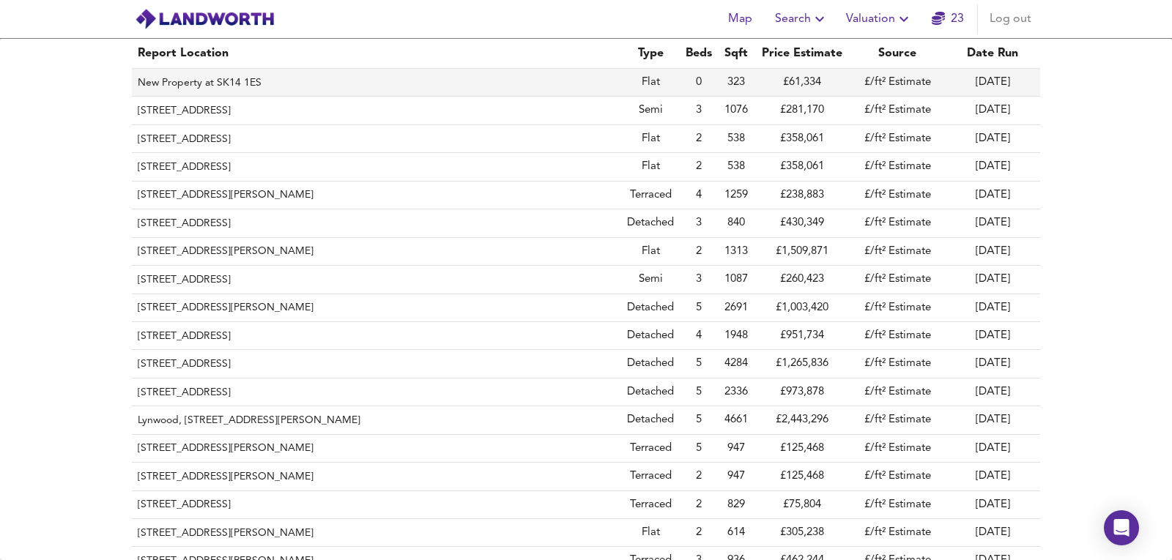
click at [241, 86] on th "New Property at SK14 1ES" at bounding box center [376, 83] width 489 height 28
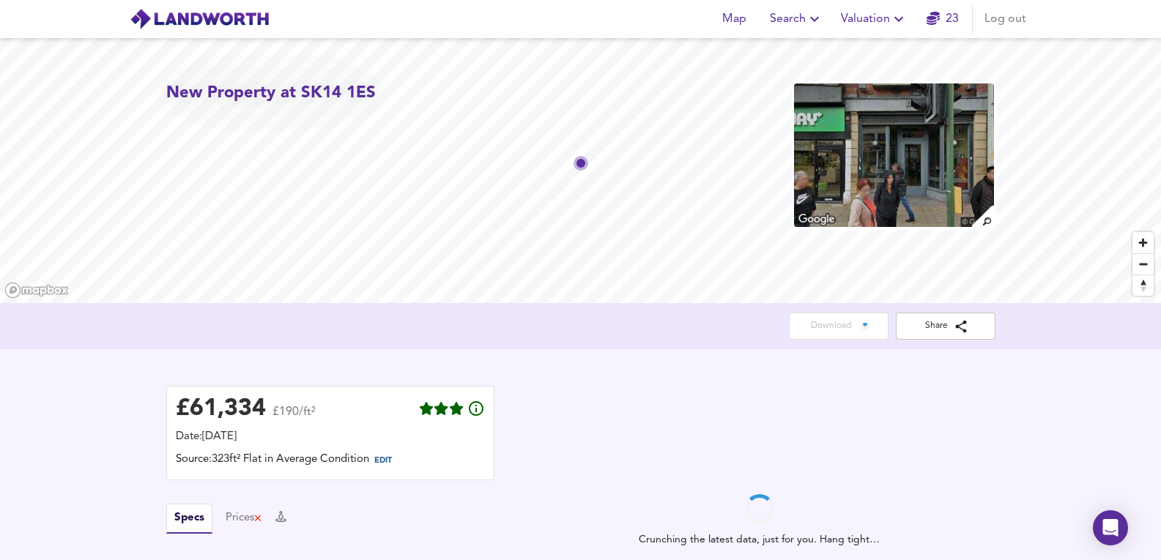
click at [894, 118] on img at bounding box center [894, 155] width 202 height 147
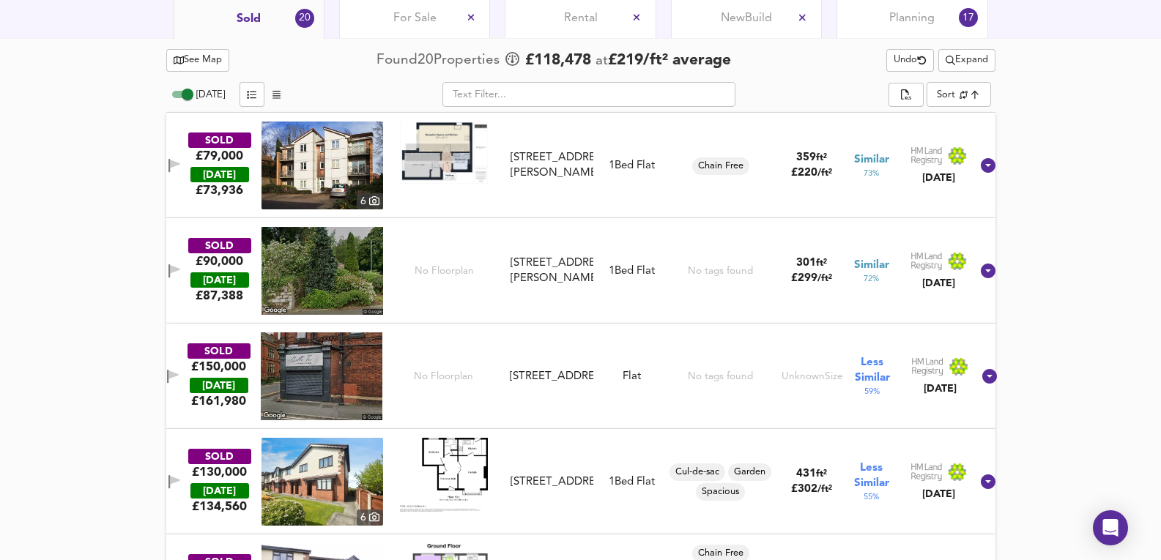
scroll to position [537, 0]
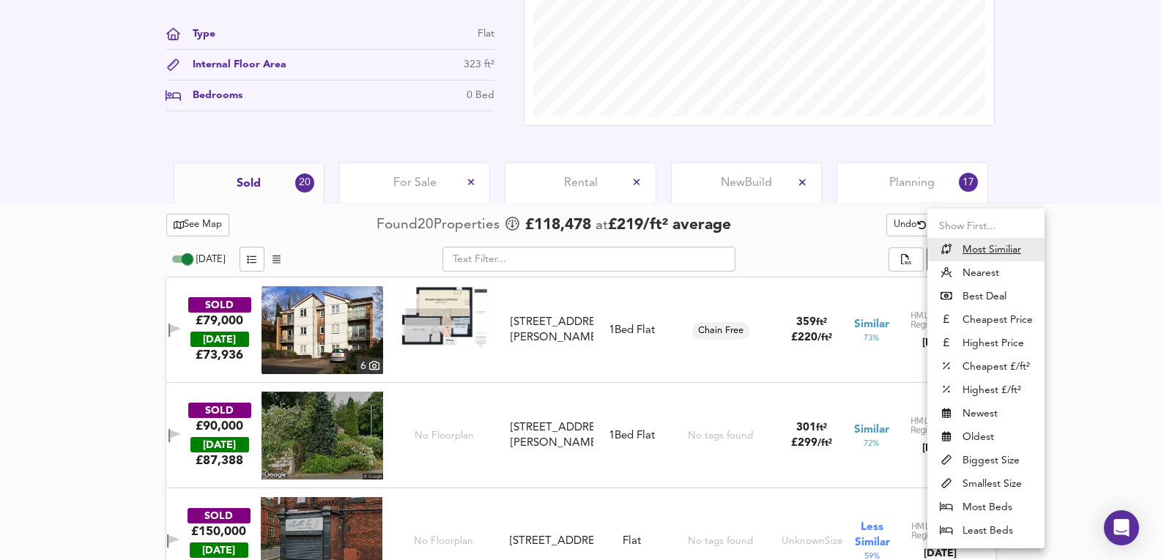
click at [1007, 319] on li "Cheapest Price" at bounding box center [985, 319] width 117 height 23
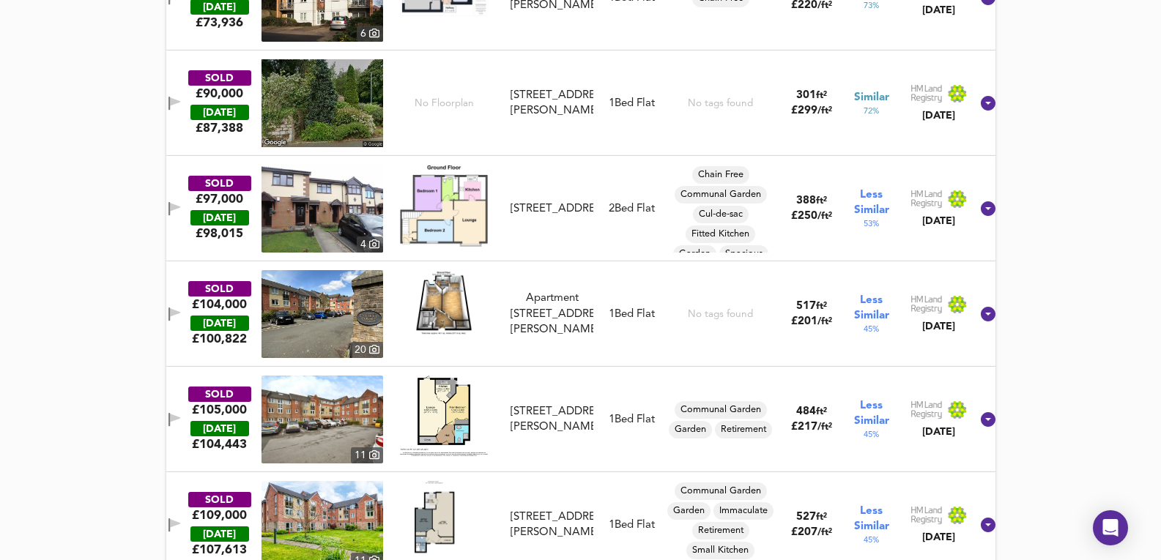
scroll to position [782, 0]
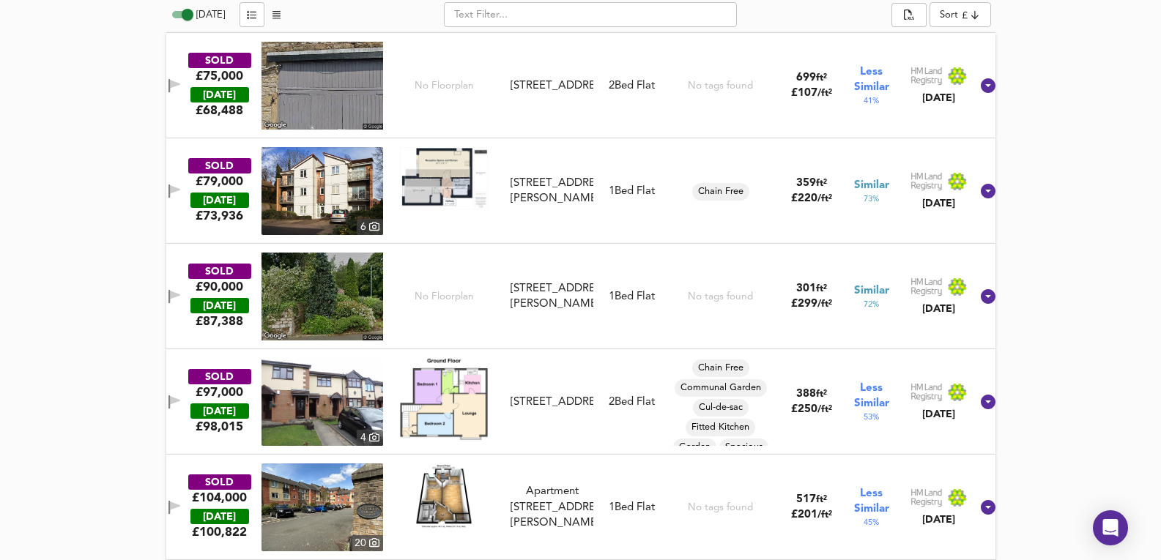
click at [614, 291] on div "1 Bed Flat" at bounding box center [632, 296] width 46 height 15
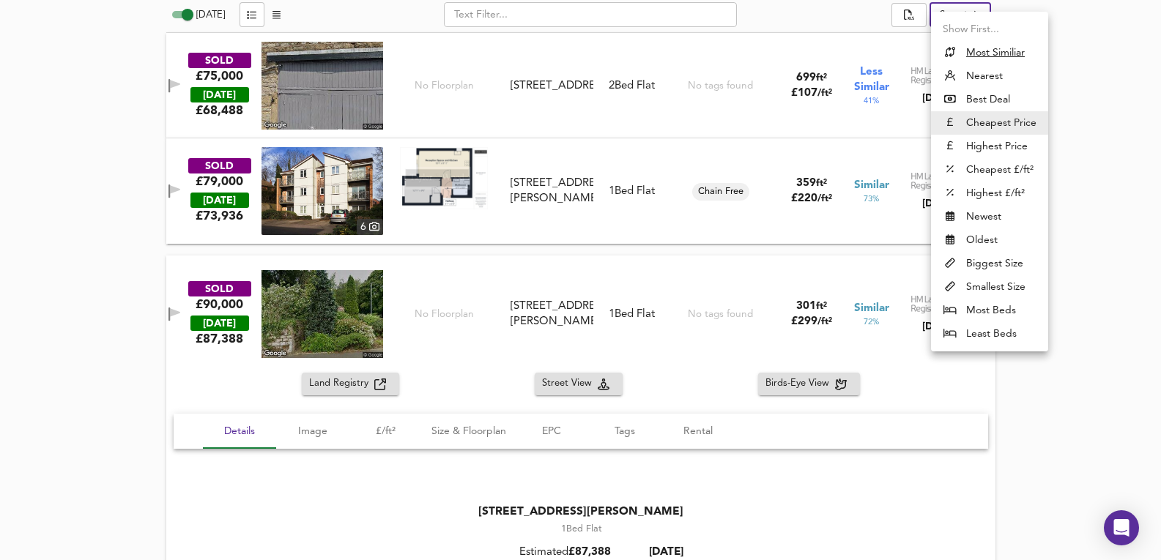
click at [999, 283] on li "Smallest Size" at bounding box center [989, 286] width 117 height 23
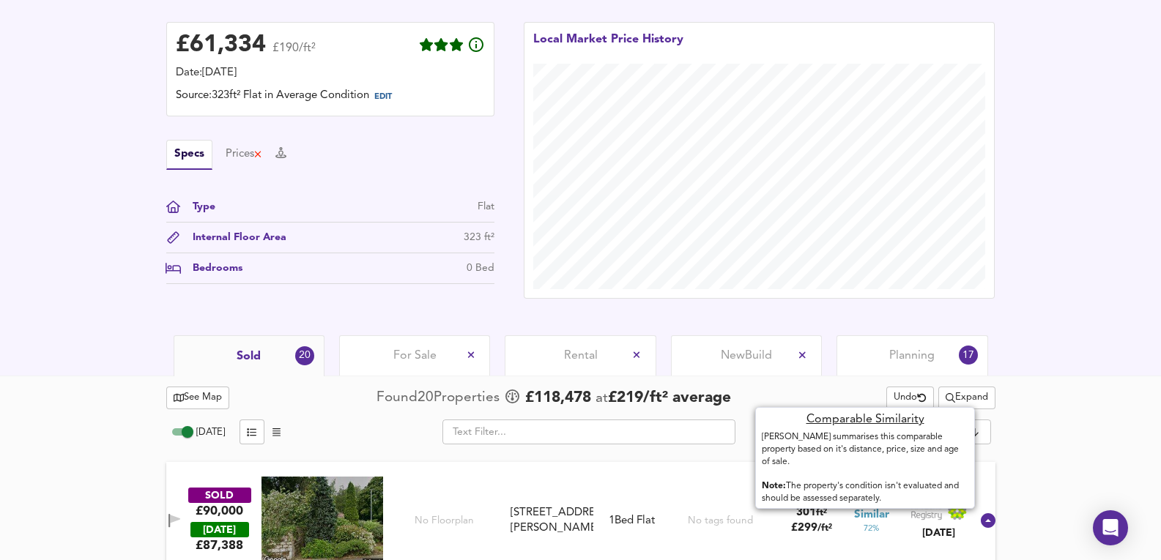
scroll to position [390, 0]
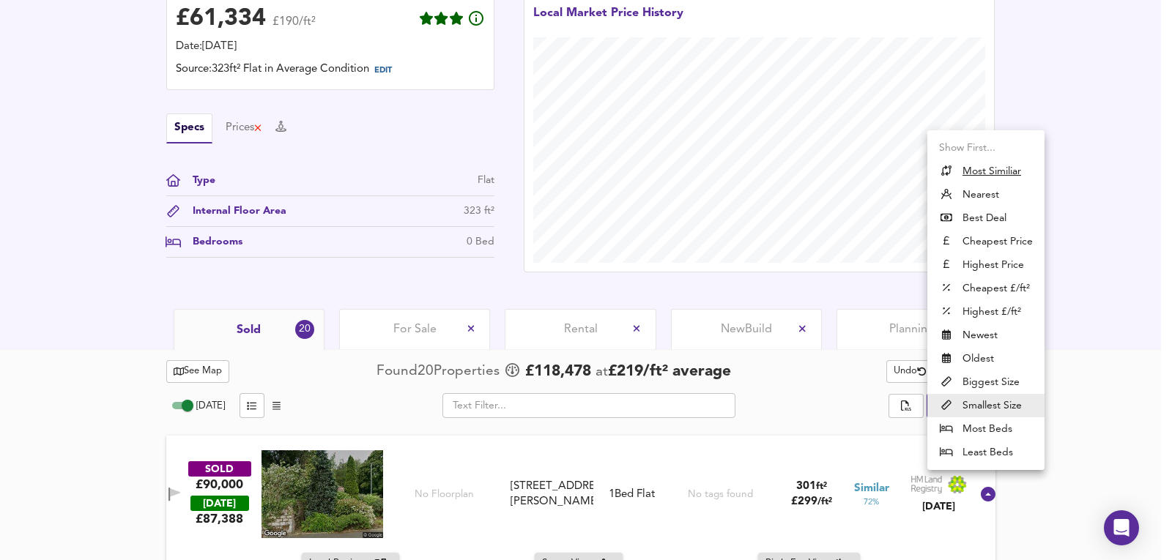
drag, startPoint x: 985, startPoint y: 384, endPoint x: 981, endPoint y: 404, distance: 20.8
click at [985, 384] on li "Biggest Size" at bounding box center [985, 382] width 117 height 23
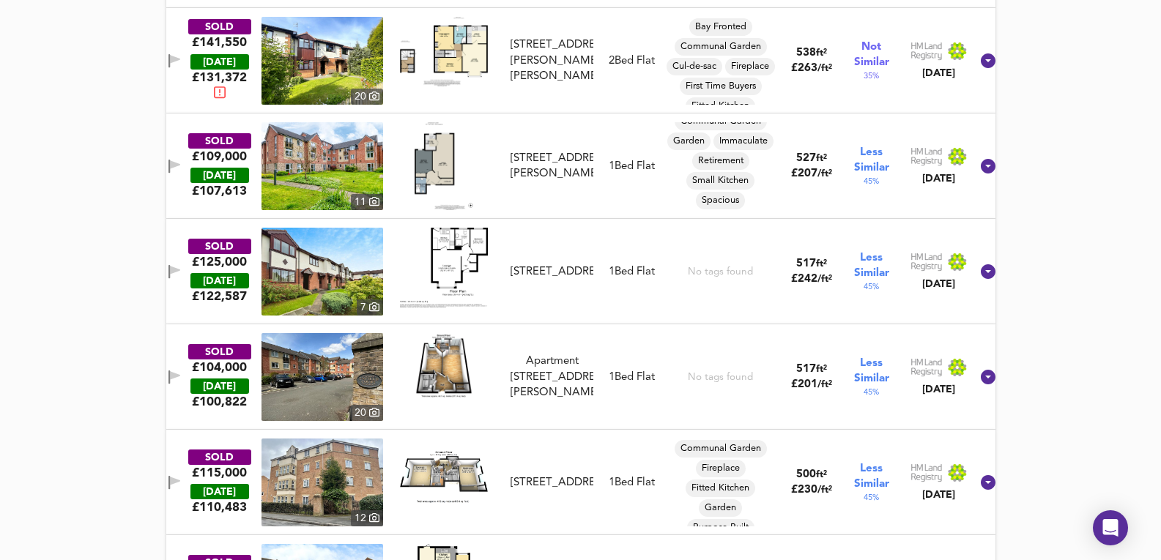
scroll to position [1758, 0]
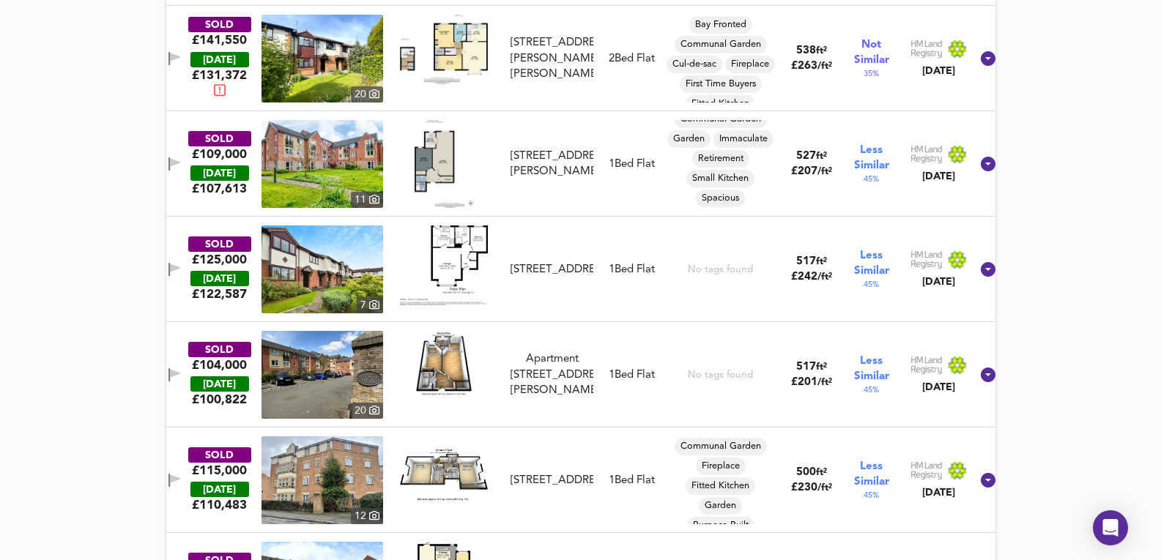
click at [1051, 330] on div "See Map Found 20 Propert ies £ 118,478 at £ 219 / ft² average Undo Expand [DATE…" at bounding box center [580, 286] width 1161 height 2609
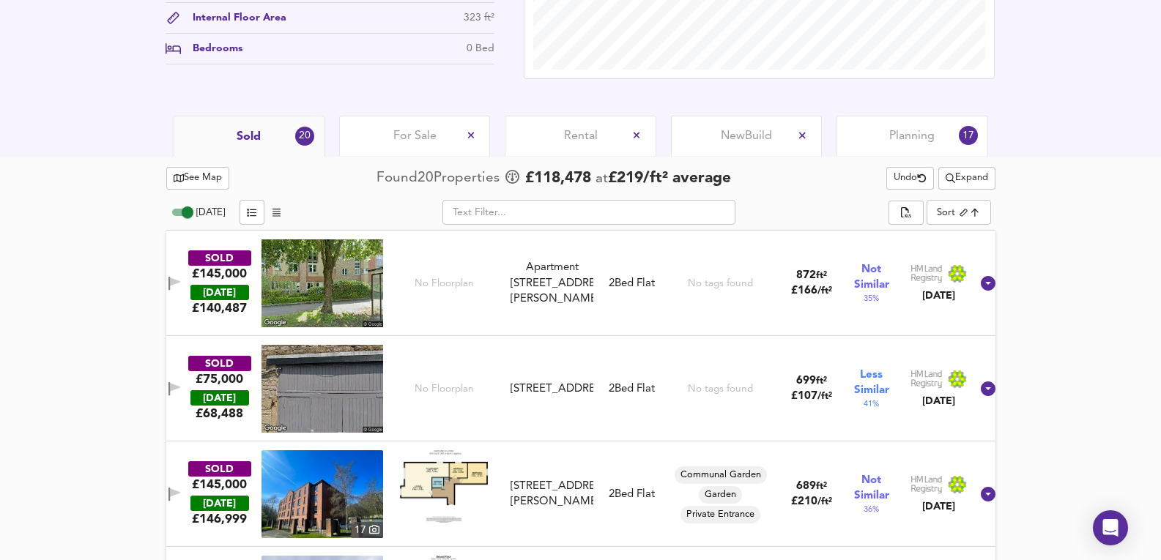
scroll to position [586, 0]
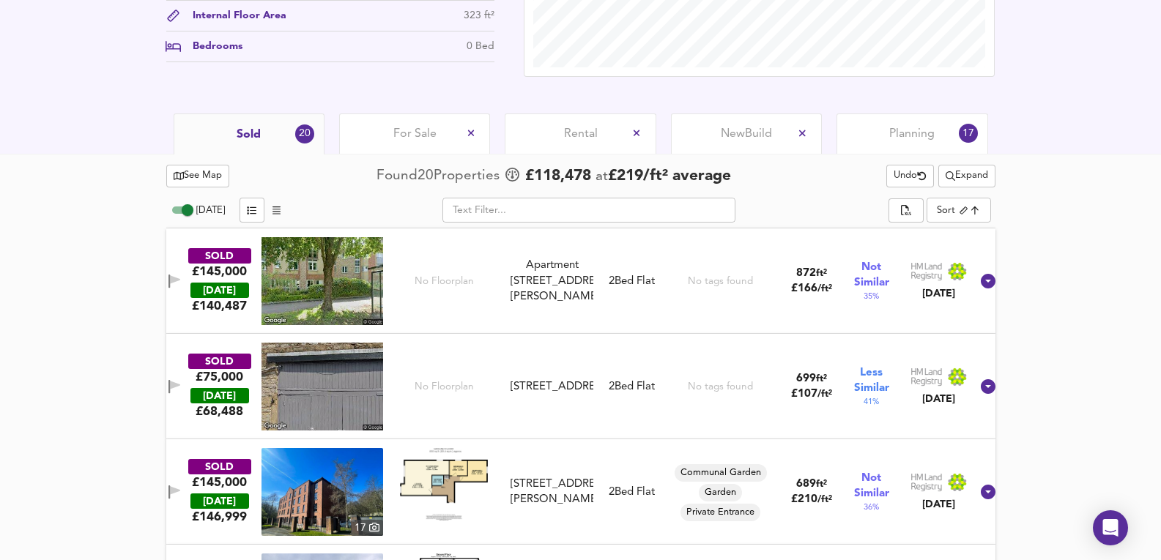
drag, startPoint x: 936, startPoint y: 194, endPoint x: 949, endPoint y: 204, distance: 16.1
click at [936, 194] on div at bounding box center [580, 193] width 829 height 6
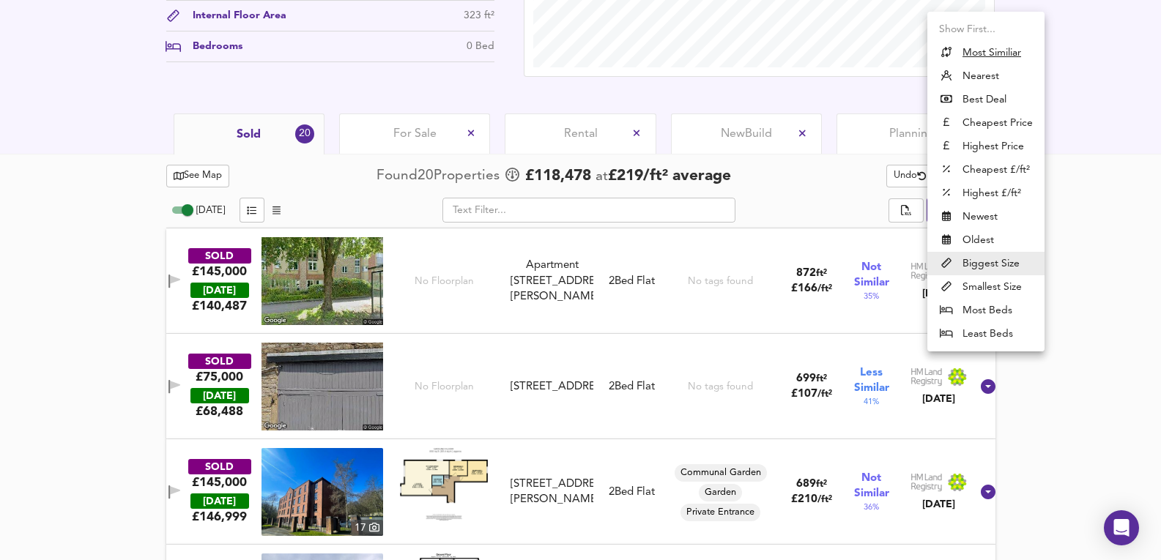
click at [991, 328] on li "Least Beds" at bounding box center [985, 333] width 117 height 23
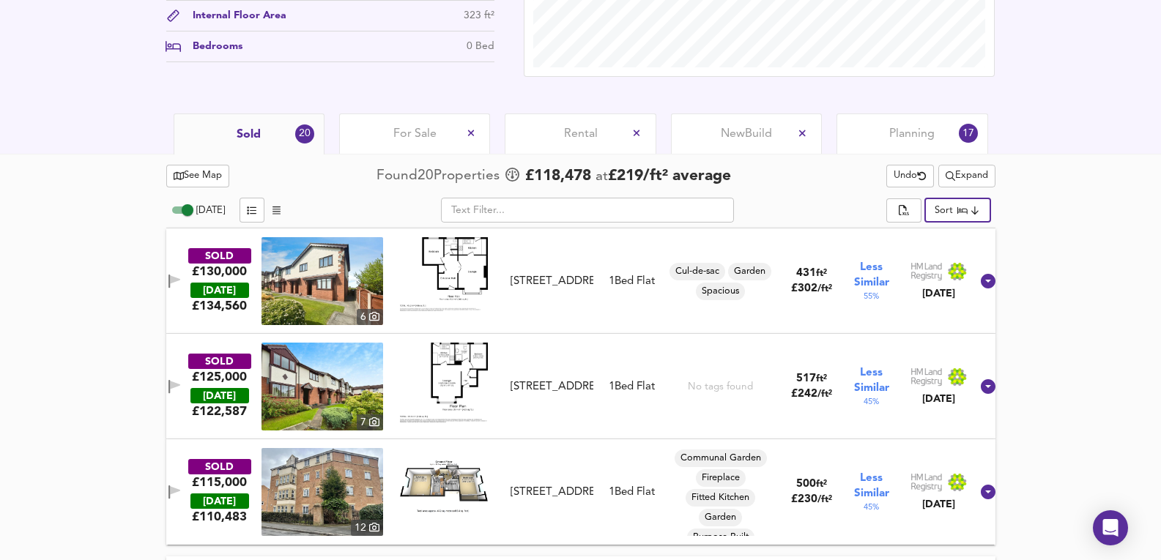
click at [985, 172] on span "Expand" at bounding box center [967, 176] width 42 height 17
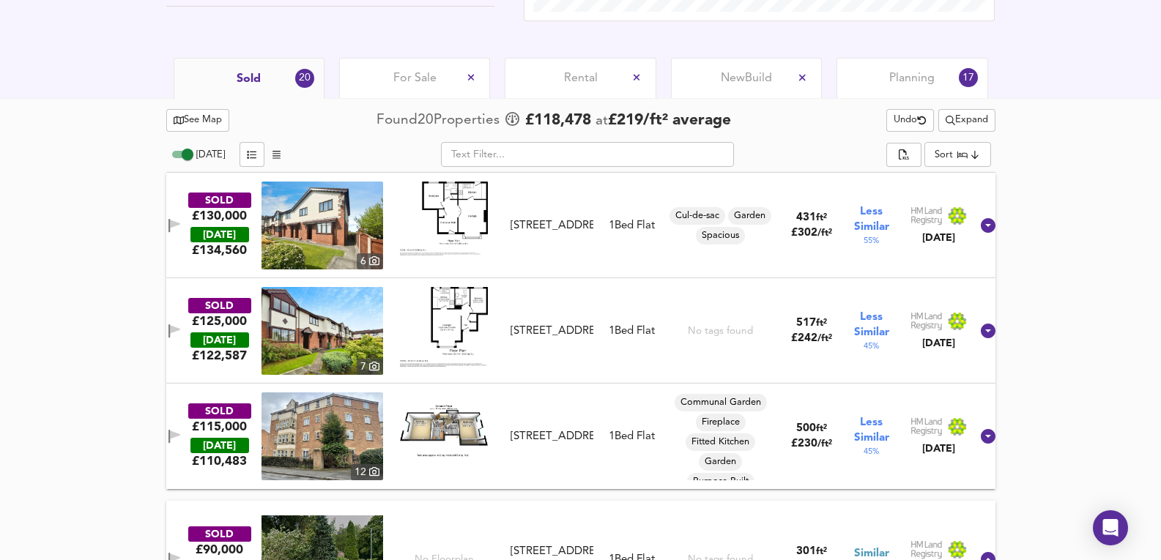
scroll to position [635, 0]
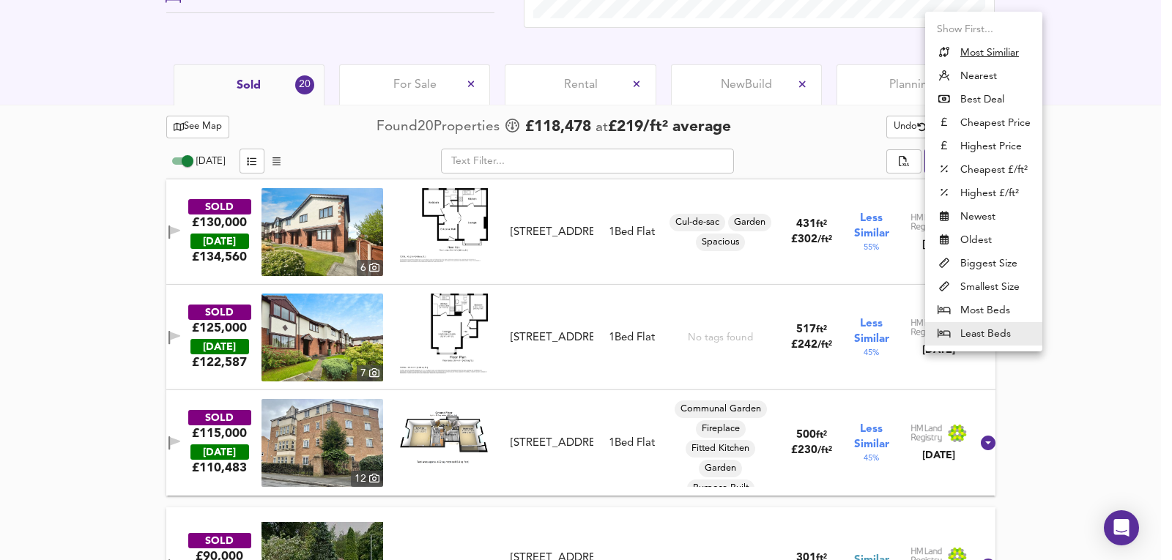
click at [977, 305] on li "Most Beds" at bounding box center [983, 310] width 117 height 23
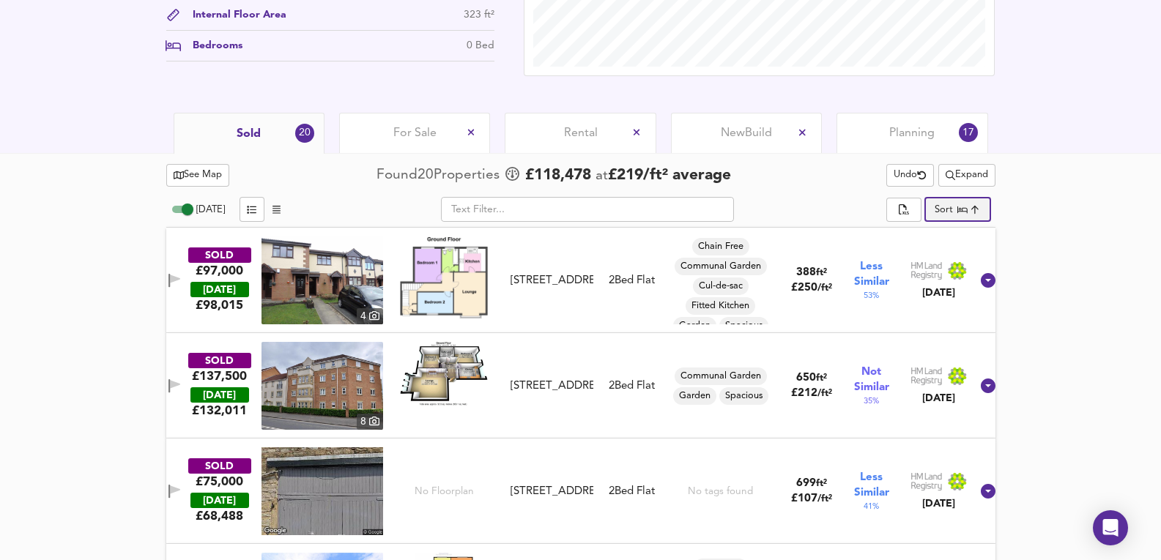
scroll to position [586, 0]
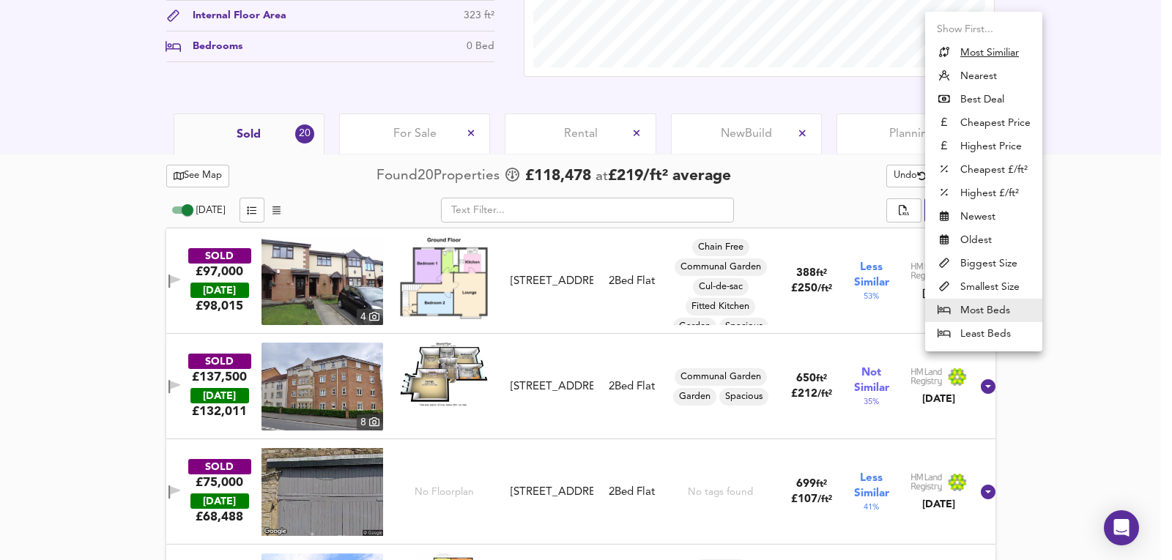
click at [992, 147] on li "Highest Price" at bounding box center [983, 146] width 117 height 23
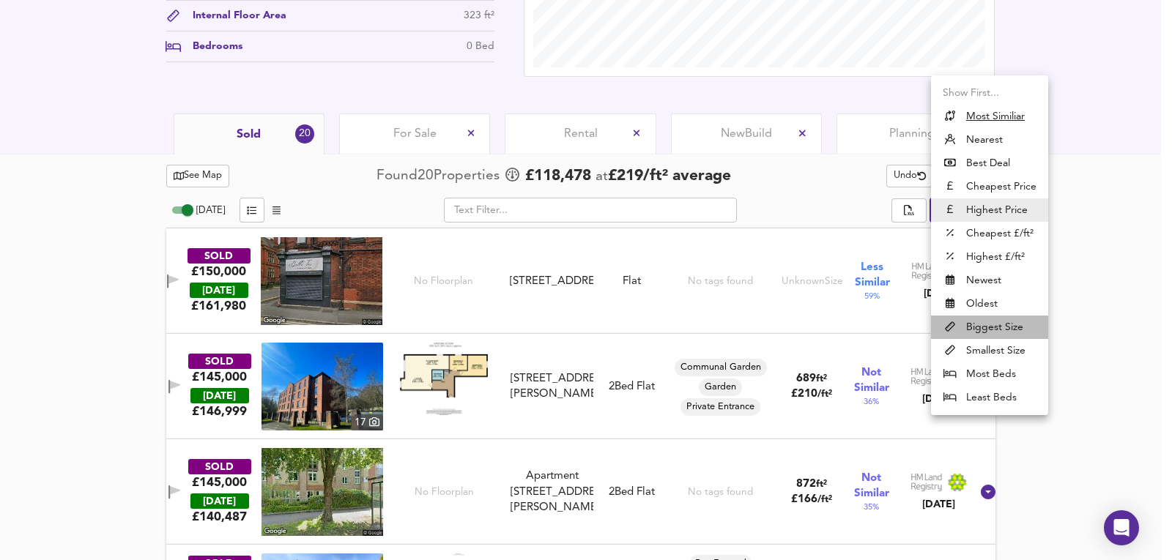
click at [1001, 328] on li "Biggest Size" at bounding box center [989, 327] width 117 height 23
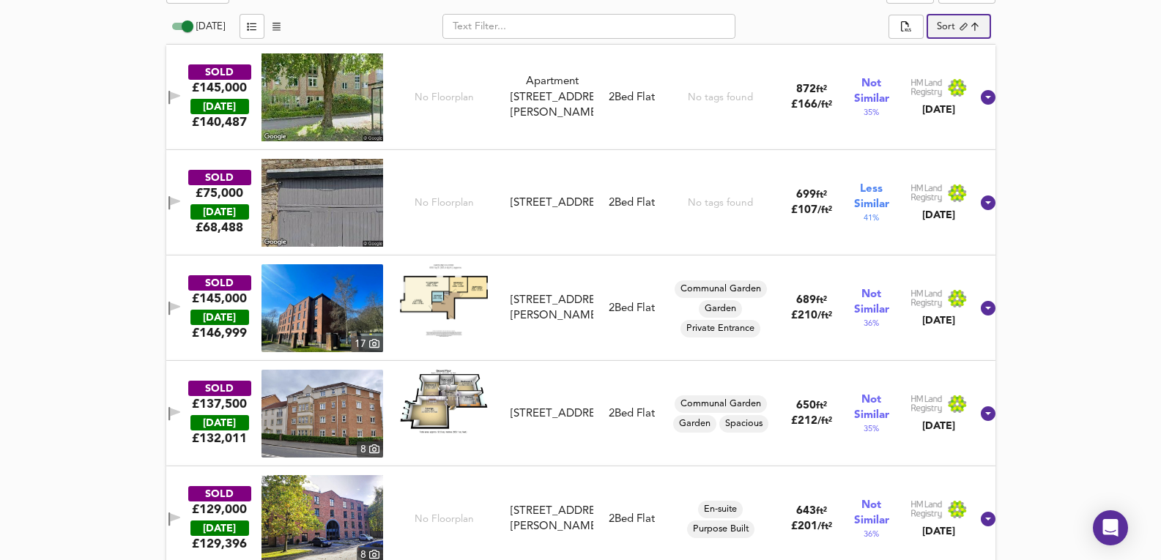
scroll to position [782, 0]
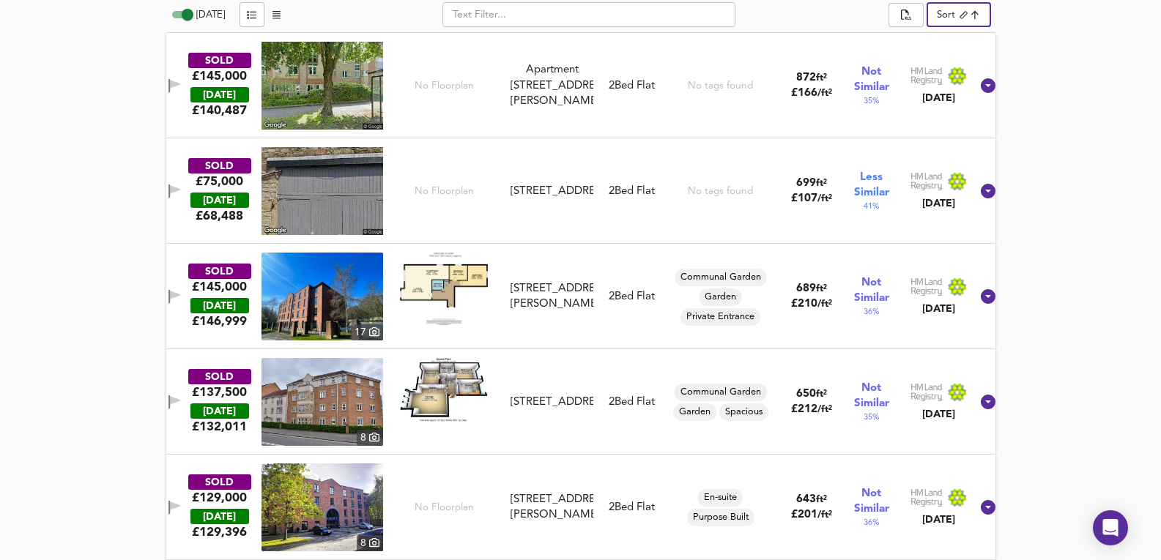
click at [325, 302] on img at bounding box center [323, 297] width 122 height 88
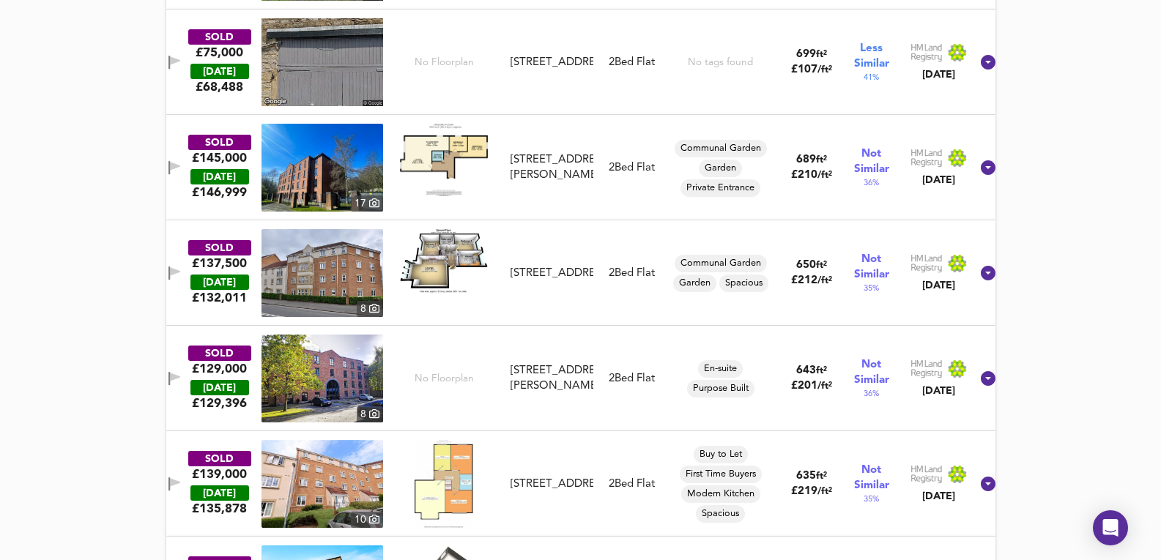
scroll to position [928, 0]
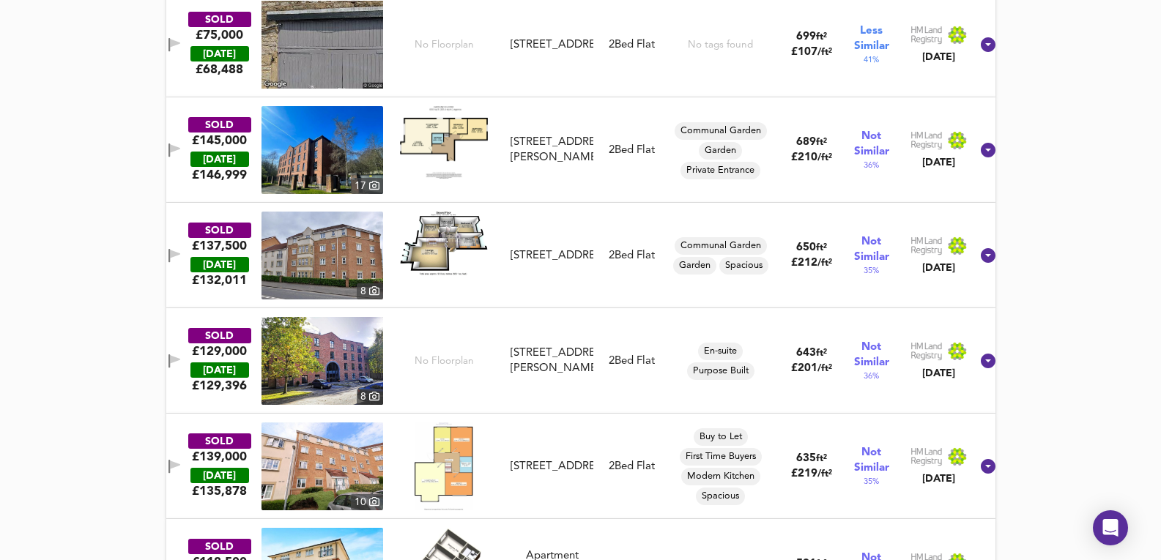
click at [340, 379] on img at bounding box center [323, 361] width 122 height 88
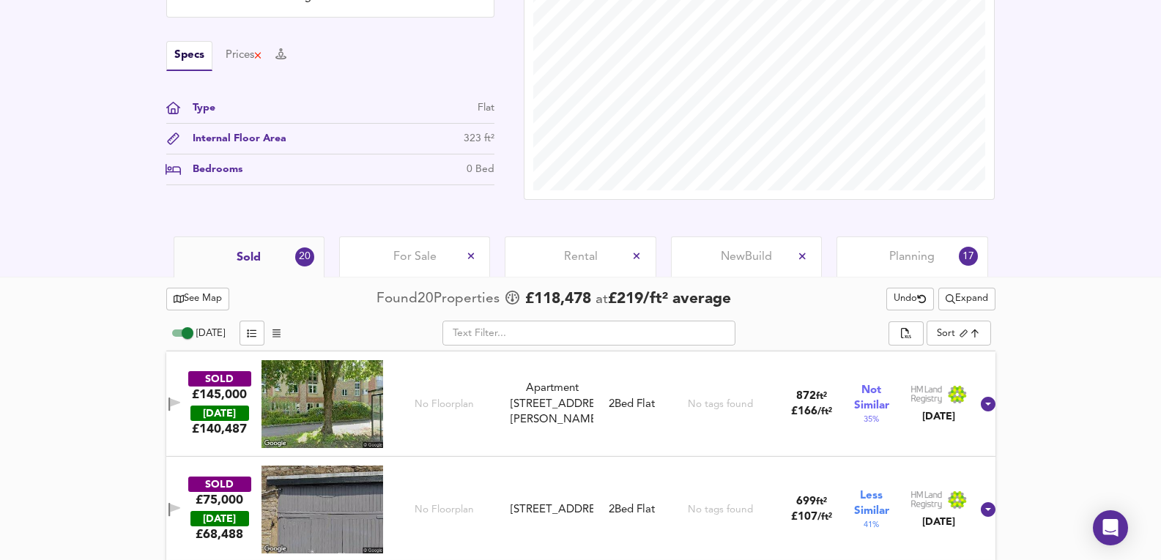
scroll to position [440, 0]
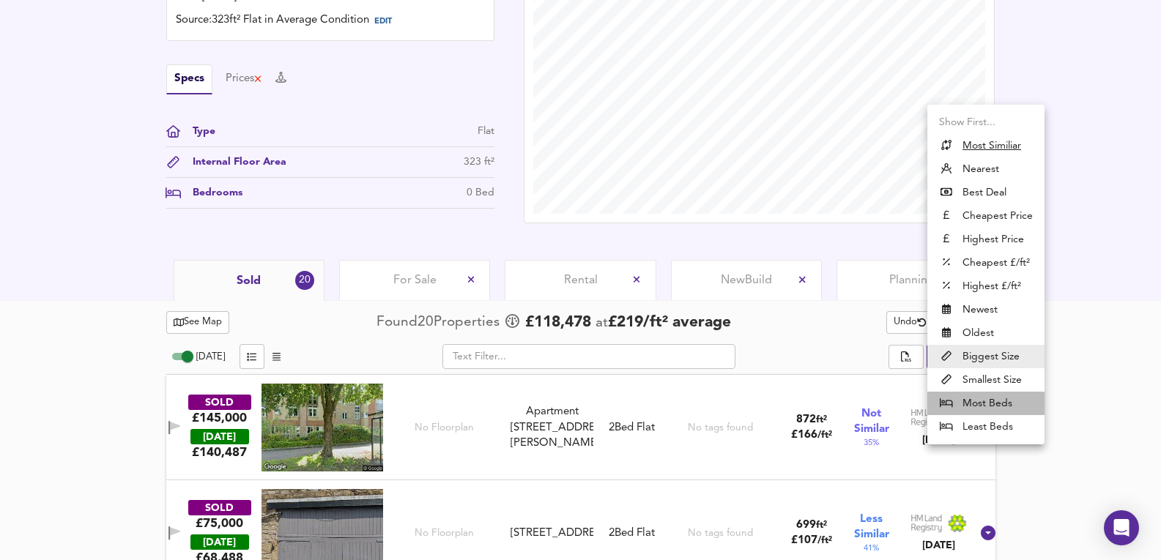
click at [1004, 401] on li "Most Beds" at bounding box center [985, 403] width 117 height 23
type input "mostbeds"
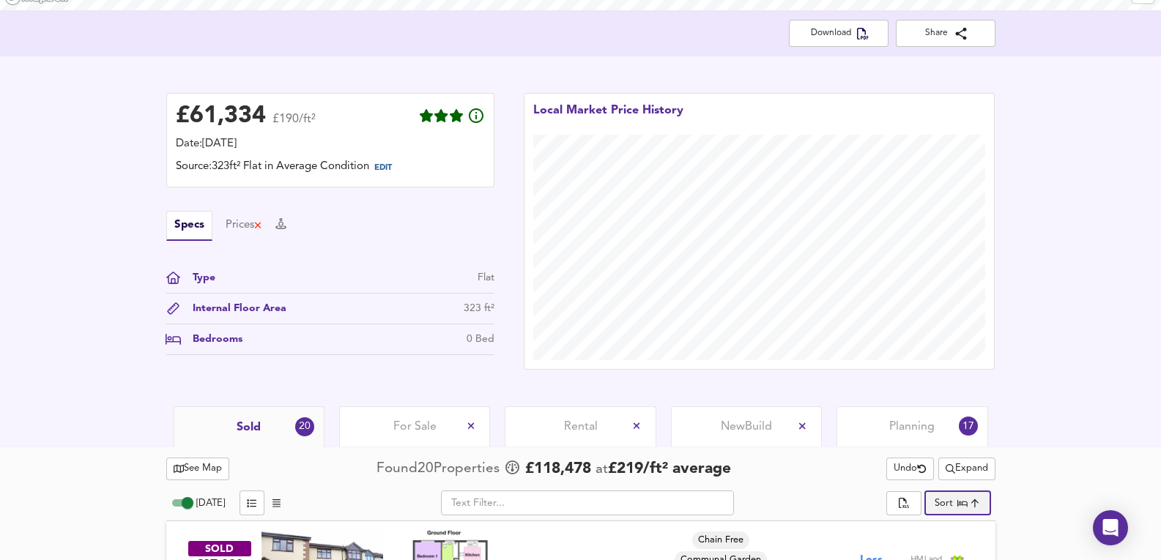
scroll to position [0, 0]
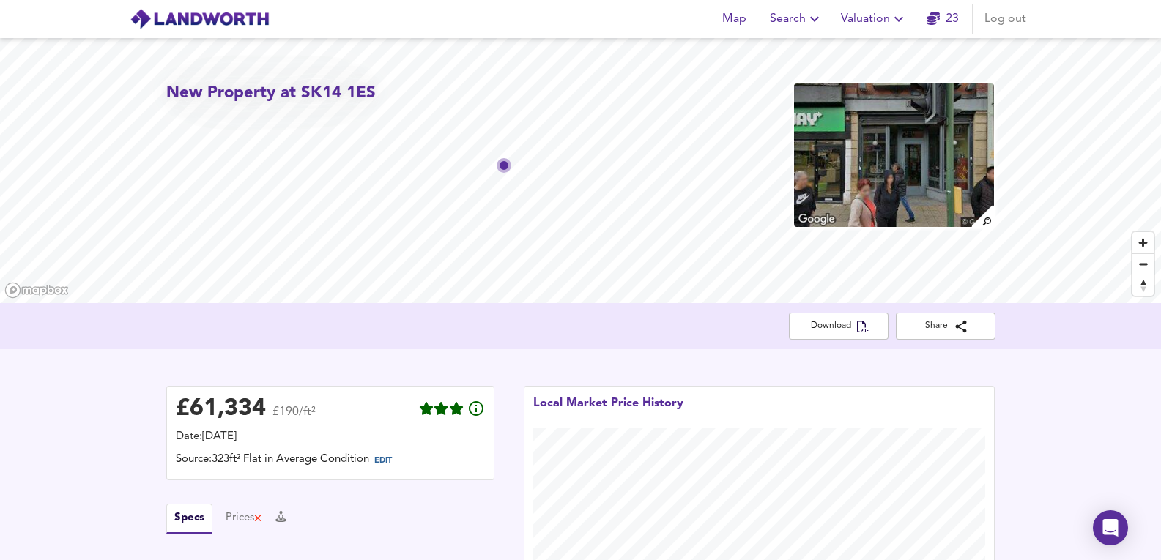
click at [863, 23] on span "Valuation" at bounding box center [874, 19] width 67 height 21
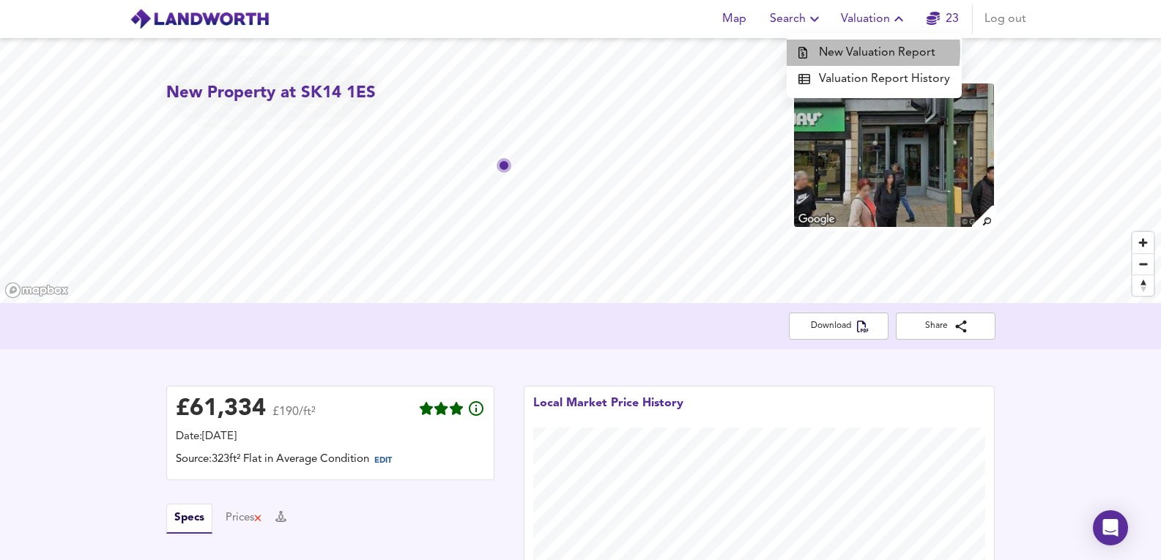
click at [856, 51] on li "New Valuation Report" at bounding box center [874, 53] width 175 height 26
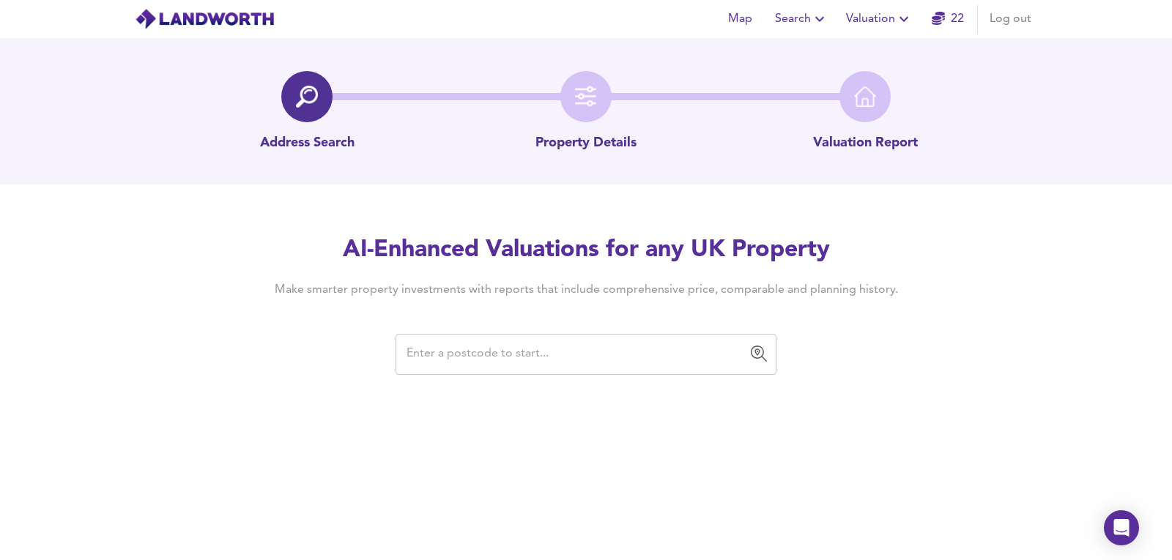
click at [550, 372] on div "​" at bounding box center [586, 354] width 381 height 41
paste input "SK14 1ES"
type input "SK14 1ES"
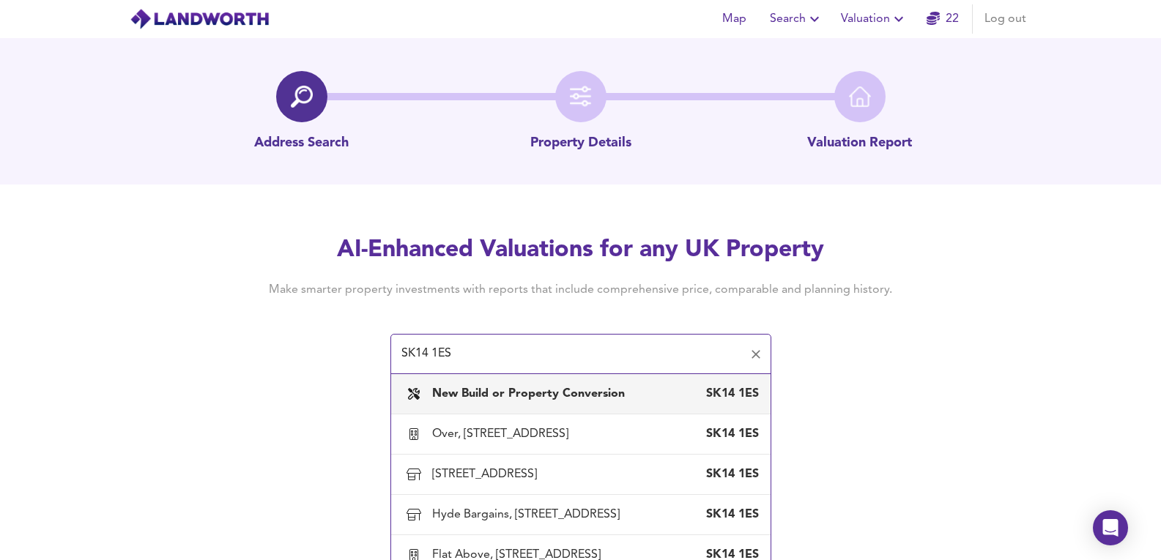
scroll to position [37, 0]
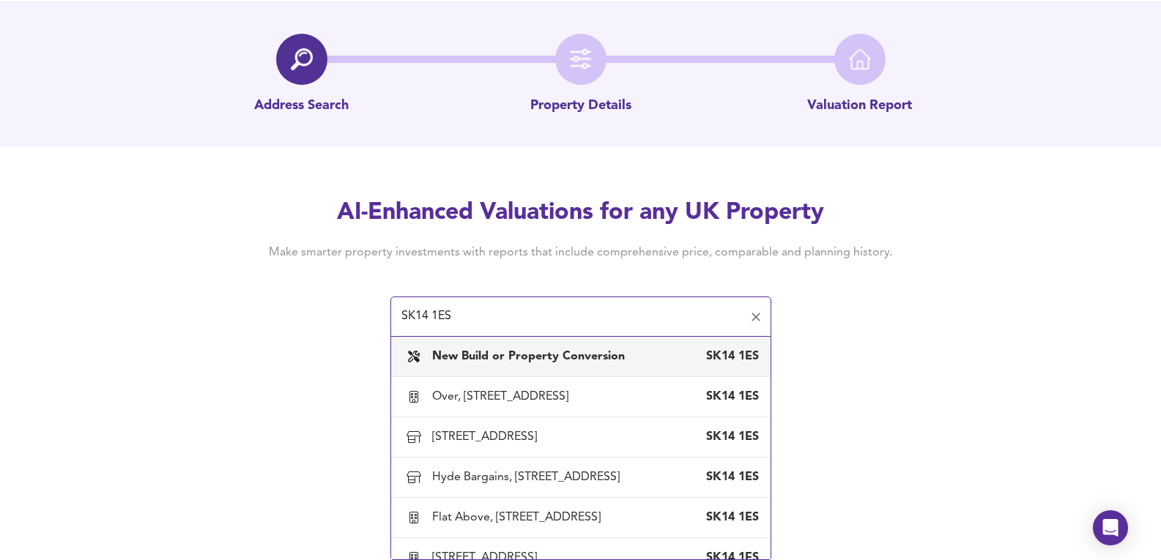
click at [481, 348] on div "New Build or Property Conversion SK14 1ES" at bounding box center [581, 356] width 356 height 31
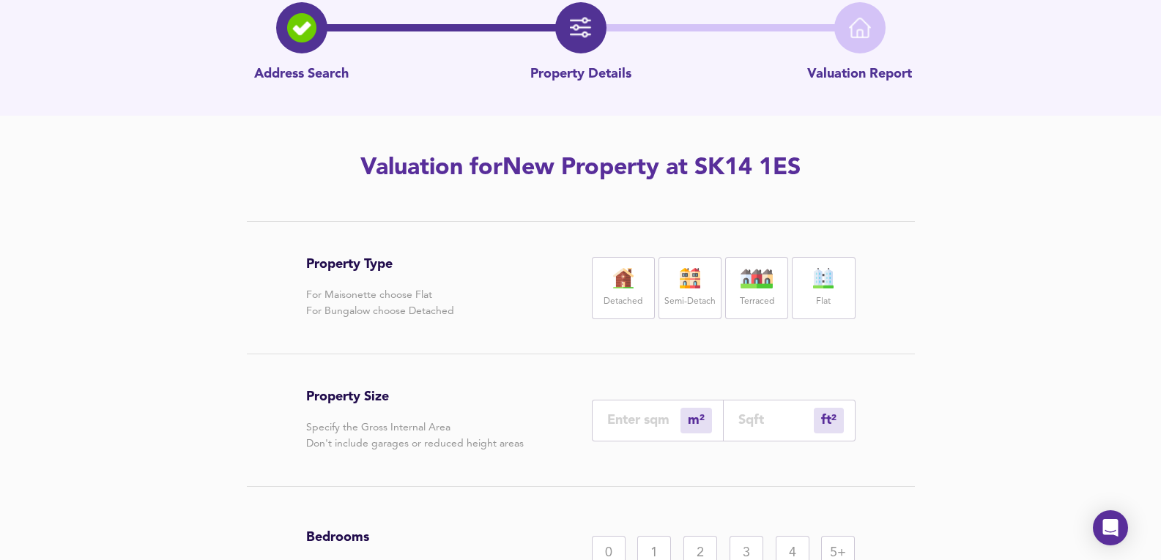
scroll to position [86, 0]
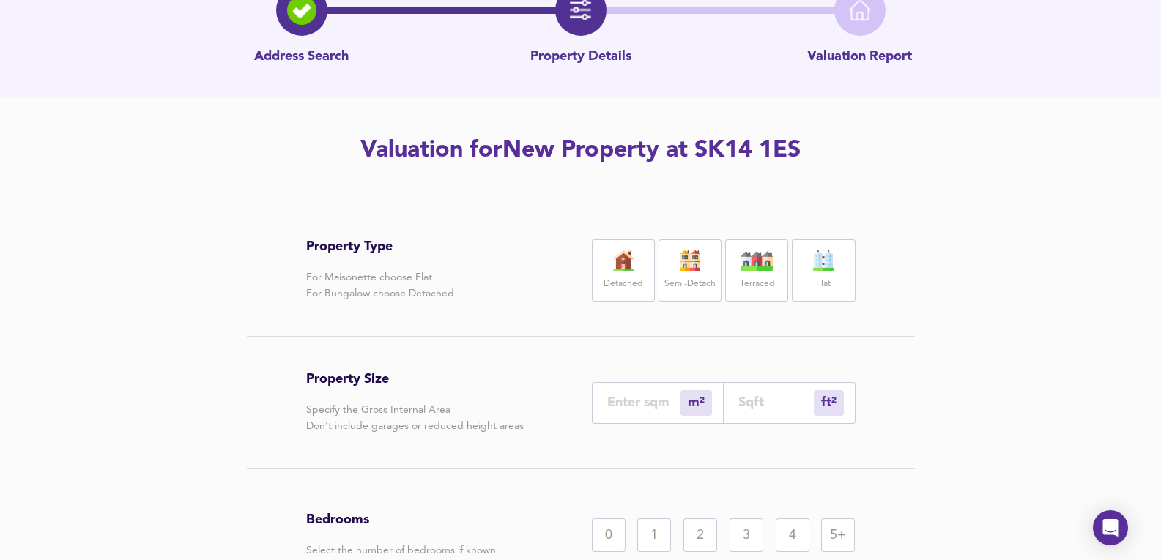
click at [866, 287] on div "Property Type For Maisonette choose Flat For Bungalow choose Detached Detached …" at bounding box center [580, 447] width 703 height 487
click at [834, 281] on div "Flat" at bounding box center [823, 271] width 63 height 62
click at [640, 406] on input "number" at bounding box center [643, 402] width 73 height 15
type input "7"
type input "75"
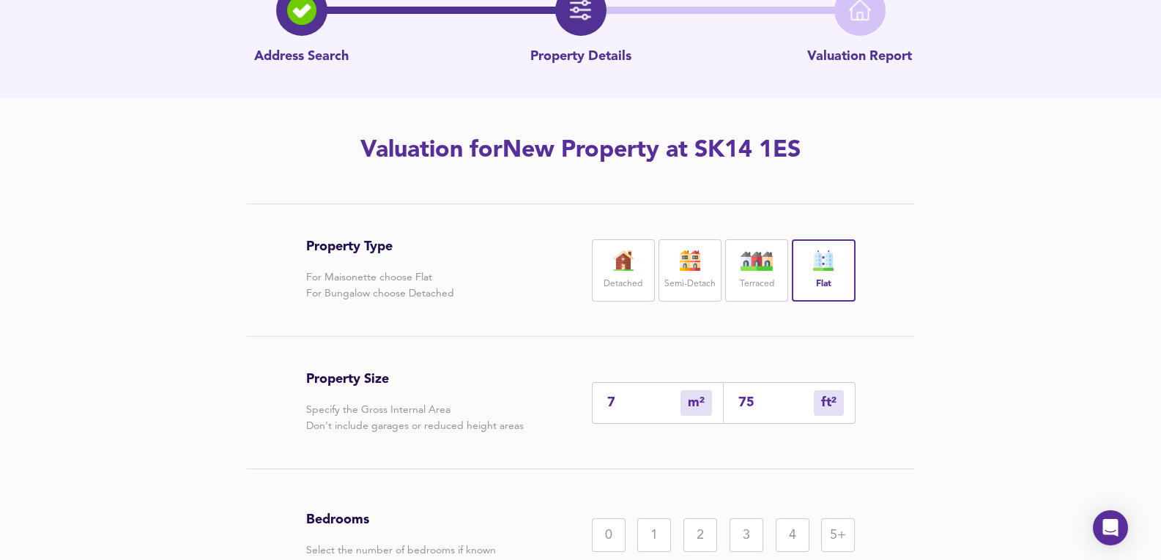
type input "74"
type input "797"
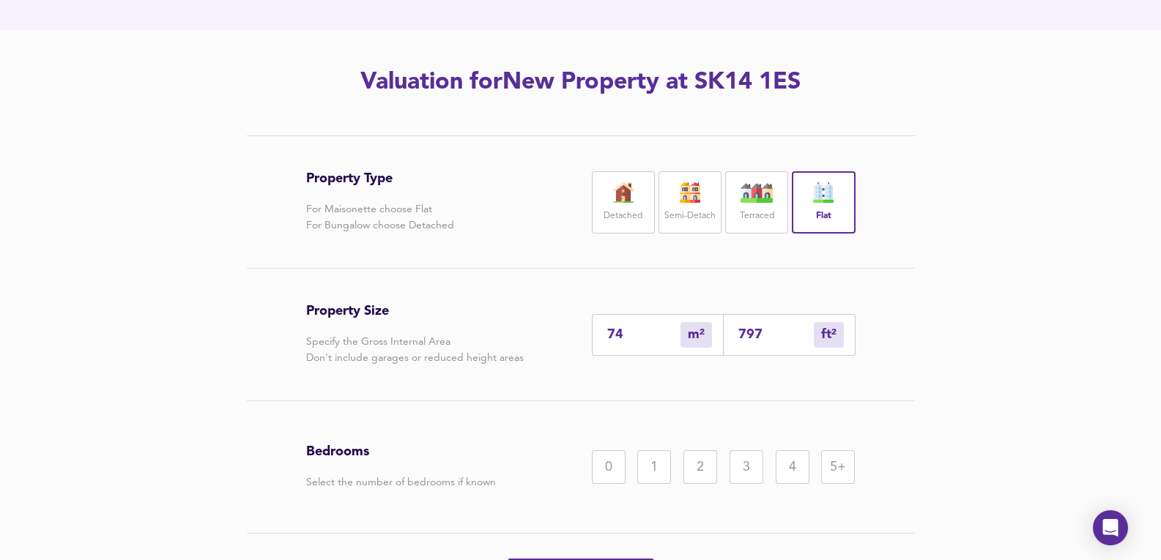
scroll to position [246, 0]
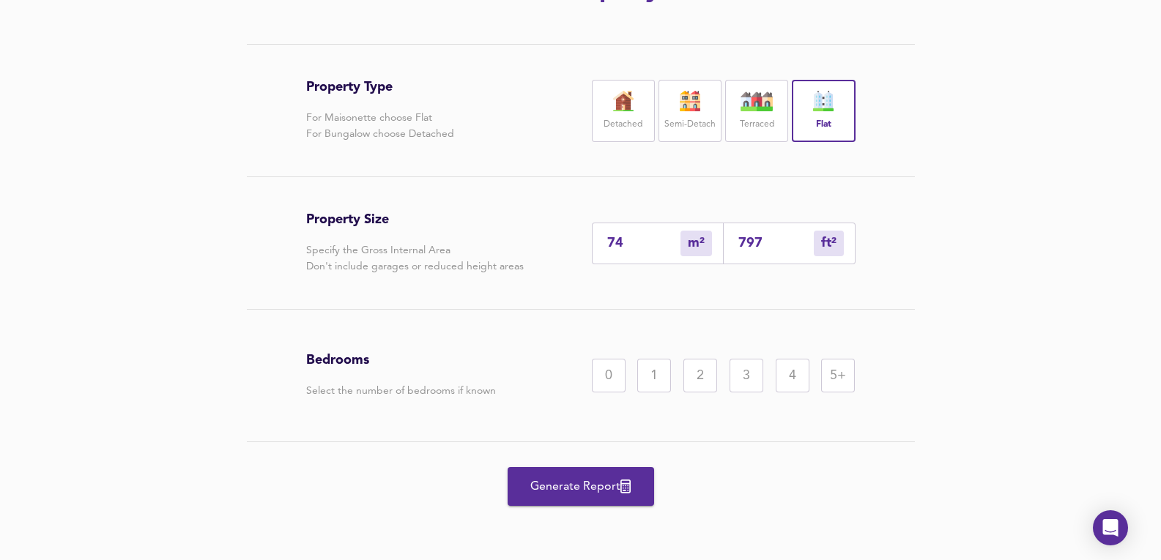
click at [671, 264] on div "Property Size Specify the Gross Internal Area Don't include garages or reduced …" at bounding box center [580, 243] width 549 height 132
click at [643, 237] on input "74" at bounding box center [643, 242] width 73 height 15
type input "745"
type input "8019"
type input "74"
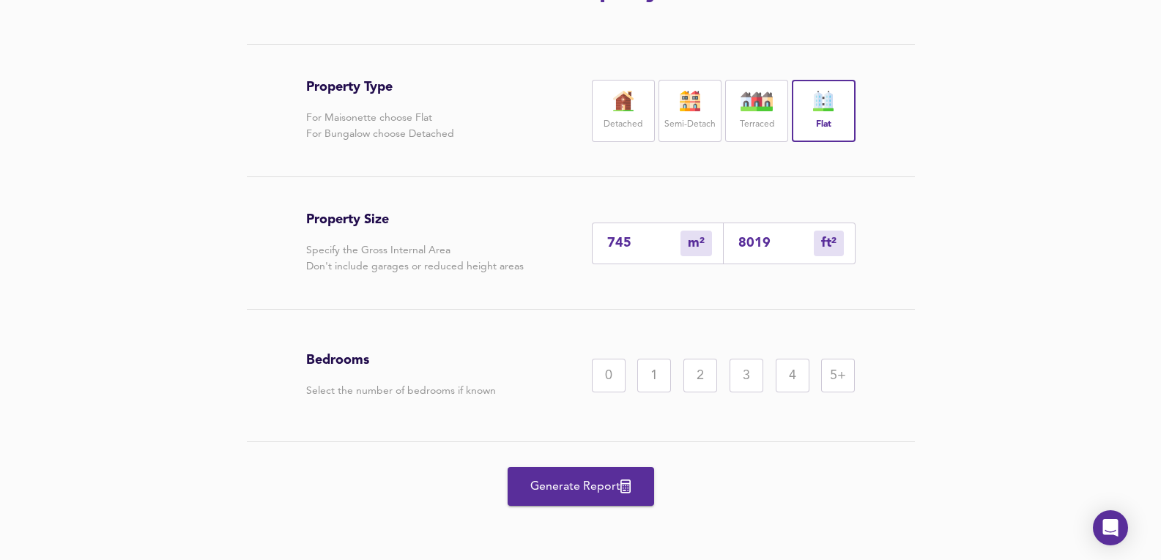
type input "797"
type input "7"
type input "75"
type input "807"
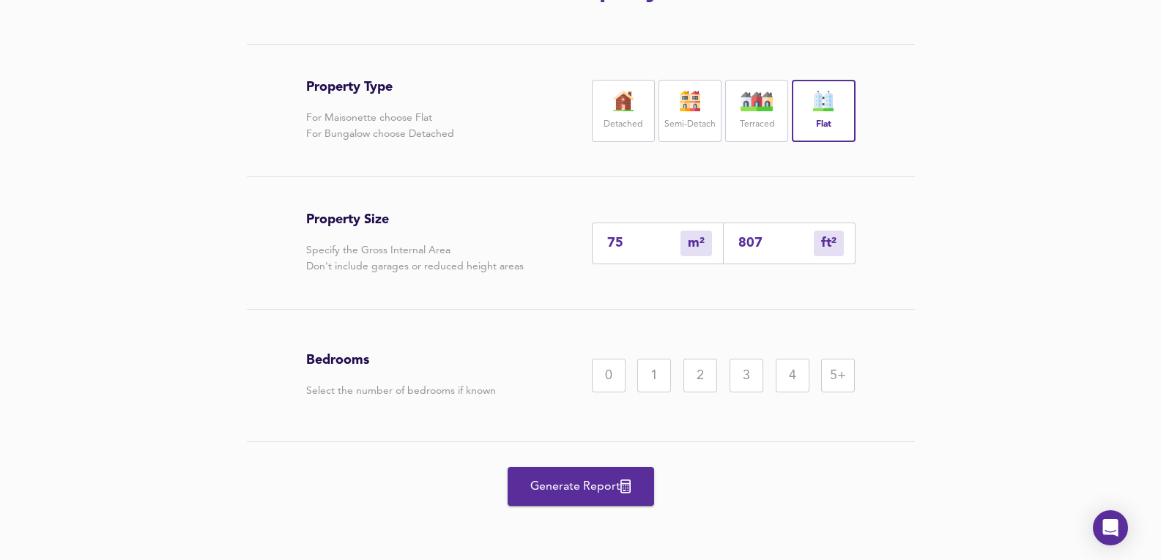
type input "75"
click at [696, 371] on div "2" at bounding box center [700, 376] width 34 height 34
click at [559, 488] on span "Generate Report" at bounding box center [580, 487] width 117 height 21
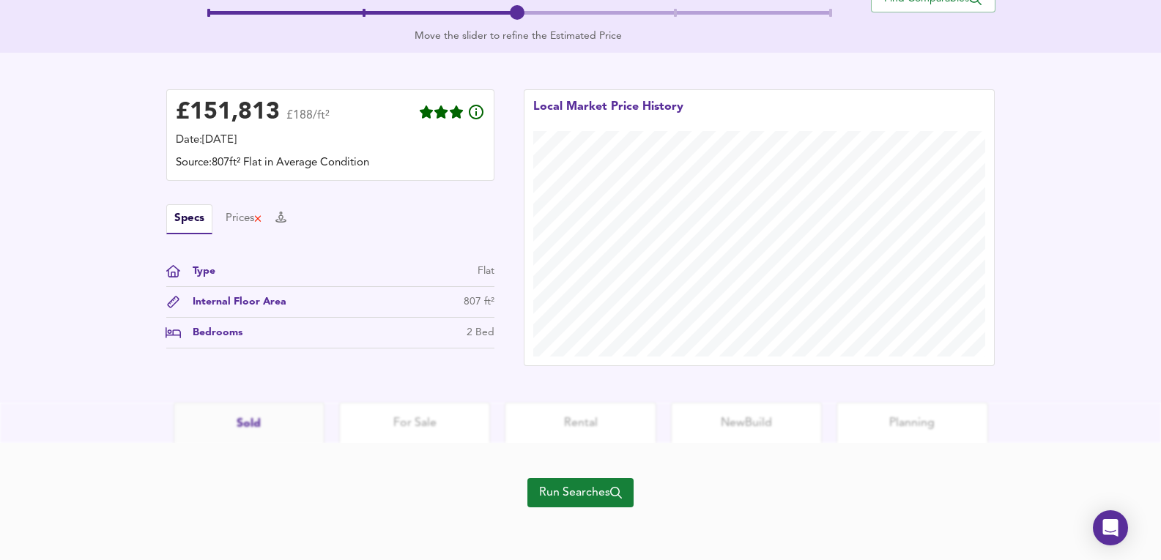
click at [538, 482] on button "Run Searches" at bounding box center [580, 492] width 106 height 29
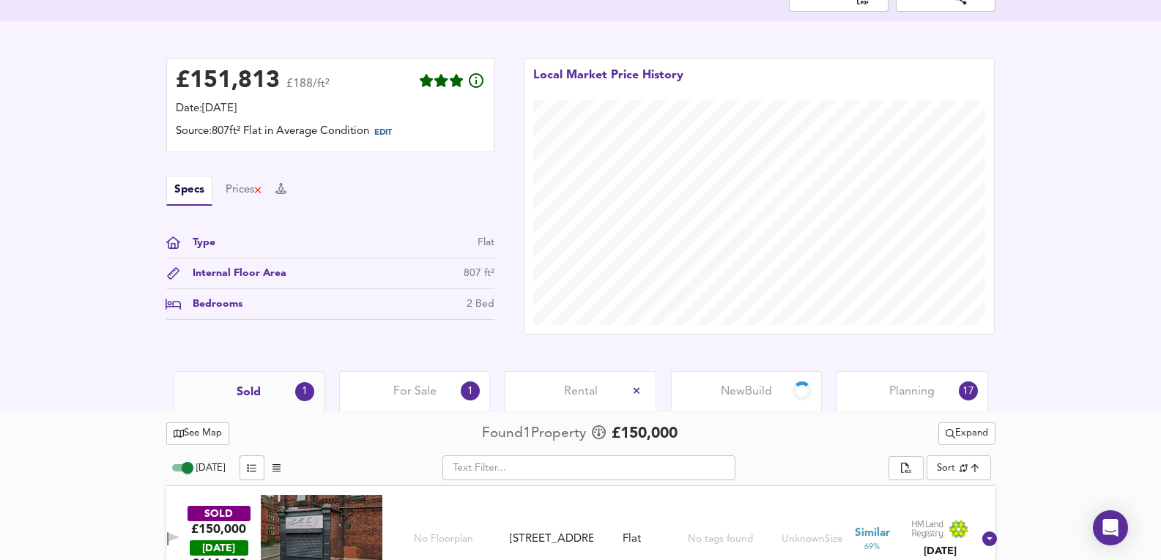
scroll to position [367, 0]
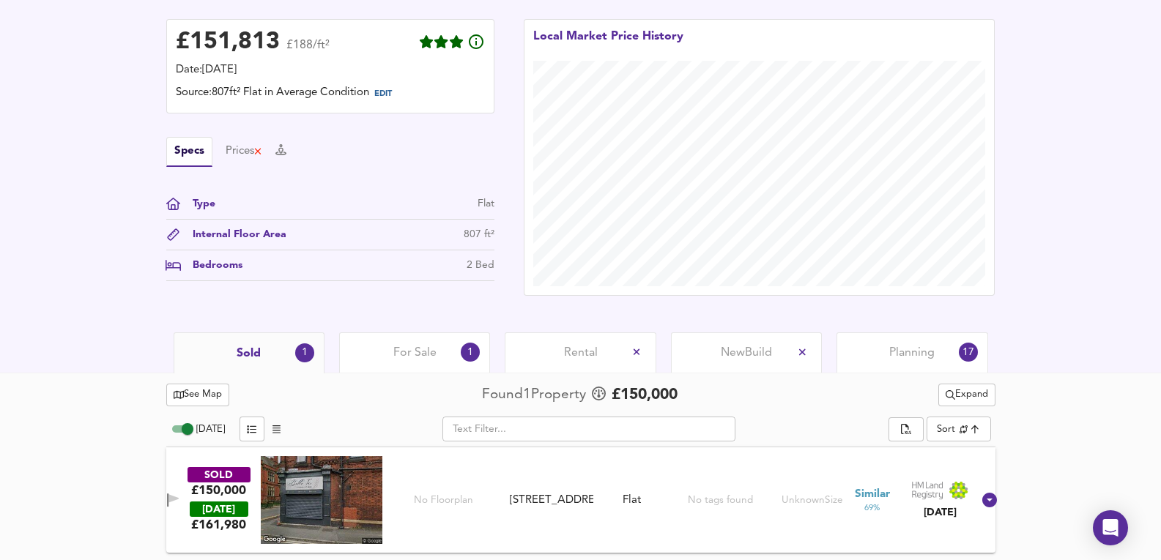
click at [420, 355] on span "For Sale" at bounding box center [414, 353] width 43 height 16
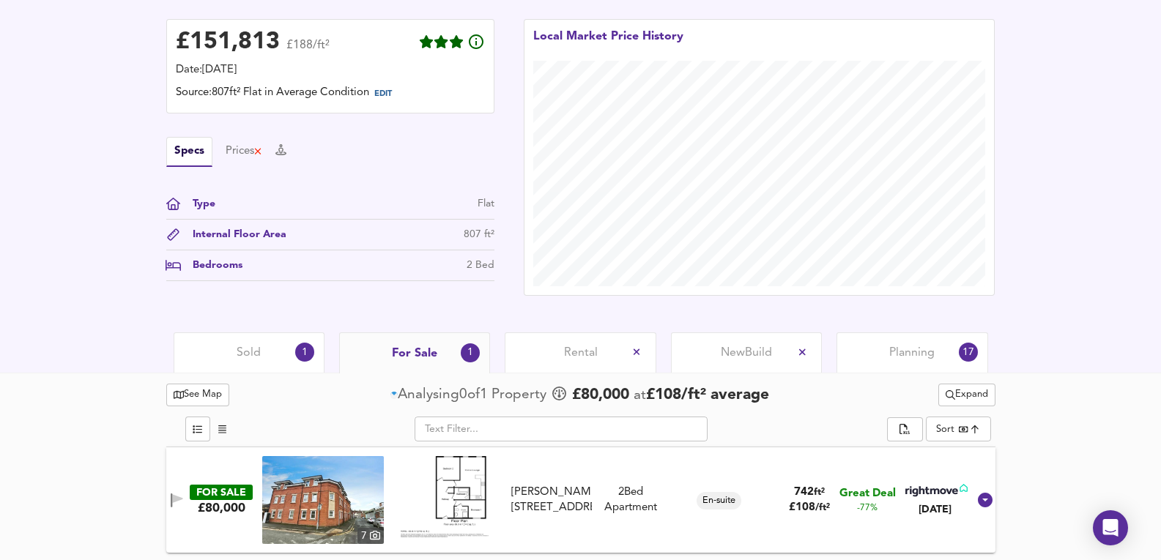
click at [201, 374] on div "See Map Analysing 0 of 1 Propert y £ 80,000 at £ 108 / ft² average Expand ​ Sor…" at bounding box center [580, 467] width 829 height 187
click at [206, 364] on div "Sold 1" at bounding box center [249, 353] width 151 height 40
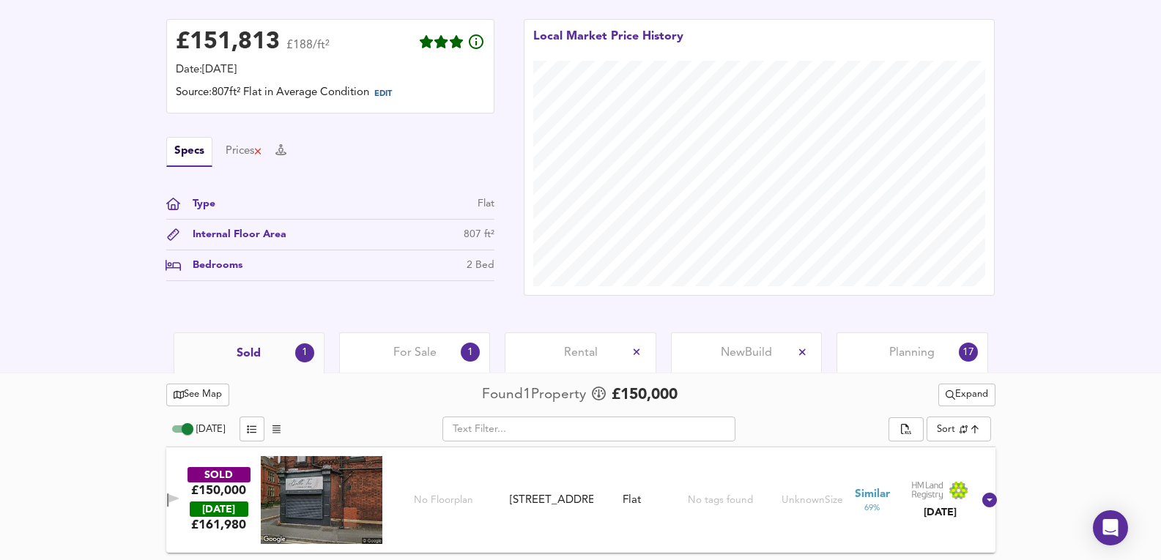
click at [404, 357] on span "For Sale" at bounding box center [414, 353] width 43 height 16
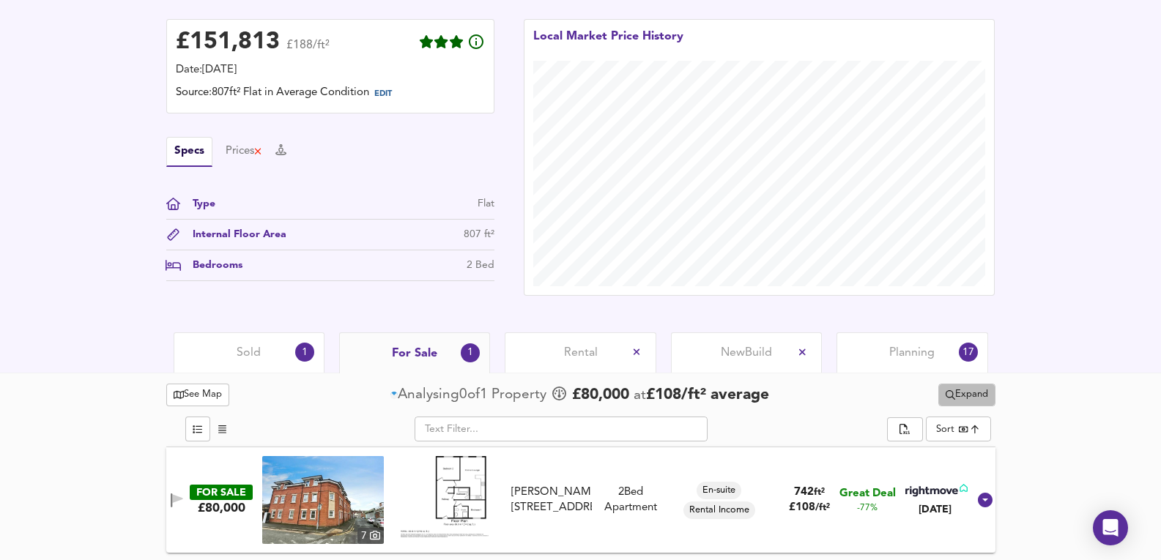
click at [968, 397] on span "Expand" at bounding box center [967, 395] width 42 height 17
click at [951, 415] on li "¼ mile ½ mile" at bounding box center [965, 423] width 138 height 23
click at [275, 357] on div "Sold 1" at bounding box center [249, 353] width 151 height 40
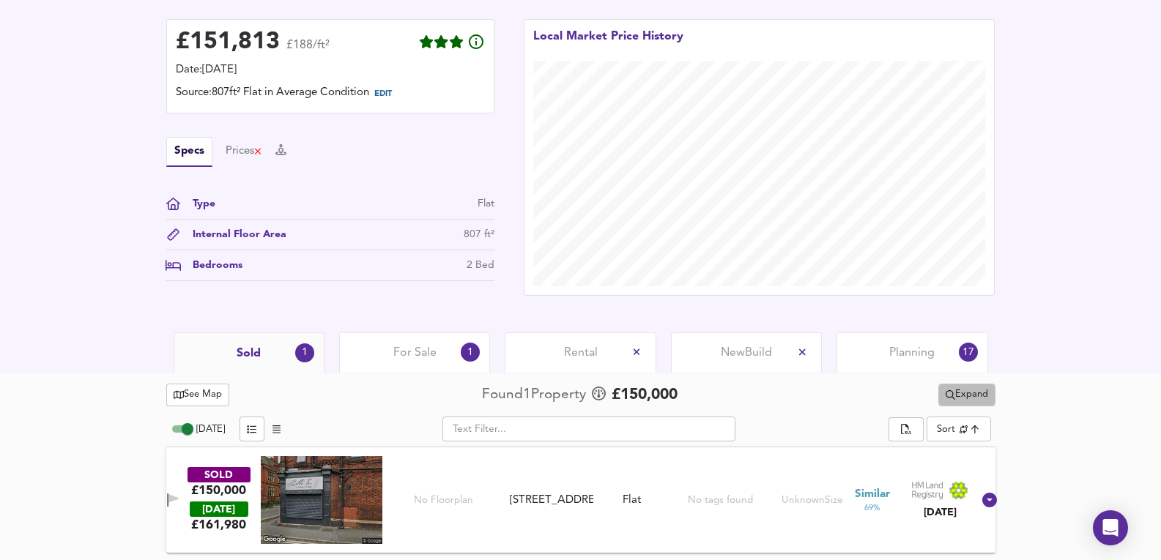
click at [954, 394] on span "Expand" at bounding box center [967, 395] width 42 height 17
click at [965, 423] on icon at bounding box center [974, 424] width 18 height 10
click at [1047, 412] on div "See Map Found 1 Propert y £ 150,000 Expand [DATE] ​ Sort similarityscore ​ SOLD…" at bounding box center [580, 467] width 1161 height 188
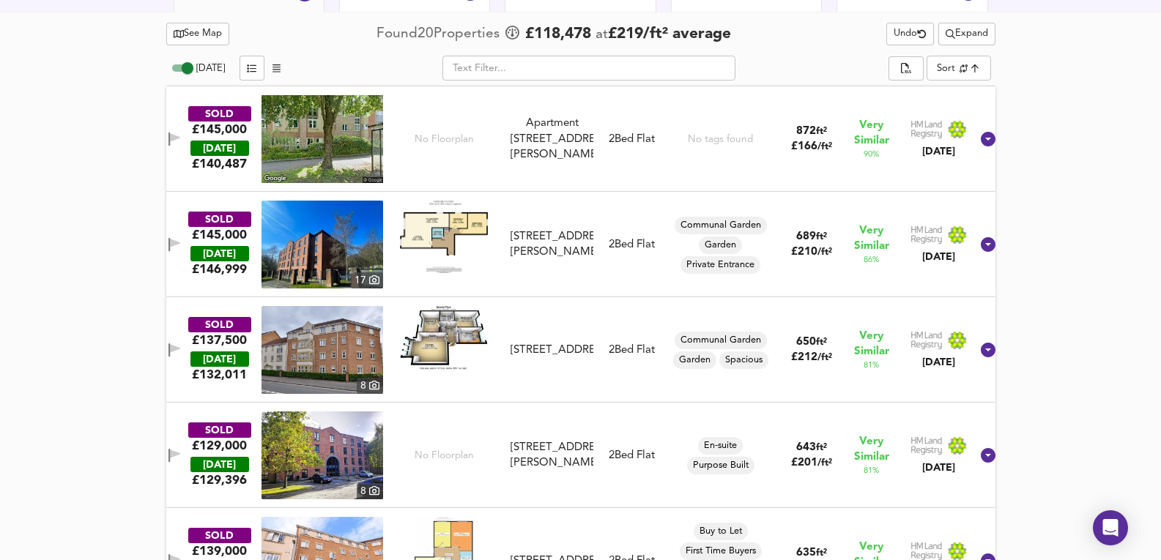
scroll to position [563, 0]
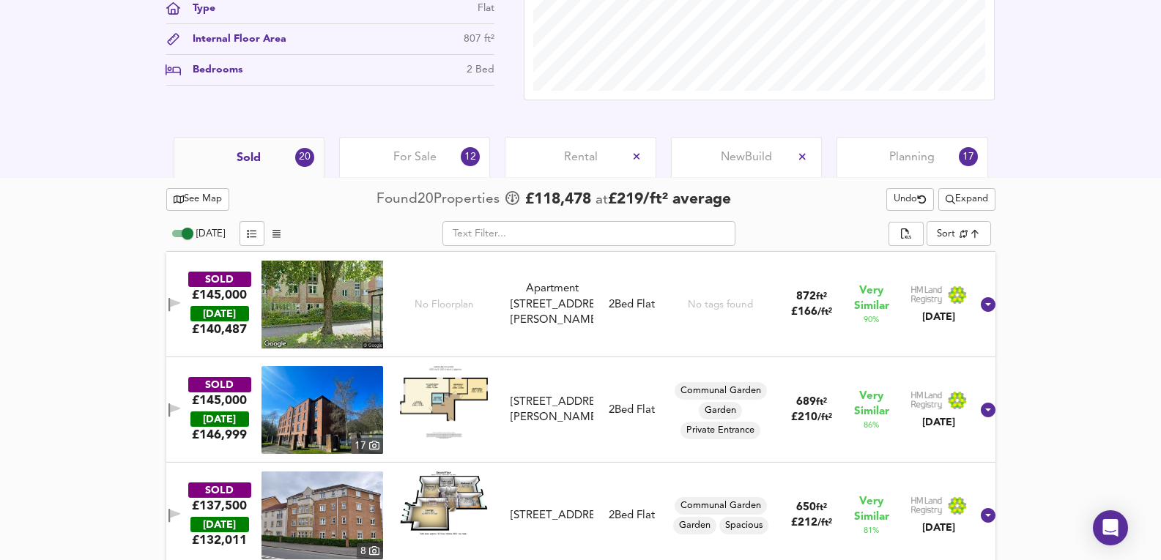
click at [445, 147] on div "For Sale 12" at bounding box center [414, 157] width 151 height 40
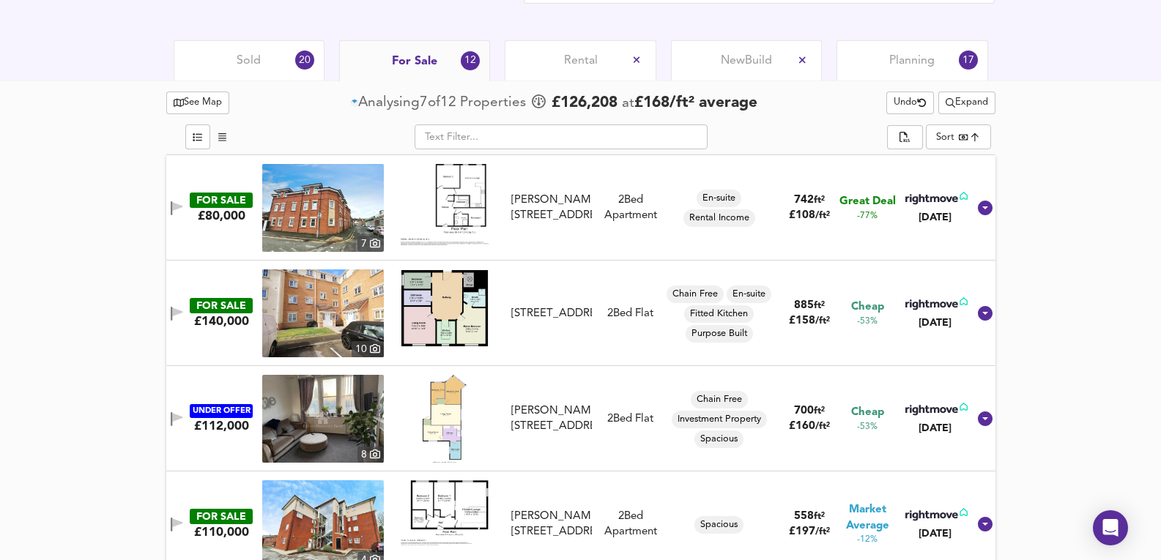
scroll to position [660, 0]
click at [323, 308] on img at bounding box center [323, 313] width 122 height 88
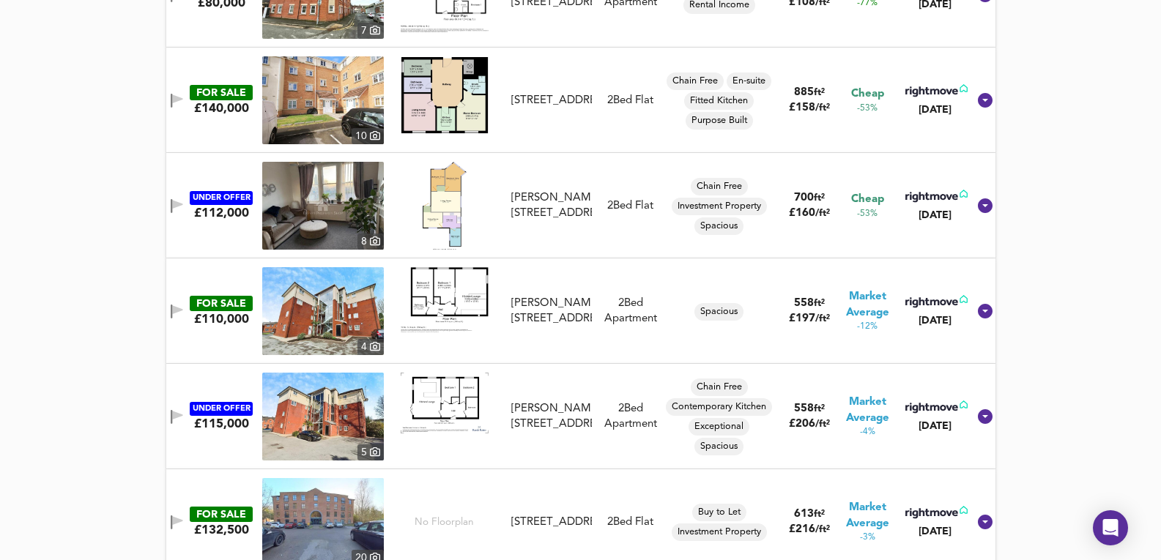
scroll to position [856, 0]
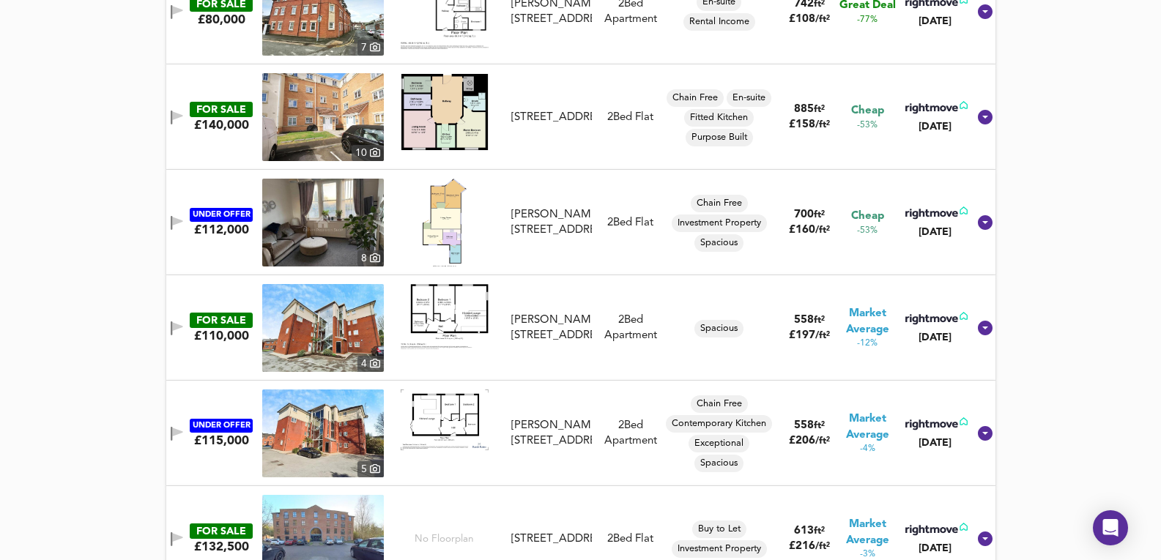
click at [316, 224] on img at bounding box center [323, 223] width 122 height 88
click at [322, 230] on img at bounding box center [323, 223] width 122 height 88
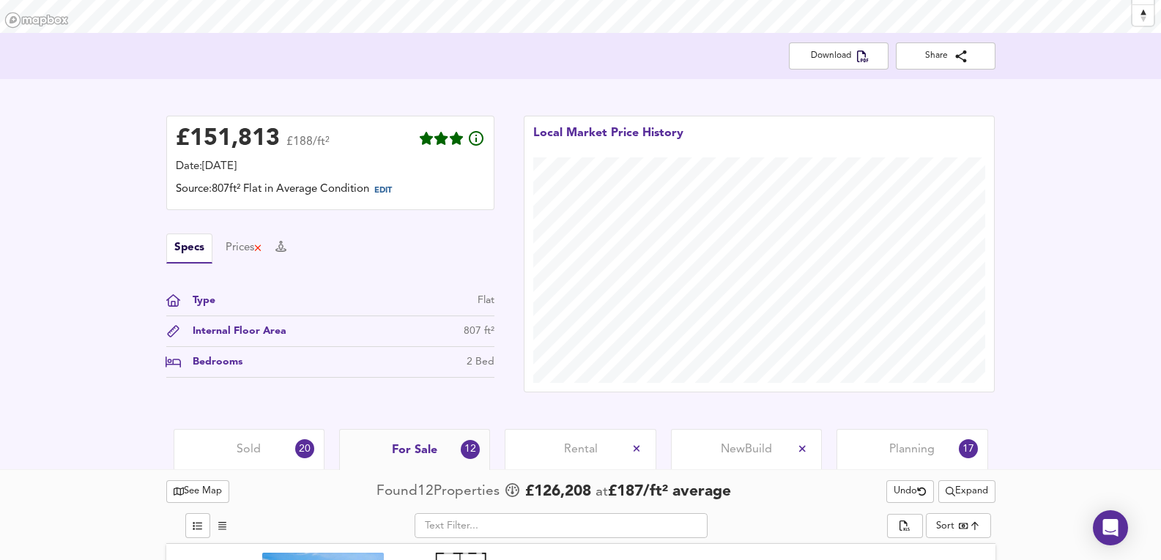
scroll to position [390, 0]
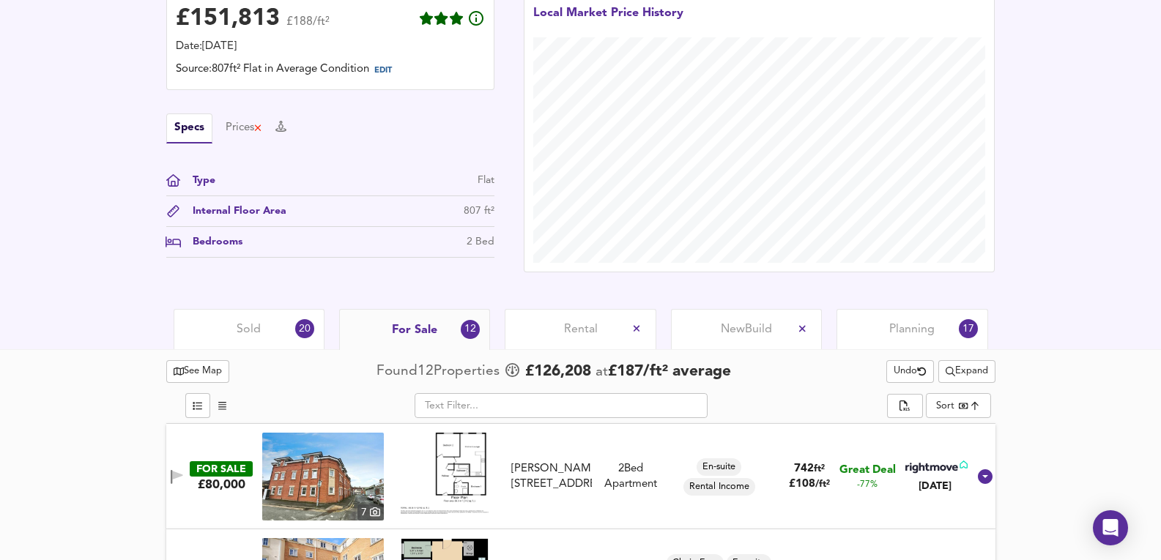
click at [190, 299] on div "£ 151,813 £188/ft² Date: [DATE] Source: 807ft² Flat in Average Condition EDIT S…" at bounding box center [580, 134] width 1161 height 350
drag, startPoint x: 215, startPoint y: 308, endPoint x: 223, endPoint y: 308, distance: 8.8
click at [218, 319] on div "Sold 20" at bounding box center [249, 329] width 151 height 40
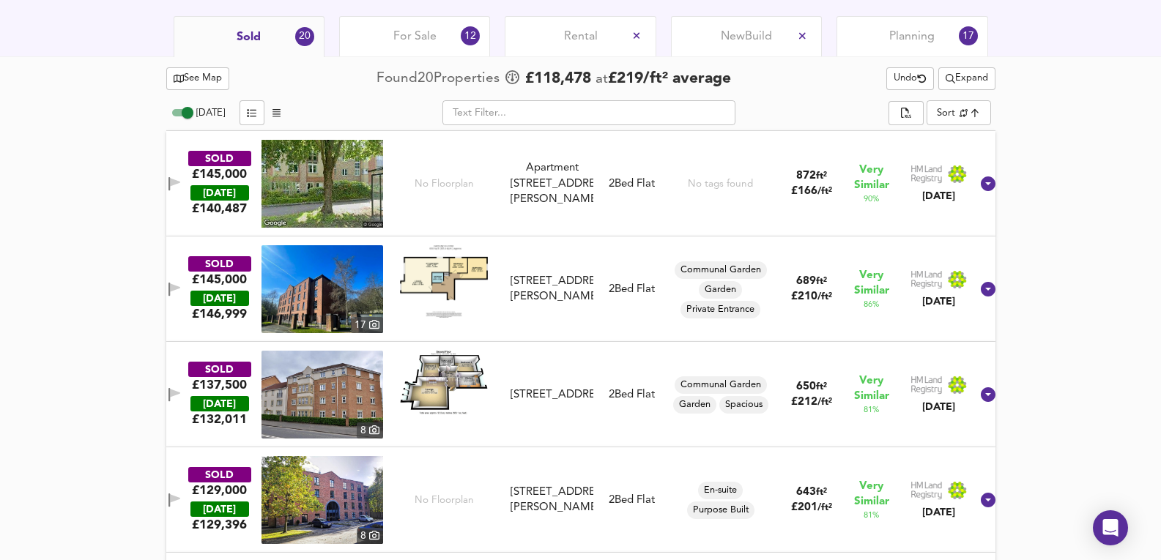
scroll to position [733, 0]
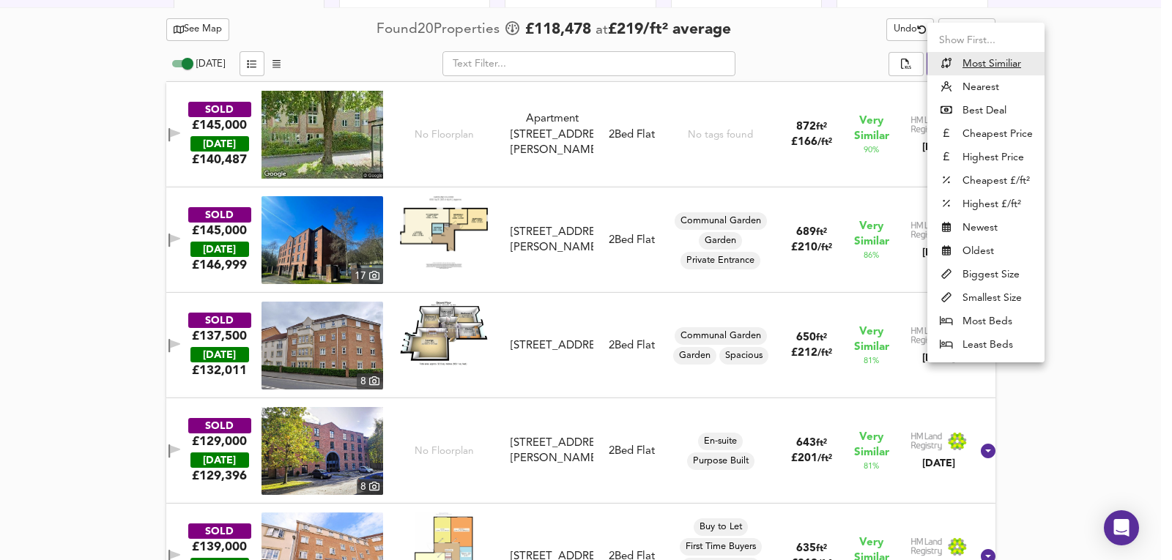
click at [1052, 102] on div at bounding box center [586, 280] width 1172 height 560
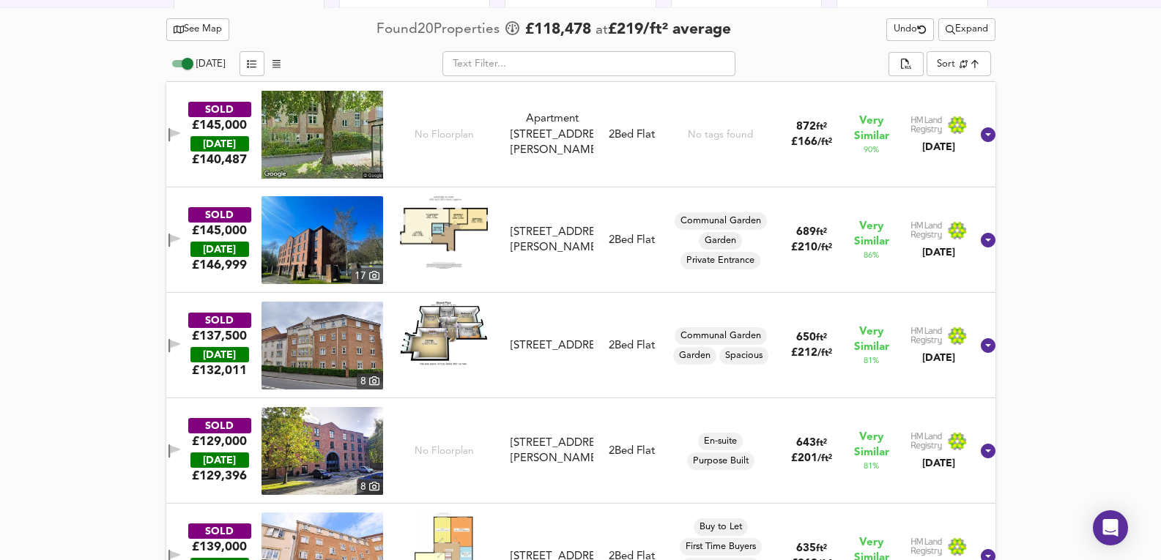
click at [618, 143] on div "SOLD £145,000 [DATE] £ 140,487 No Floorplan Apartment [STREET_ADDRESS][GEOGRAPH…" at bounding box center [562, 135] width 815 height 88
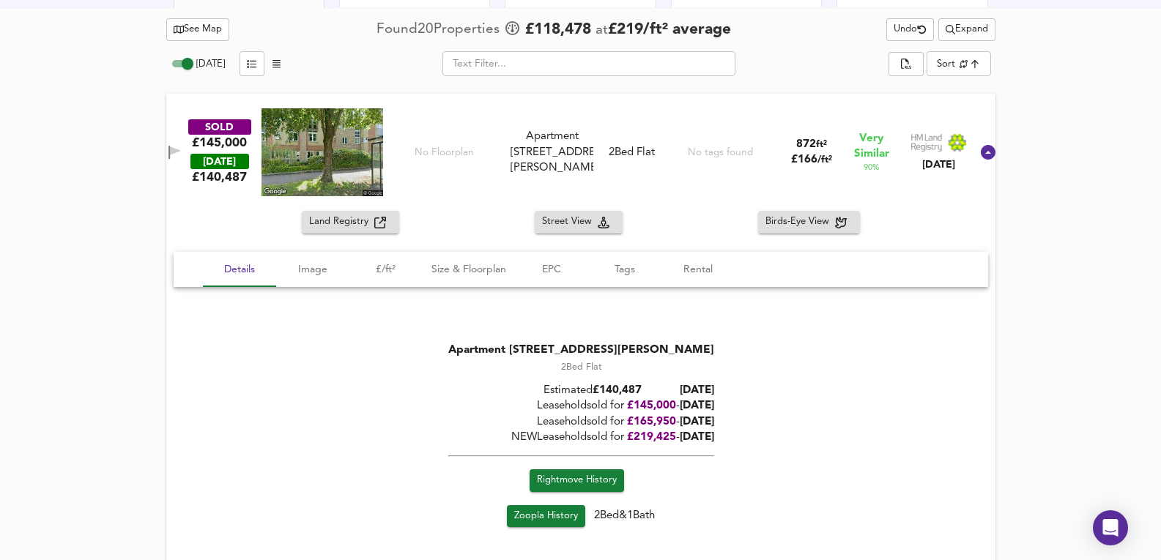
click at [676, 179] on div "No tags found" at bounding box center [720, 152] width 111 height 88
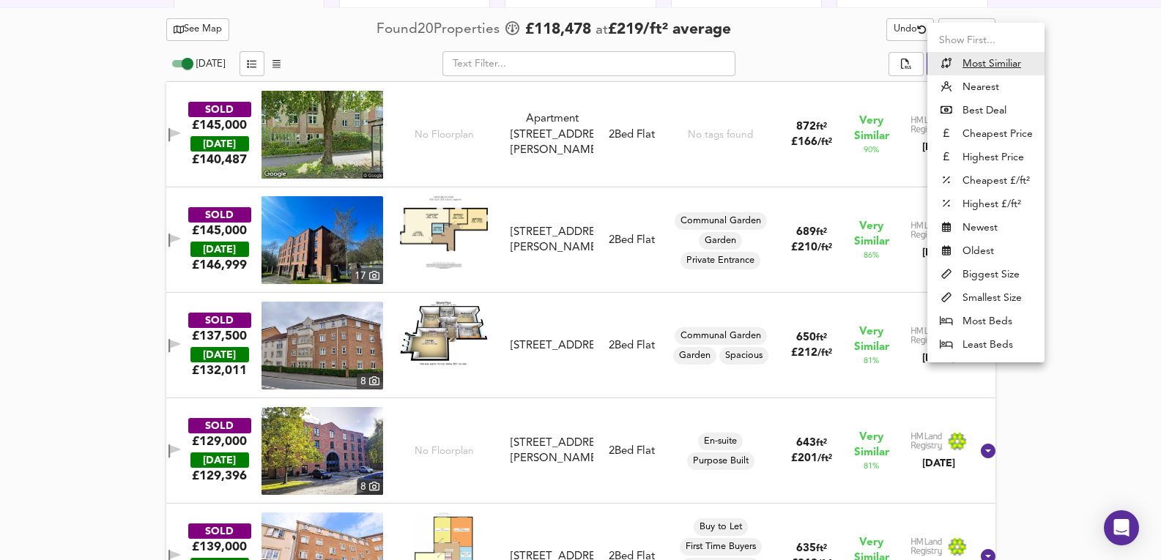
click at [988, 264] on li "Biggest Size" at bounding box center [985, 274] width 117 height 23
type input "biggest"
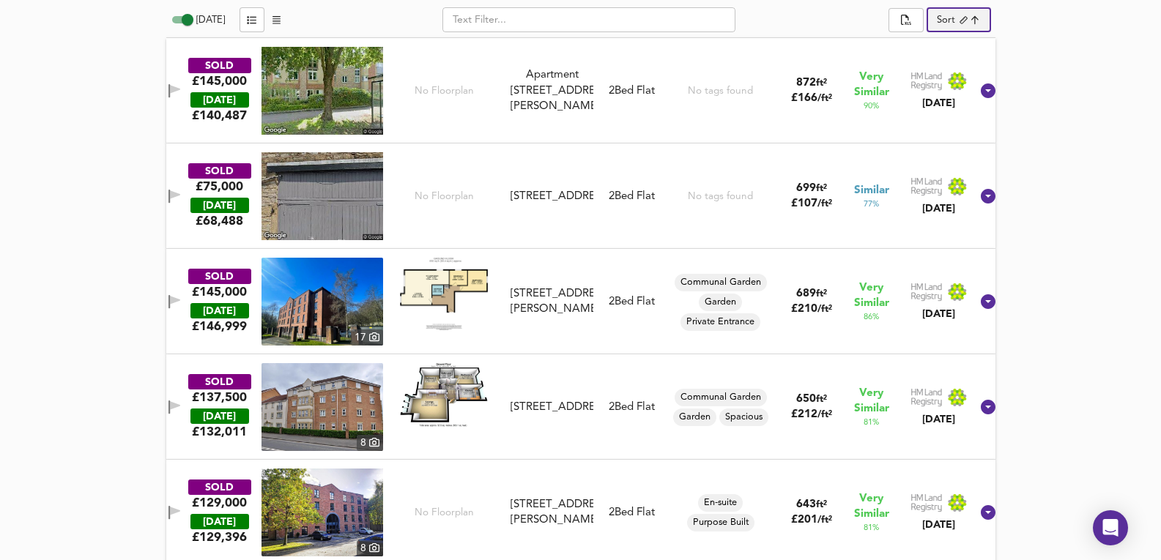
scroll to position [830, 0]
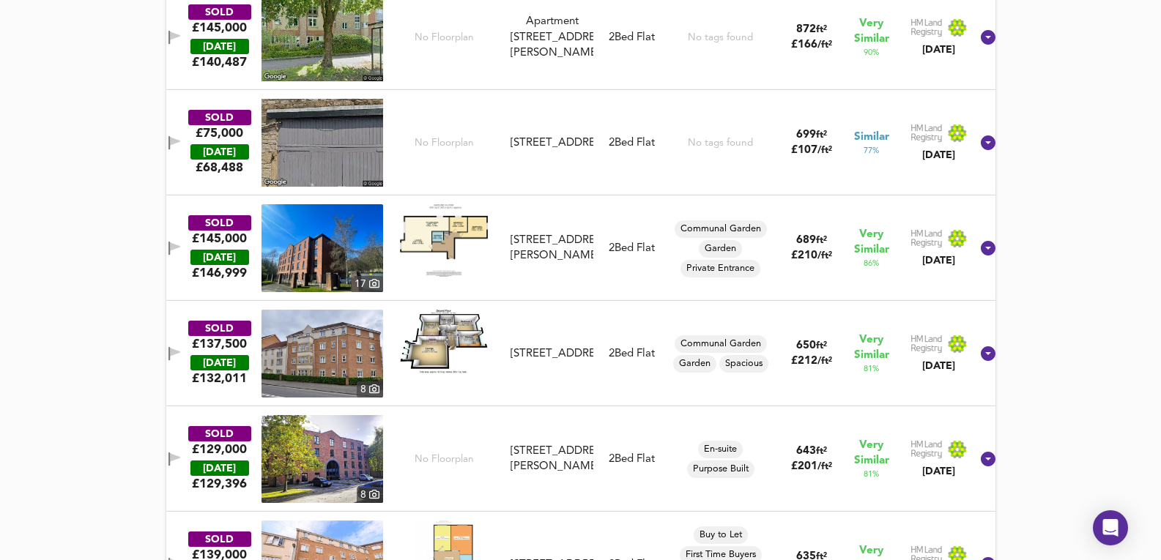
click at [317, 256] on img at bounding box center [323, 248] width 122 height 88
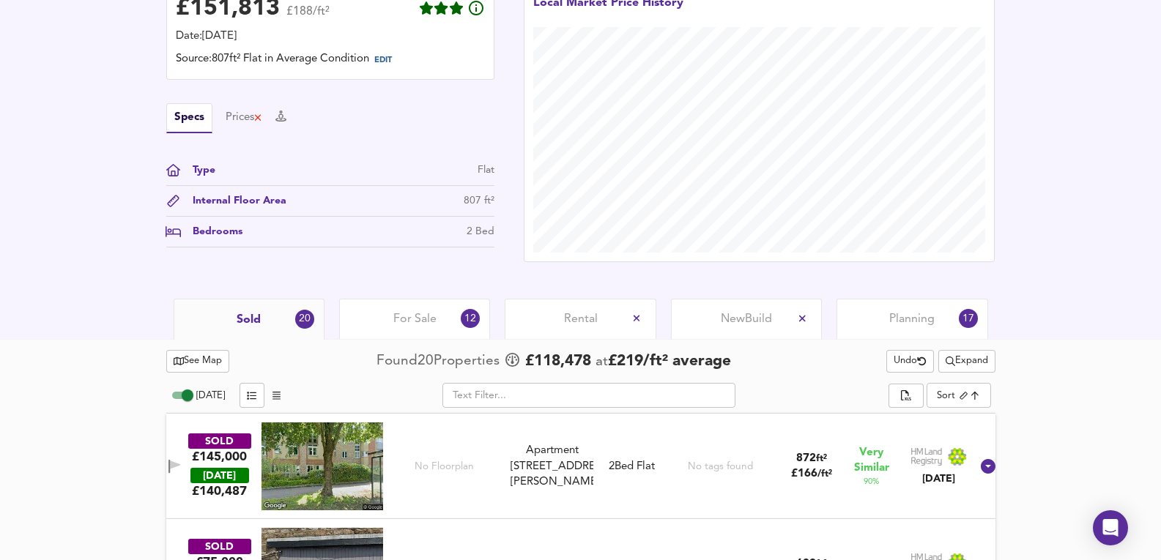
scroll to position [390, 0]
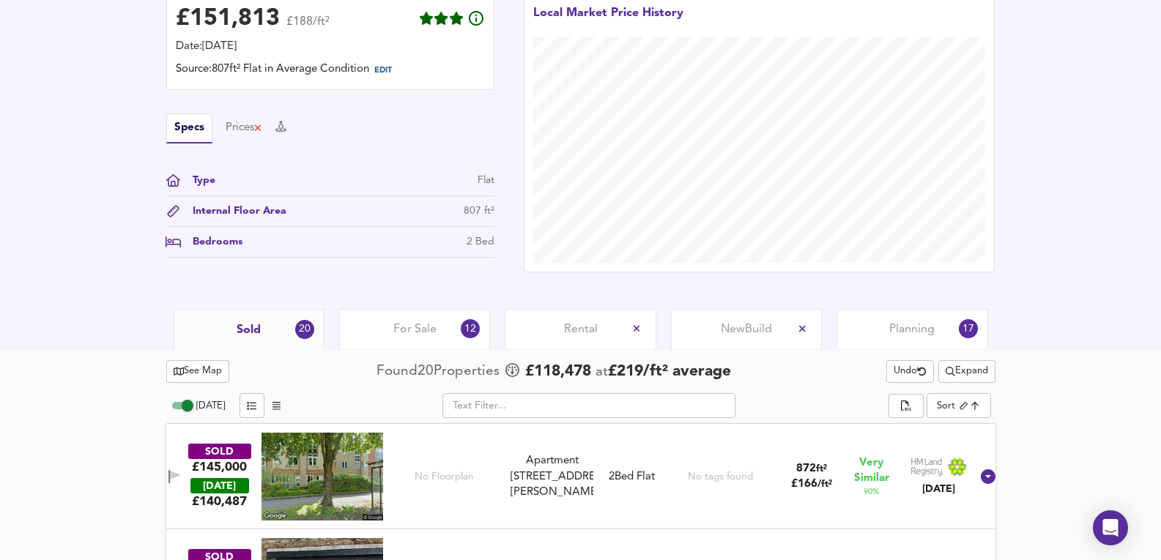
click at [984, 359] on div "See Map Found 20 Propert ies £ 118,478 at £ 219 / ft² average Undo Expand" at bounding box center [580, 371] width 829 height 29
click at [982, 366] on span "Expand" at bounding box center [967, 371] width 42 height 17
click at [978, 393] on li "½ mile 1 mile" at bounding box center [964, 400] width 124 height 23
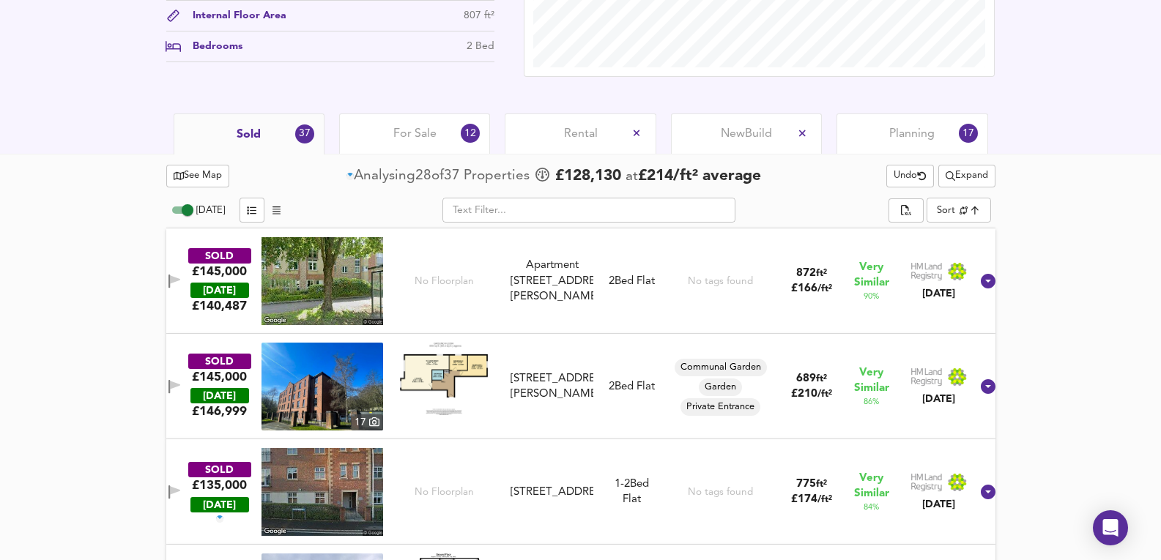
scroll to position [733, 0]
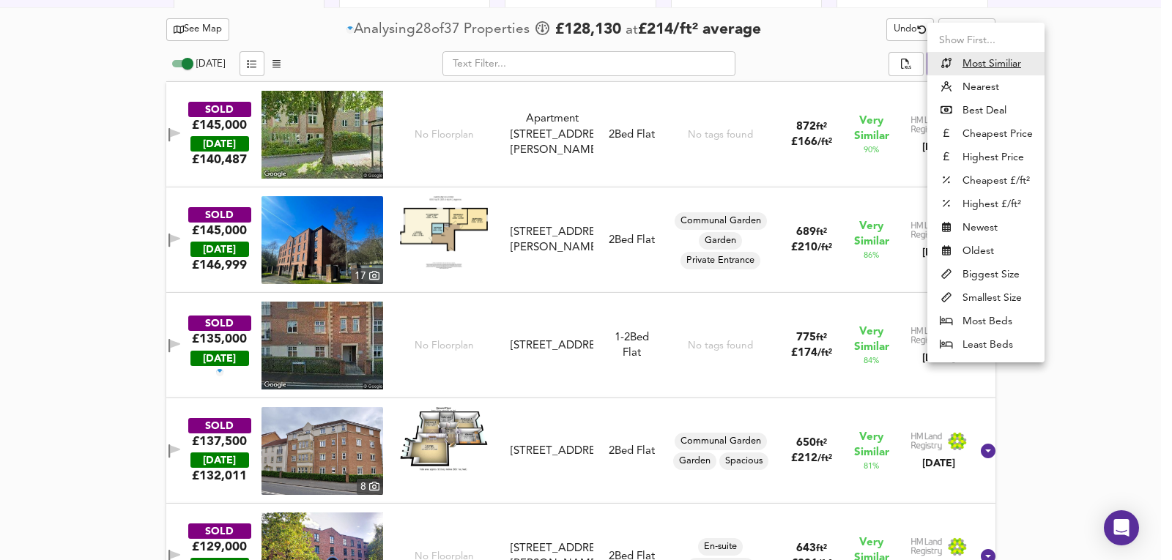
drag, startPoint x: 1001, startPoint y: 291, endPoint x: 994, endPoint y: 274, distance: 18.1
click at [994, 273] on ul "Show First... Most Similiar Nearest Best Deal Cheapest Price Highest Price Chea…" at bounding box center [985, 193] width 117 height 340
click at [994, 274] on li "Biggest Size" at bounding box center [985, 274] width 117 height 23
type input "biggest"
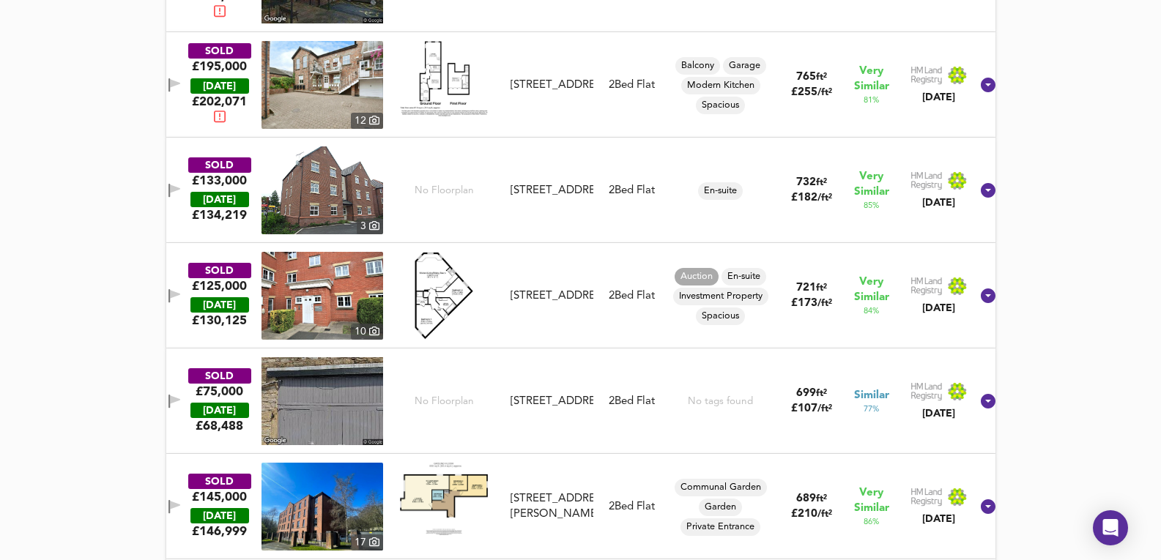
scroll to position [1660, 0]
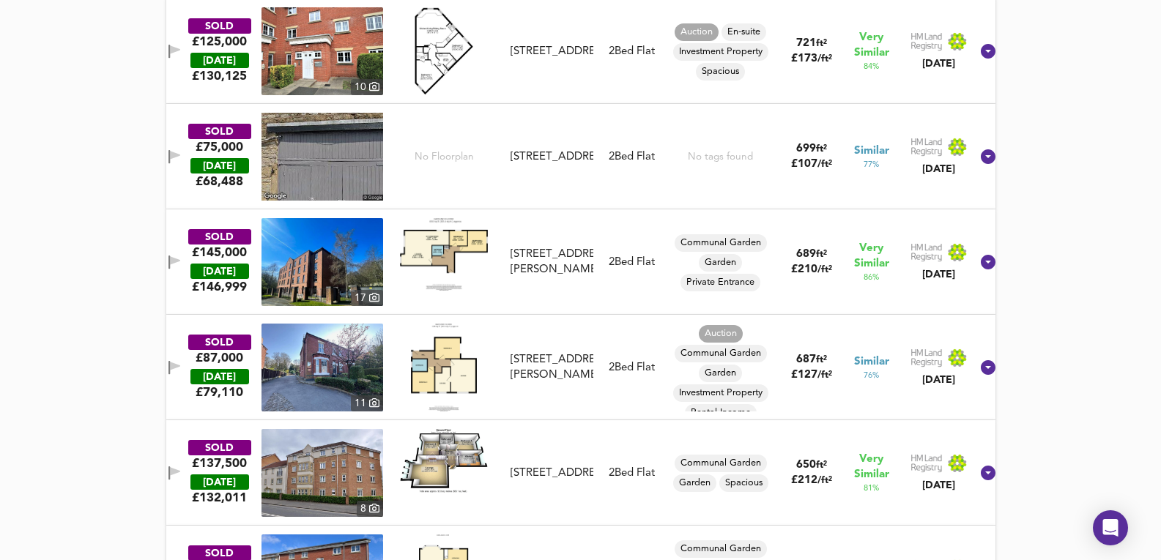
click at [650, 84] on div "SOLD £125,000 [DATE] £ 130,125 [GEOGRAPHIC_DATA][STREET_ADDRESS] 2 Bed Flat Auc…" at bounding box center [562, 51] width 815 height 88
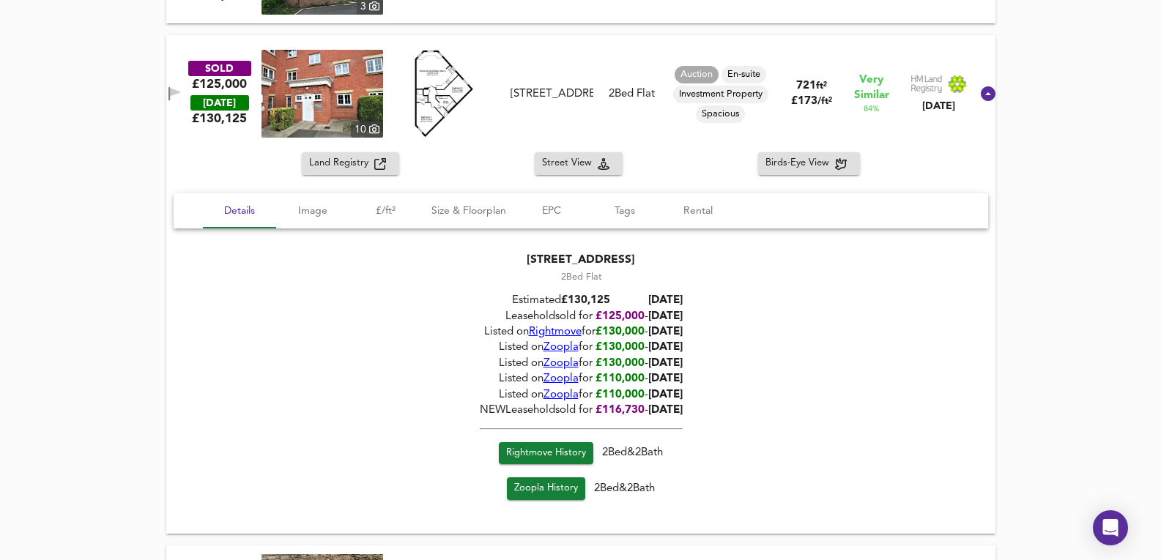
scroll to position [1612, 0]
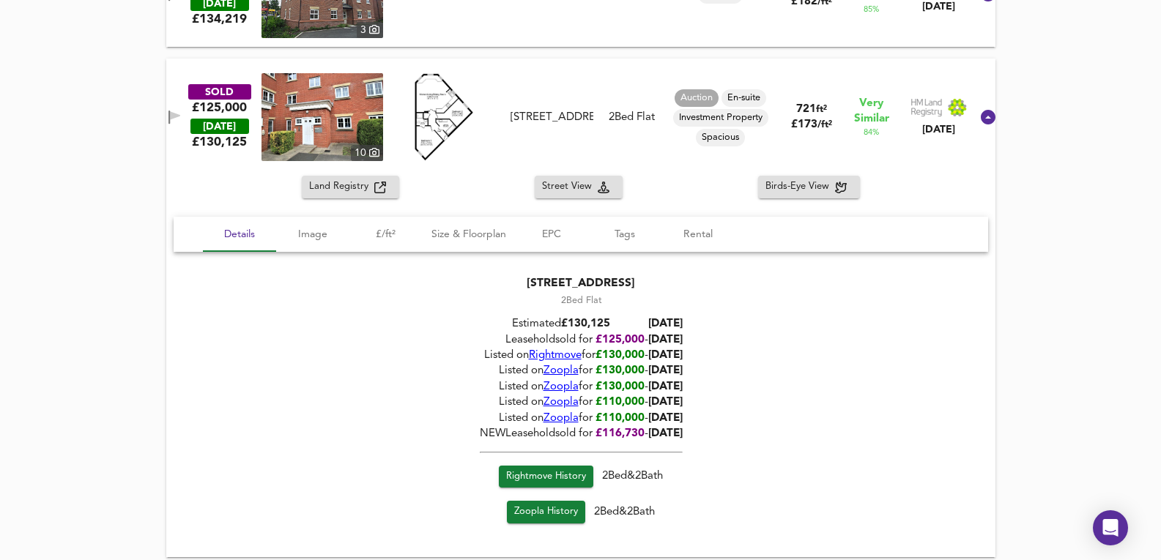
click at [294, 166] on div "SOLD £125,000 [DATE] £ 130,125 [GEOGRAPHIC_DATA][STREET_ADDRESS] 2 Bed Flat Auc…" at bounding box center [580, 117] width 829 height 117
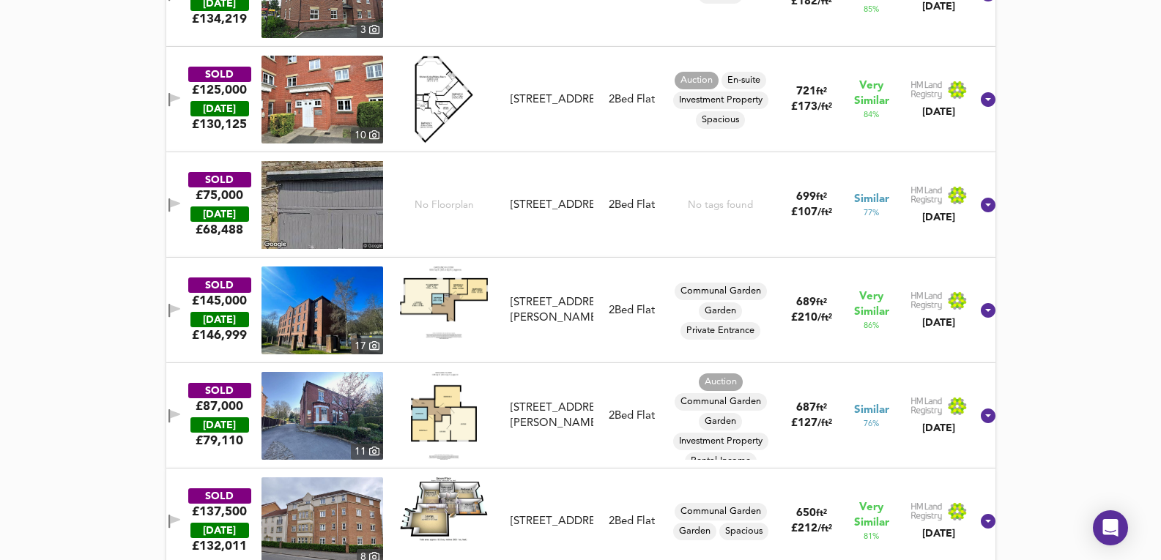
click at [326, 81] on img at bounding box center [323, 100] width 122 height 88
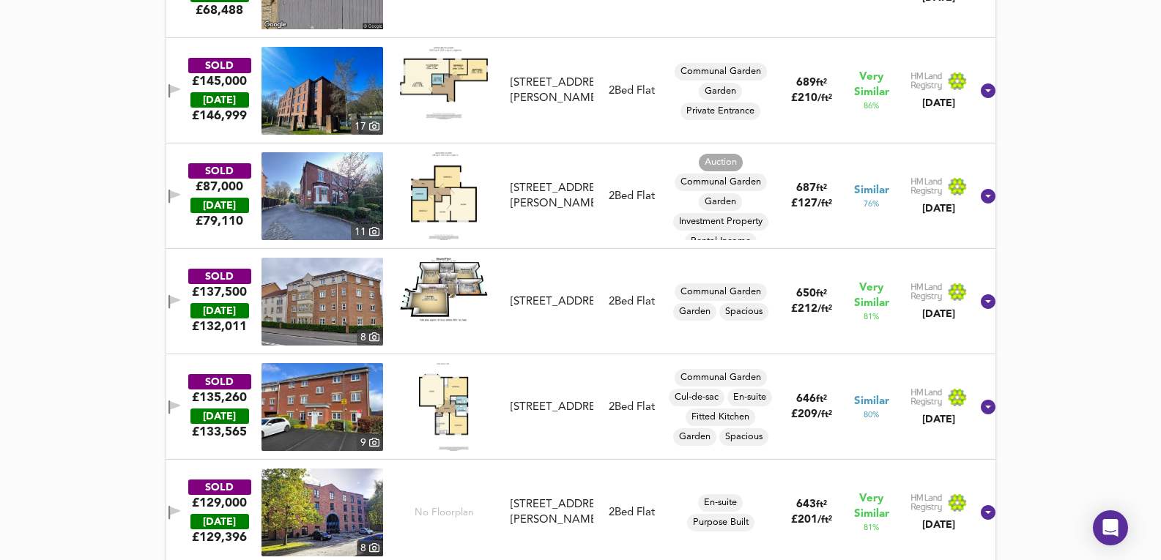
scroll to position [1856, 0]
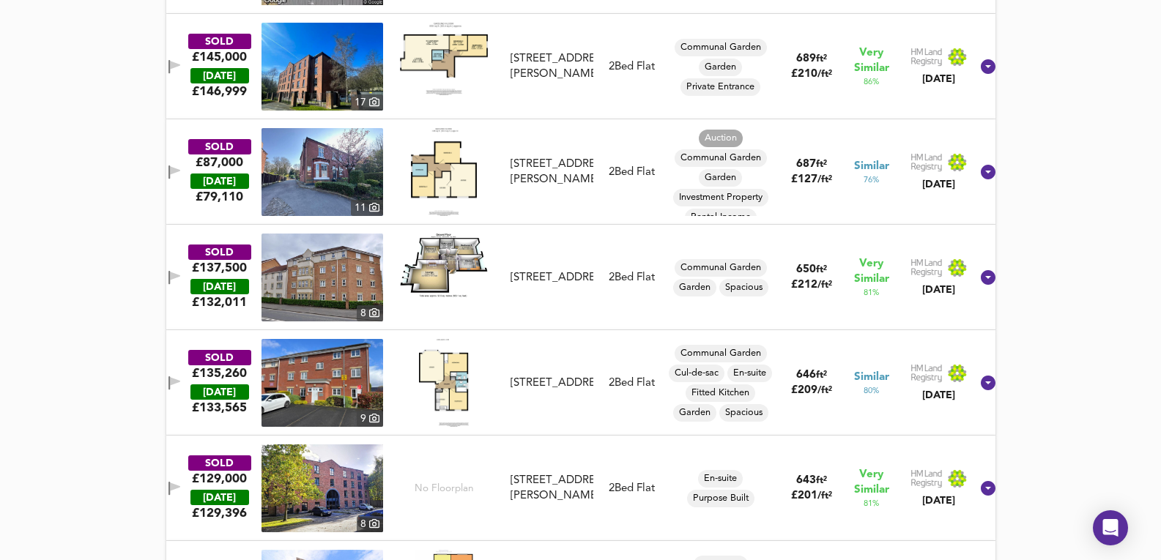
click at [354, 480] on img at bounding box center [323, 489] width 122 height 88
click at [592, 438] on div "SOLD £129,000 [DATE] £ 129,396 8 No Floorplan Apartment [STREET_ADDRESS][PERSON…" at bounding box center [580, 488] width 829 height 105
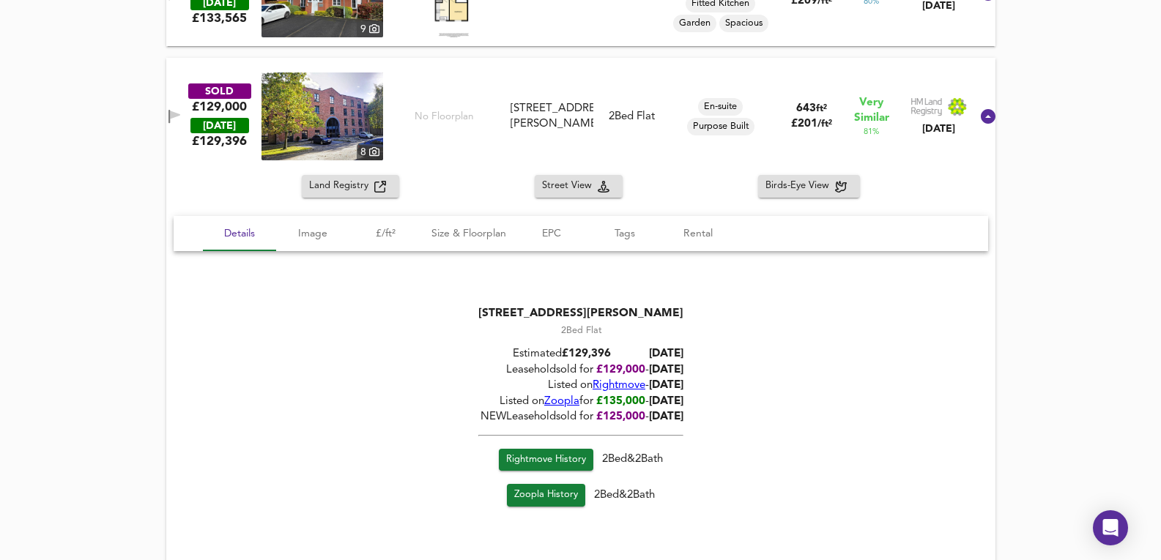
scroll to position [2246, 0]
click at [567, 403] on span "Zoopla" at bounding box center [561, 401] width 35 height 11
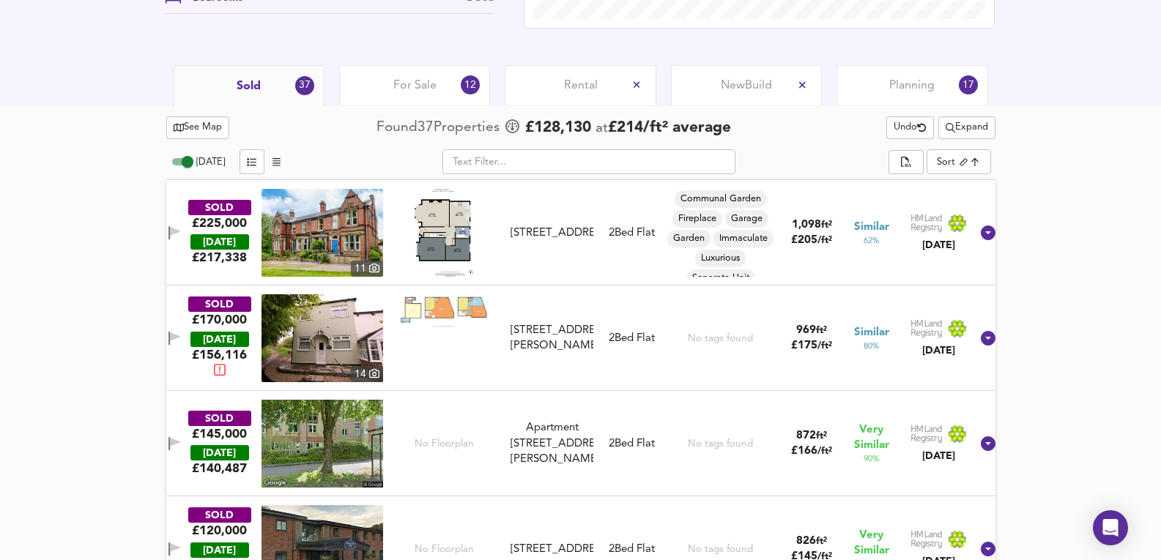
scroll to position [586, 0]
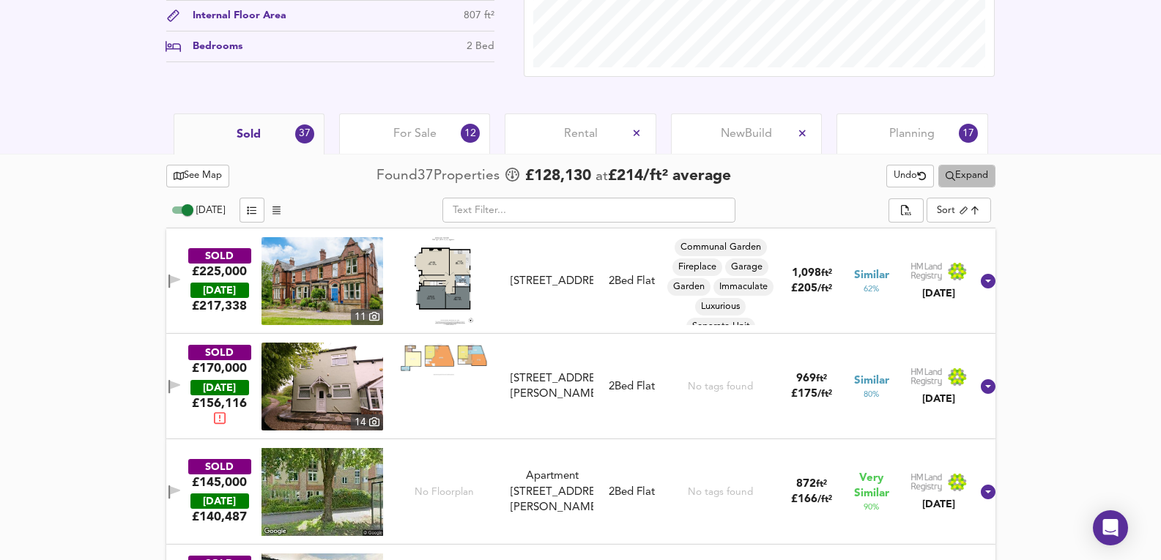
click at [968, 177] on span "Expand" at bounding box center [967, 176] width 42 height 17
click at [958, 226] on li "1 year 2 years" at bounding box center [964, 228] width 124 height 23
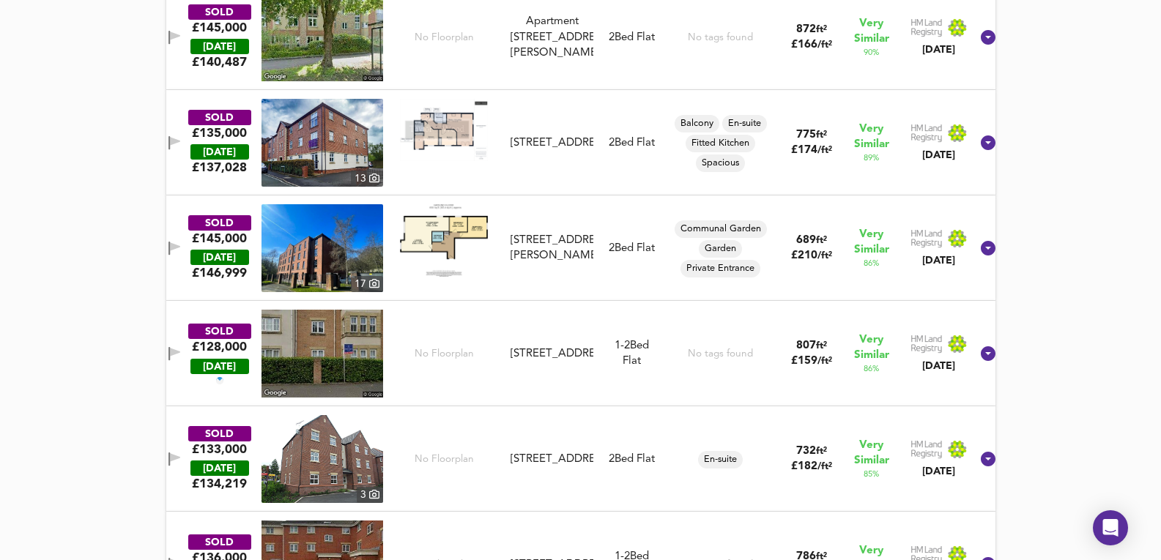
scroll to position [977, 0]
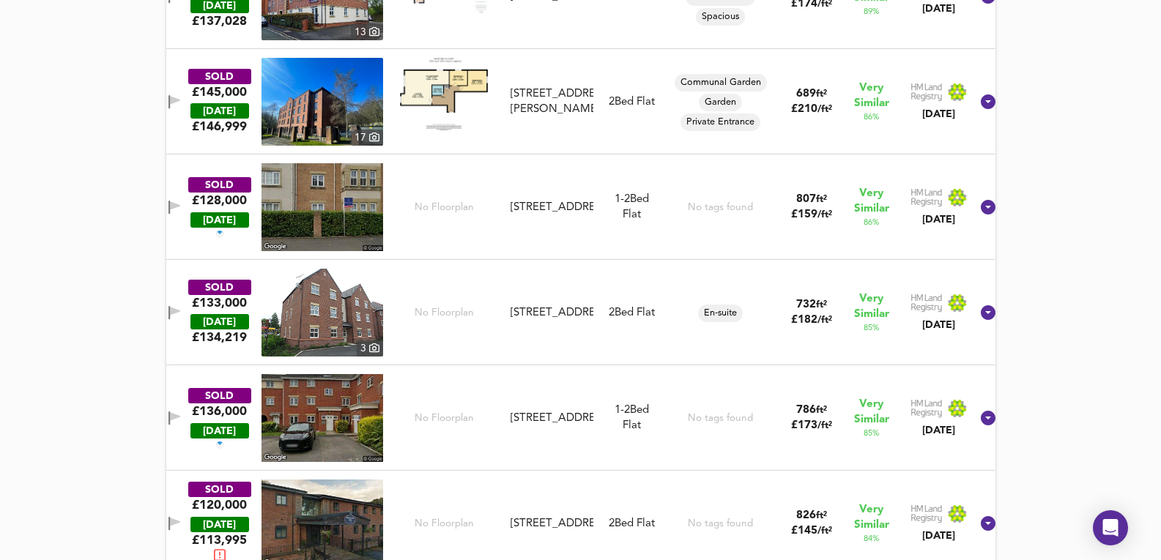
click at [632, 208] on div "1-2 Bed We've estimated the total number of bedrooms from EPC data (3 heated ro…" at bounding box center [632, 208] width 34 height 32
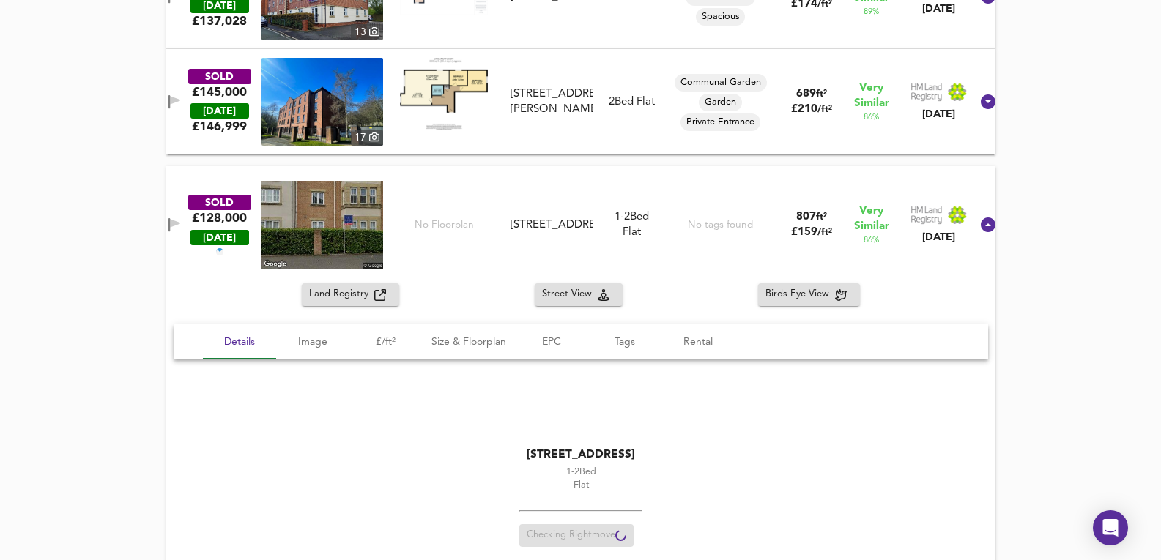
click at [639, 245] on div "SOLD £128,000 [DATE] [STREET_ADDRESS] 1-2 Bed We've estimated the total number …" at bounding box center [562, 225] width 815 height 88
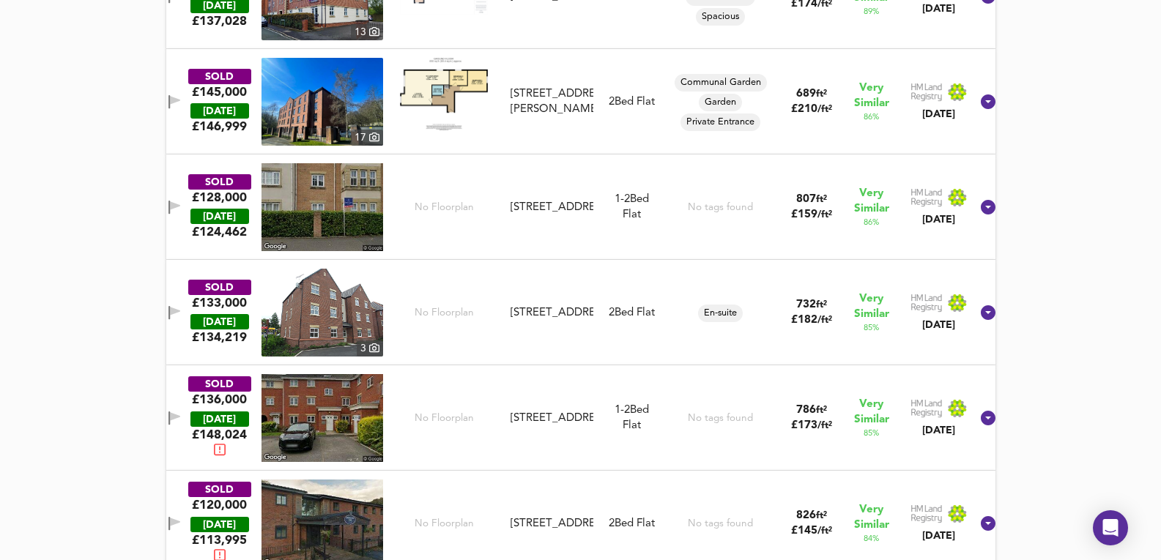
click at [633, 186] on div "SOLD £128,000 [DATE] £ 124,462 [STREET_ADDRESS] 1-2 Bed We've estimated the tot…" at bounding box center [562, 207] width 815 height 88
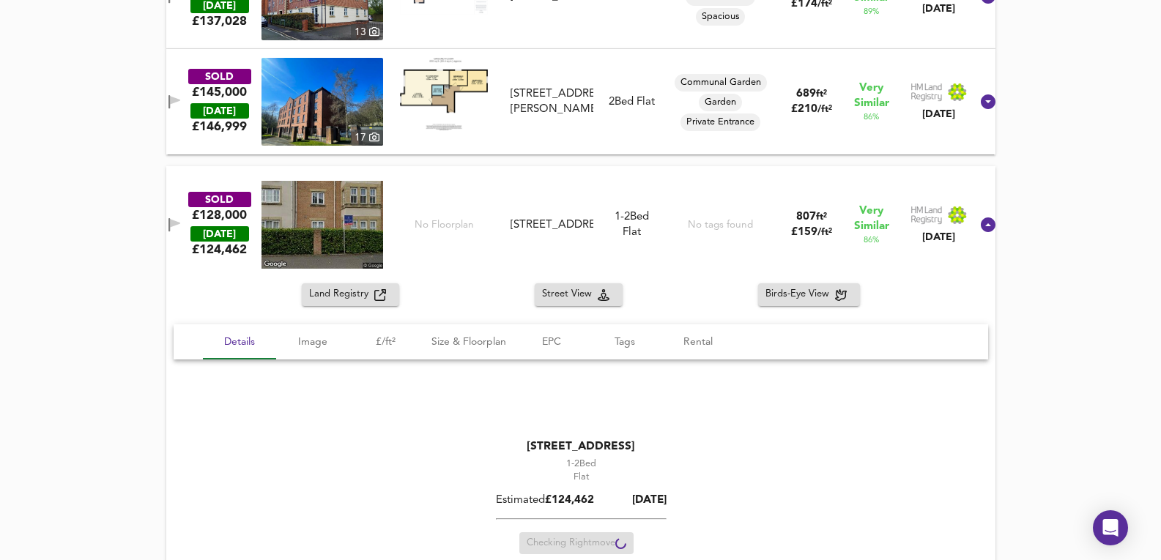
click at [637, 188] on div "SOLD £128,000 [DATE] £ 124,462 [STREET_ADDRESS] 1-2 Bed We've estimated the tot…" at bounding box center [562, 225] width 815 height 88
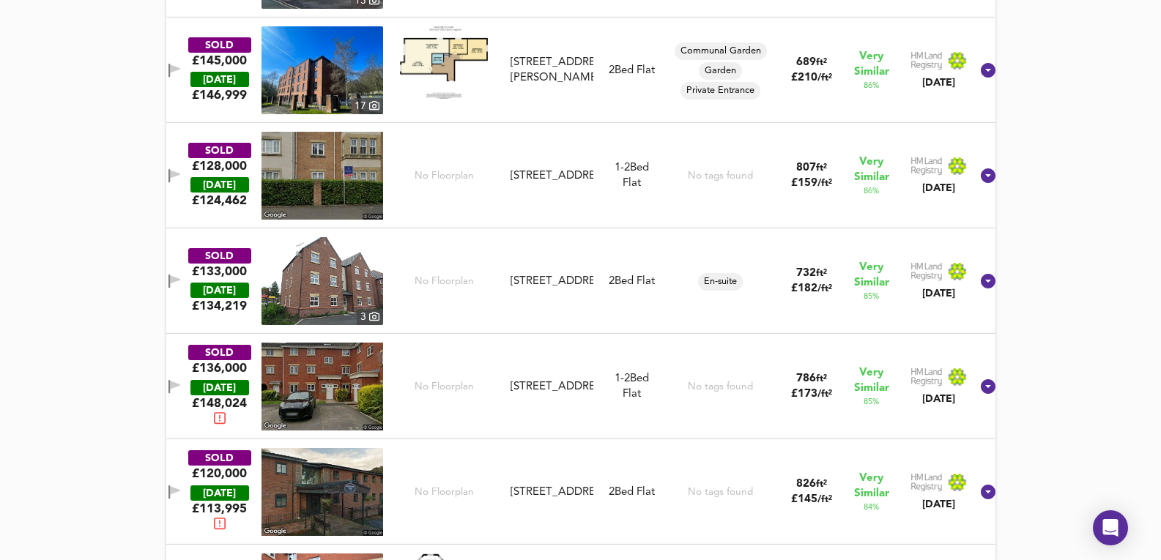
scroll to position [1026, 0]
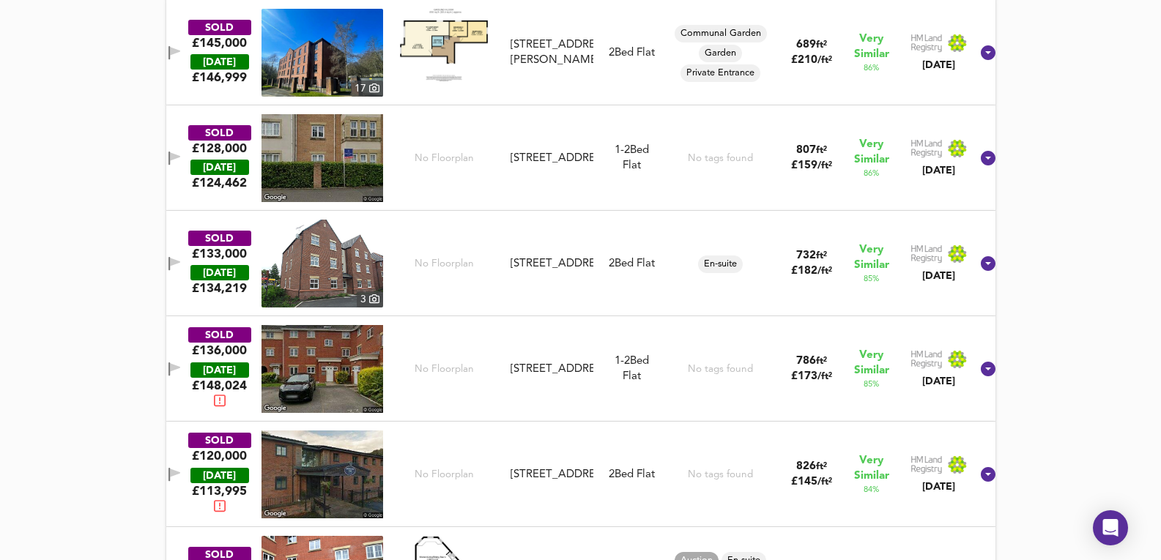
click at [643, 130] on div "SOLD £128,000 [DATE] £ 124,462 [STREET_ADDRESS] 1-2 Bed We've estimated the tot…" at bounding box center [562, 158] width 815 height 88
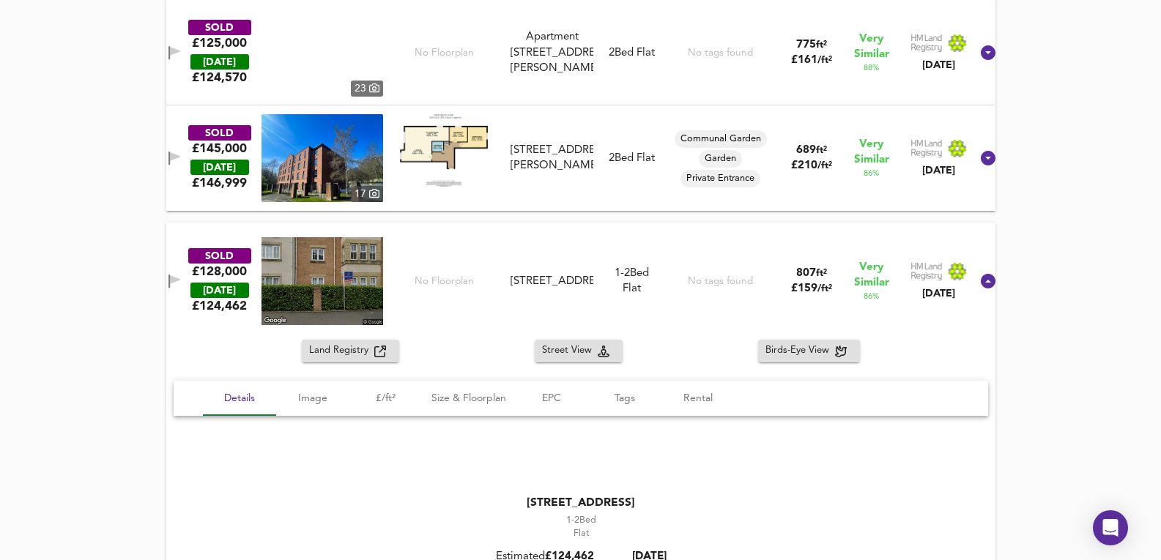
drag, startPoint x: 526, startPoint y: 163, endPoint x: 588, endPoint y: 183, distance: 64.6
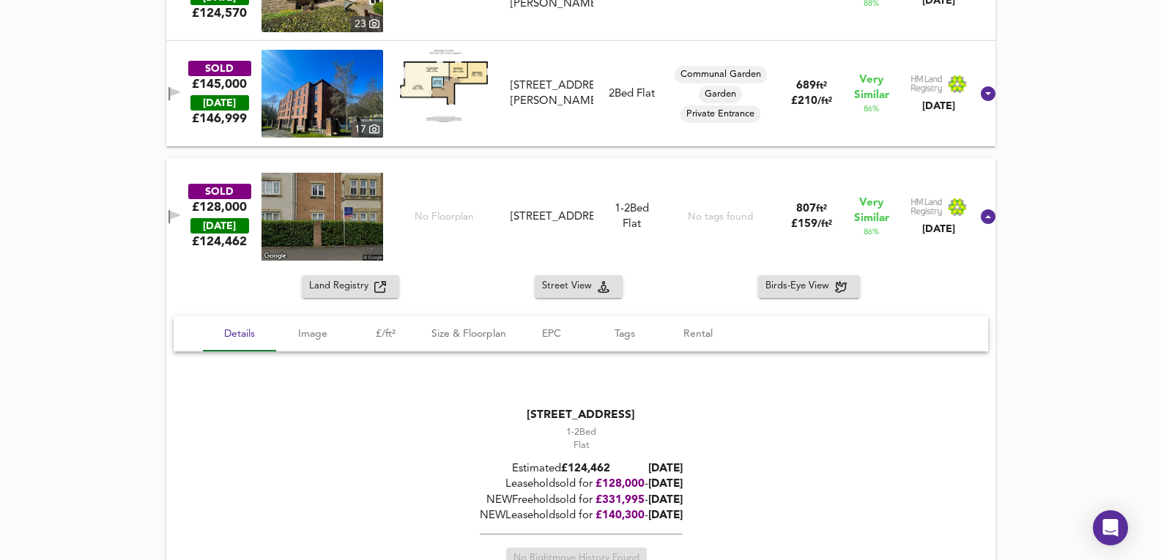
scroll to position [1075, 0]
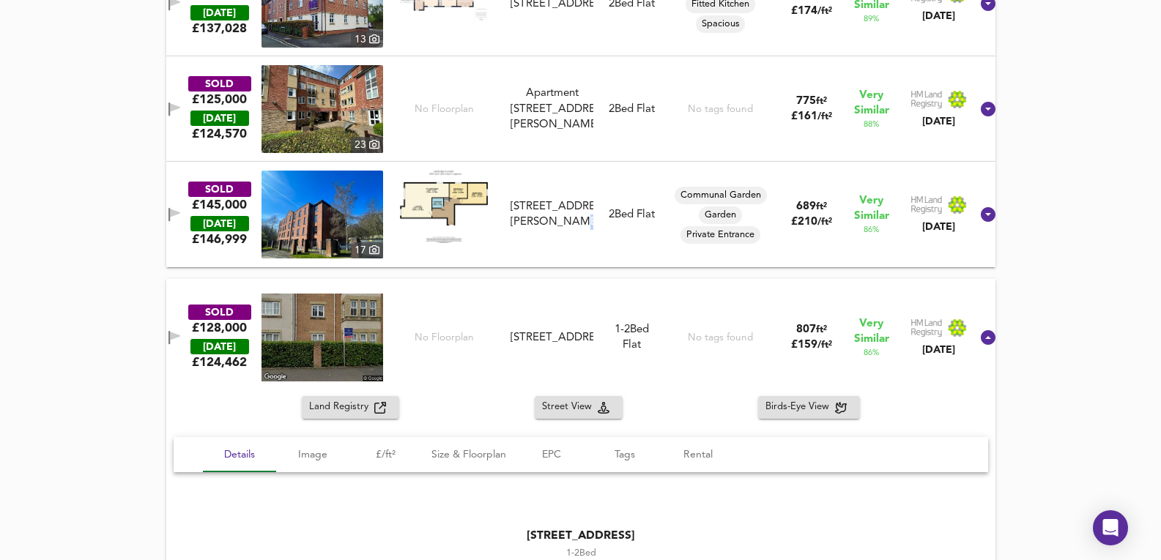
drag, startPoint x: 530, startPoint y: 223, endPoint x: 701, endPoint y: 248, distance: 172.6
click at [701, 248] on div "SOLD £145,000 [DATE] £ 146,999 17 Apartment [STREET_ADDRESS][PERSON_NAME] Apart…" at bounding box center [562, 215] width 815 height 88
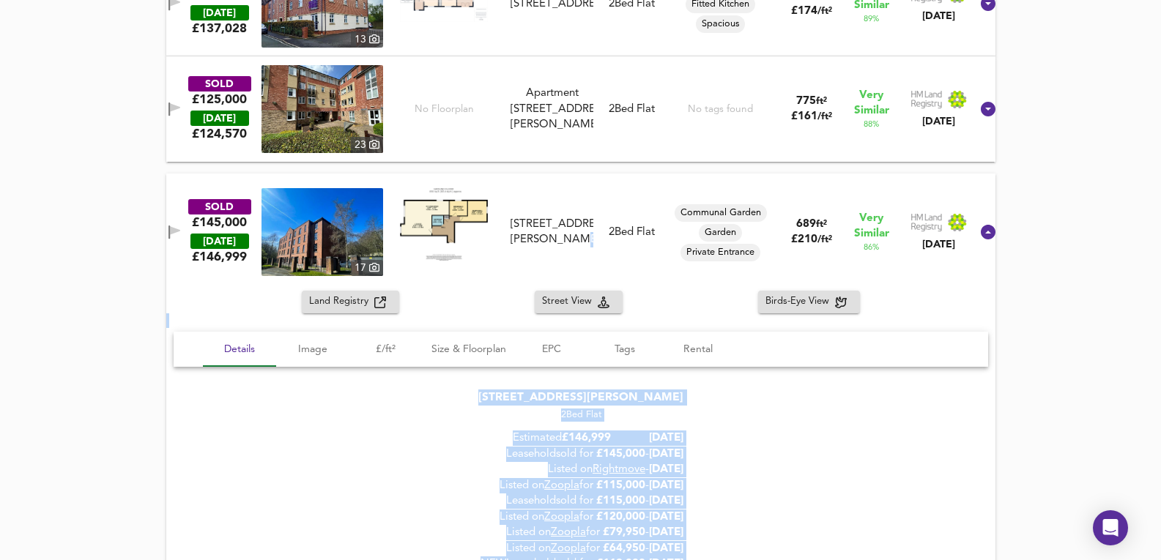
click at [637, 182] on div "SOLD £145,000 [DATE] £ 146,999 17 Apartment [STREET_ADDRESS][PERSON_NAME] Apart…" at bounding box center [580, 232] width 829 height 117
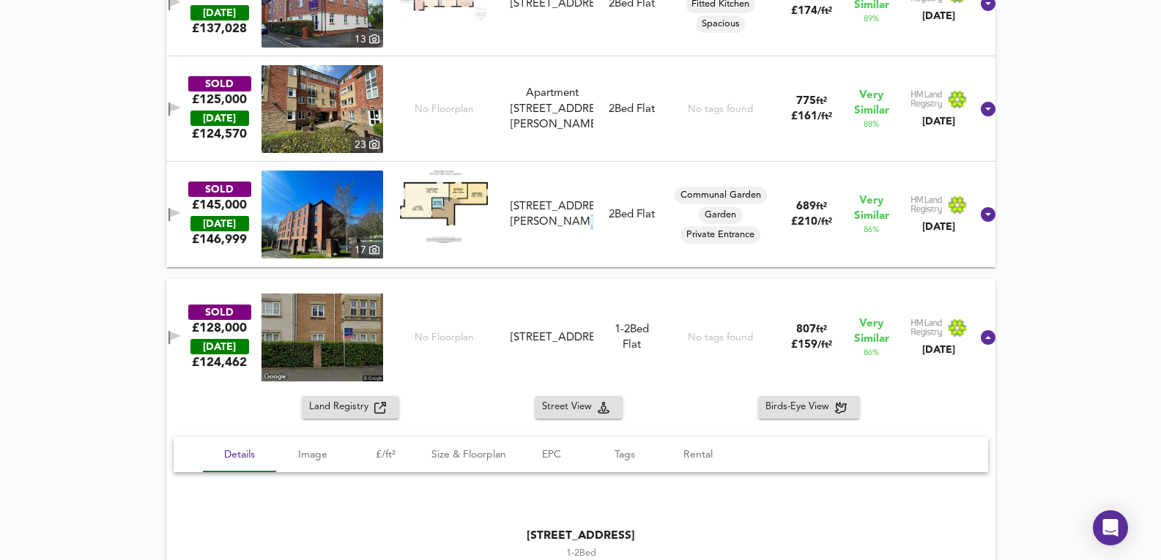
drag, startPoint x: 530, startPoint y: 324, endPoint x: 583, endPoint y: 343, distance: 56.8
click at [583, 343] on div "[STREET_ADDRESS]" at bounding box center [552, 337] width 83 height 15
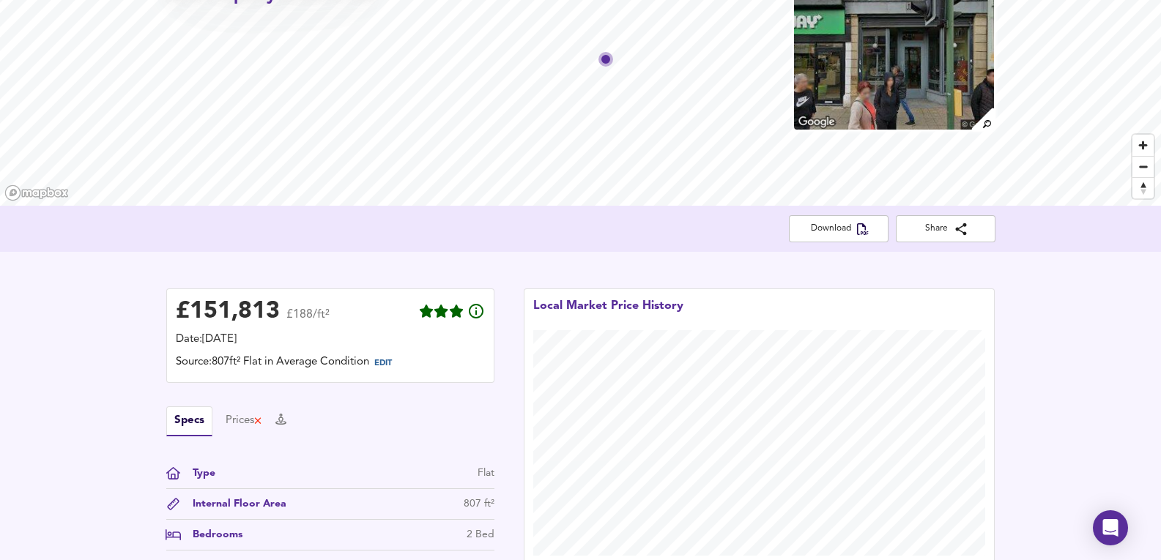
scroll to position [342, 0]
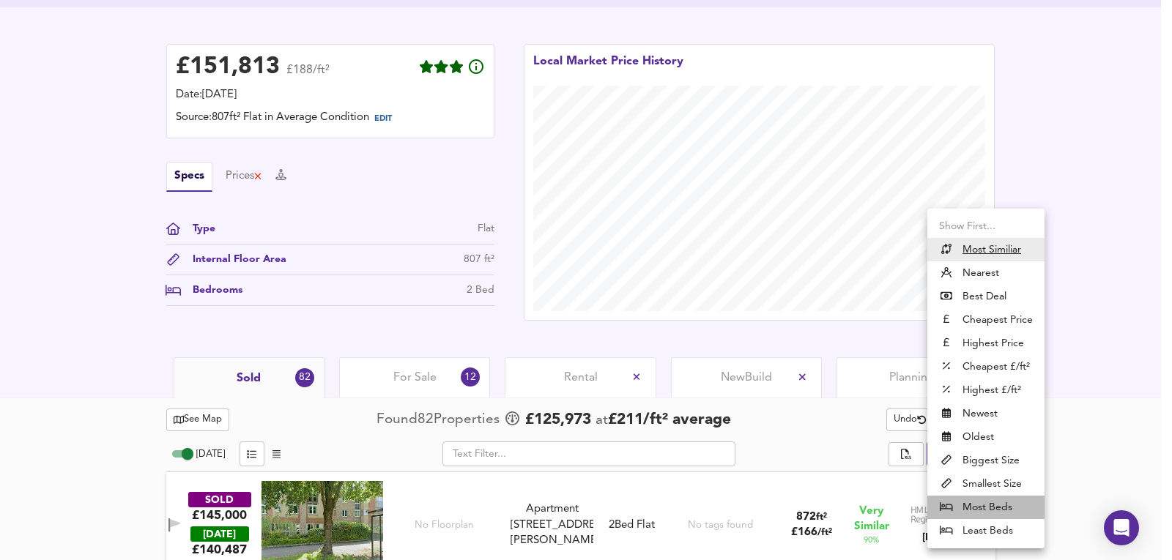
click at [977, 516] on li "Most Beds" at bounding box center [985, 507] width 117 height 23
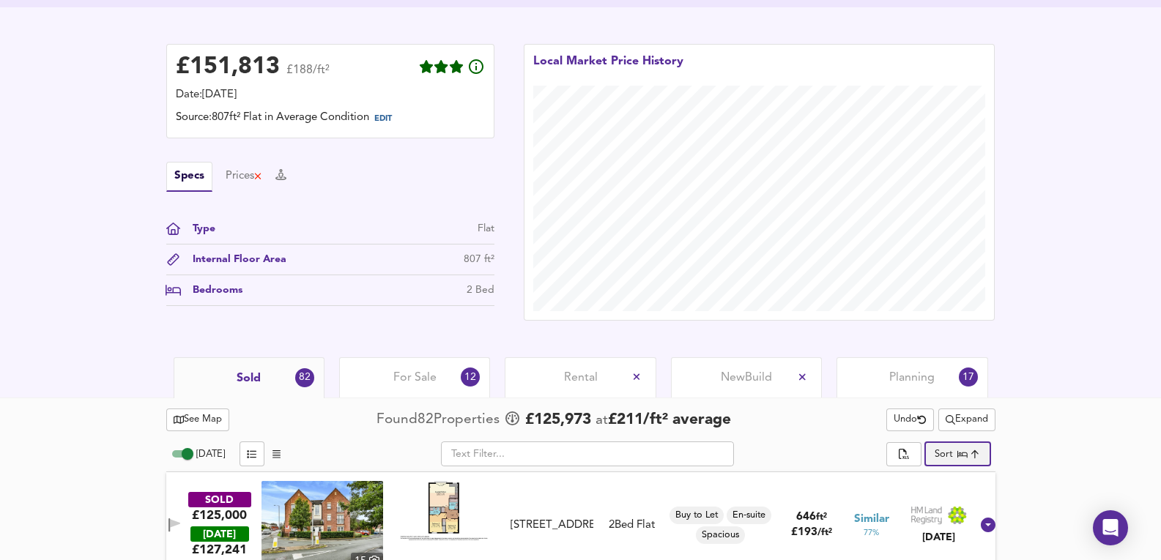
scroll to position [440, 0]
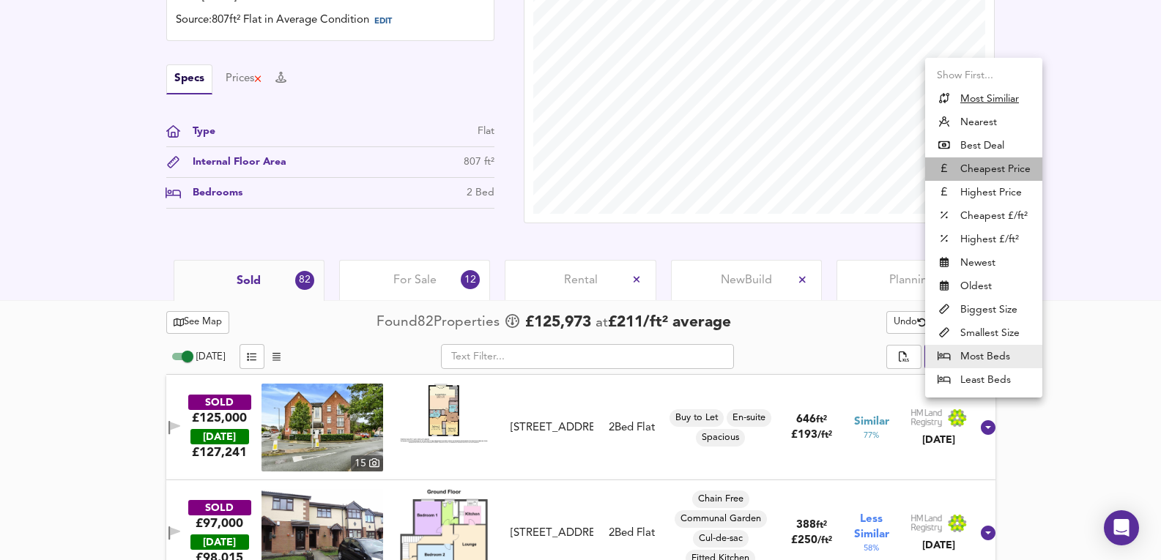
click at [997, 171] on li "Cheapest Price" at bounding box center [983, 169] width 117 height 23
type input "cheapest"
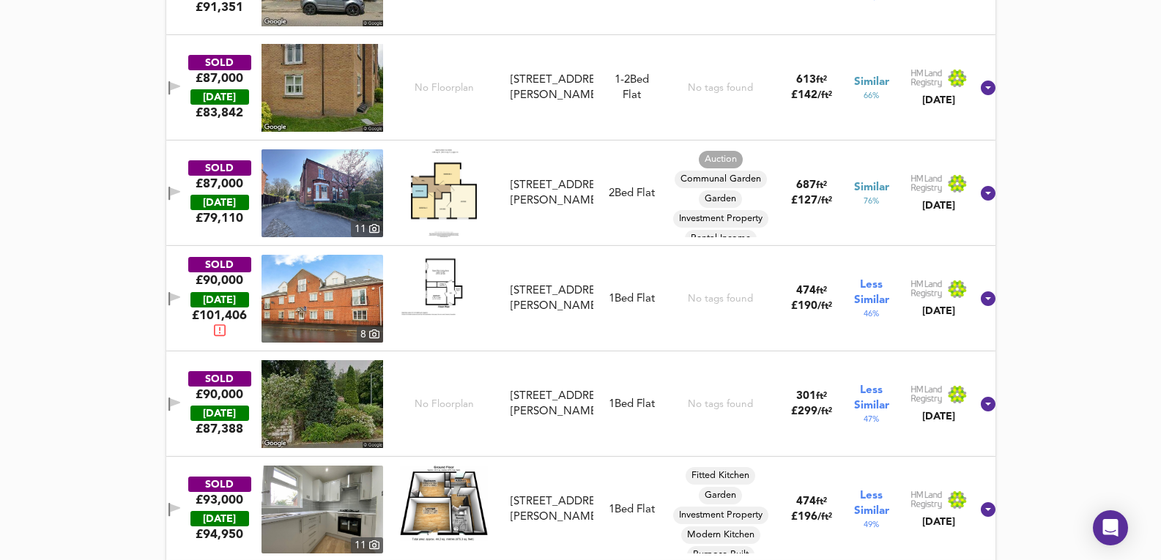
scroll to position [1270, 0]
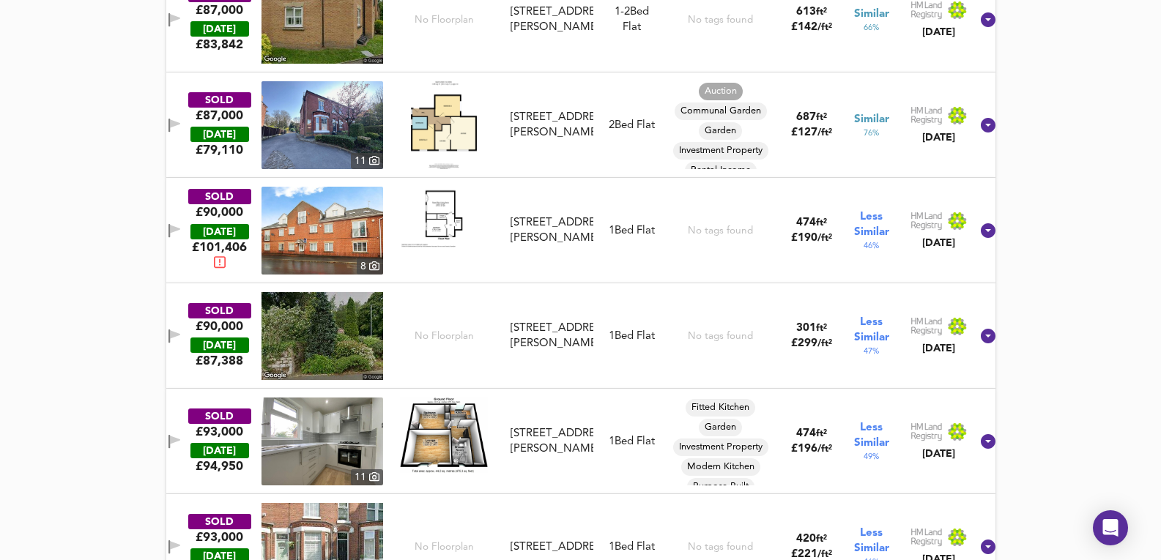
click at [329, 124] on img at bounding box center [323, 125] width 122 height 88
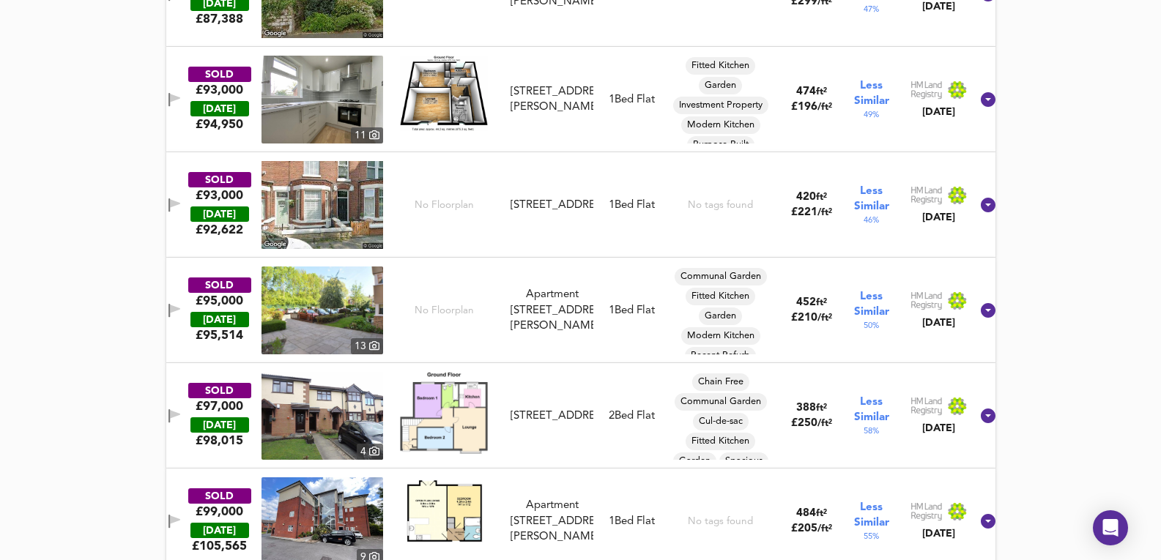
scroll to position [1856, 0]
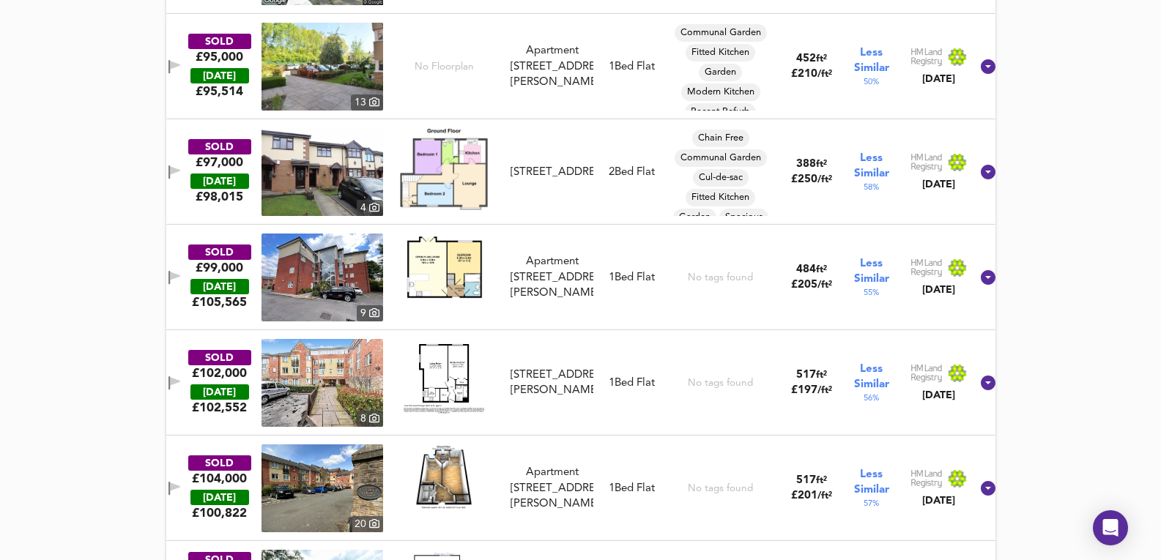
click at [337, 194] on img at bounding box center [323, 172] width 122 height 88
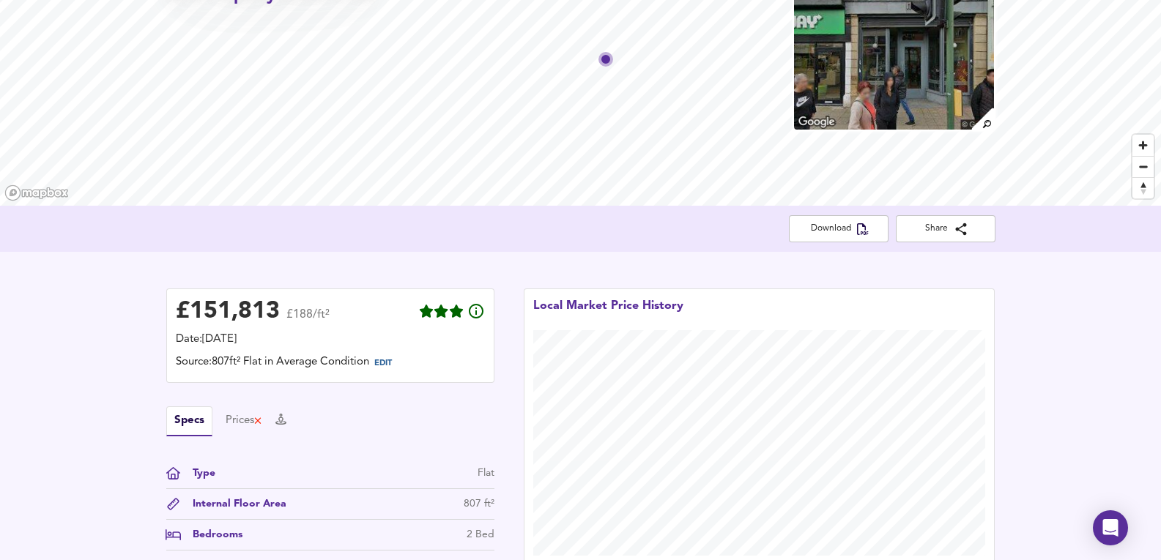
scroll to position [0, 0]
